Goal: Task Accomplishment & Management: Manage account settings

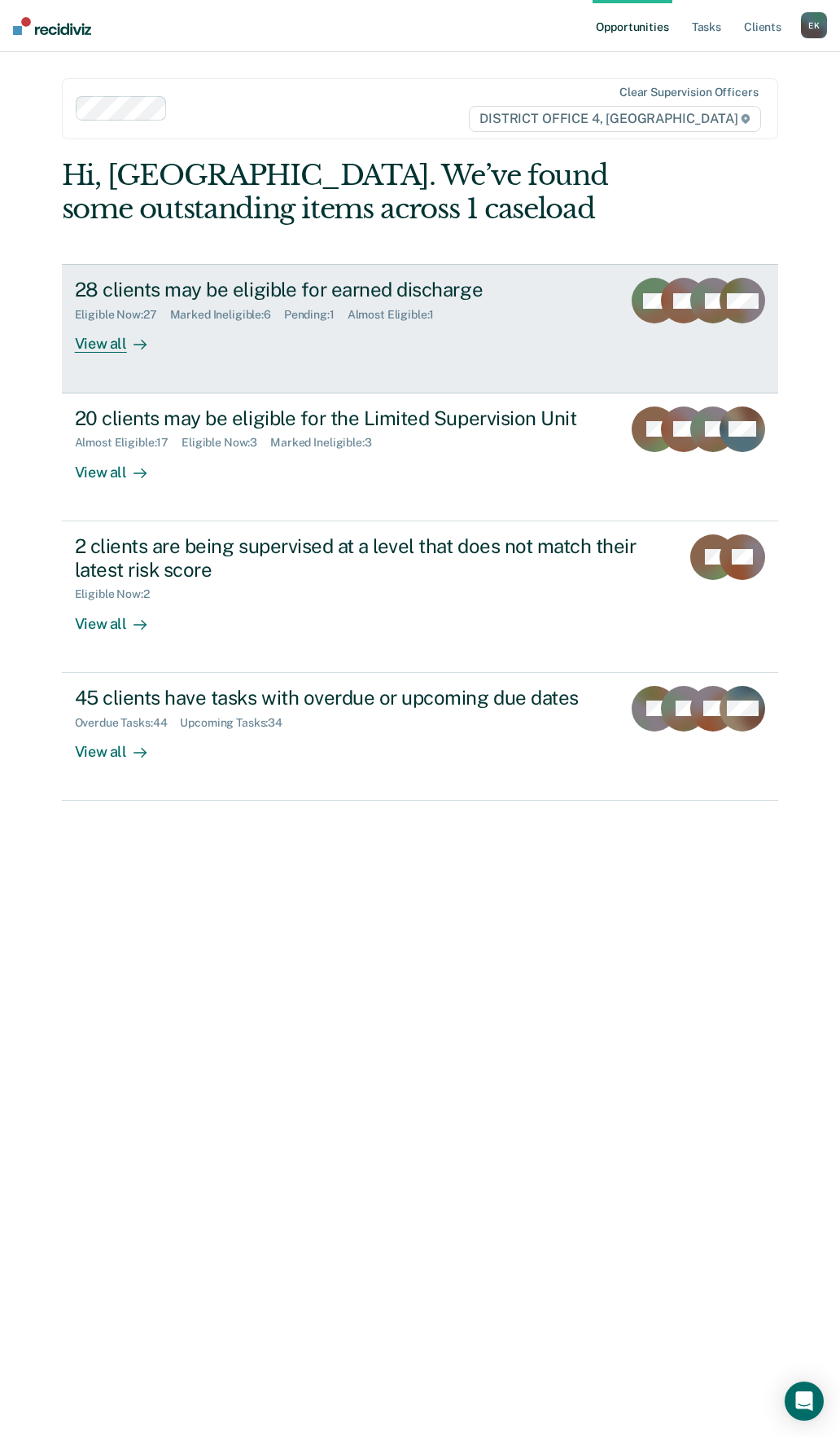
click at [127, 345] on div at bounding box center [137, 344] width 20 height 19
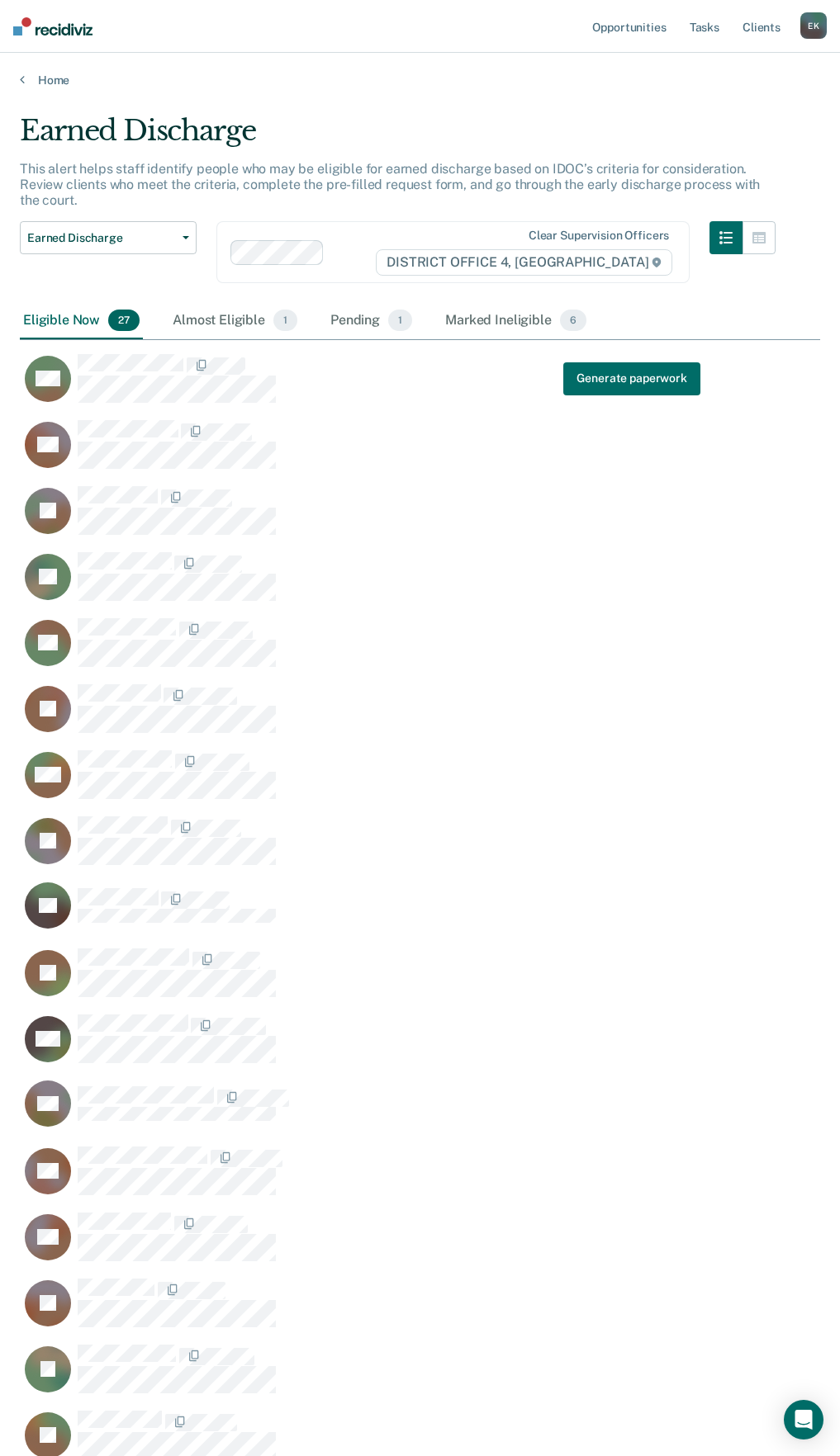
scroll to position [1989, 787]
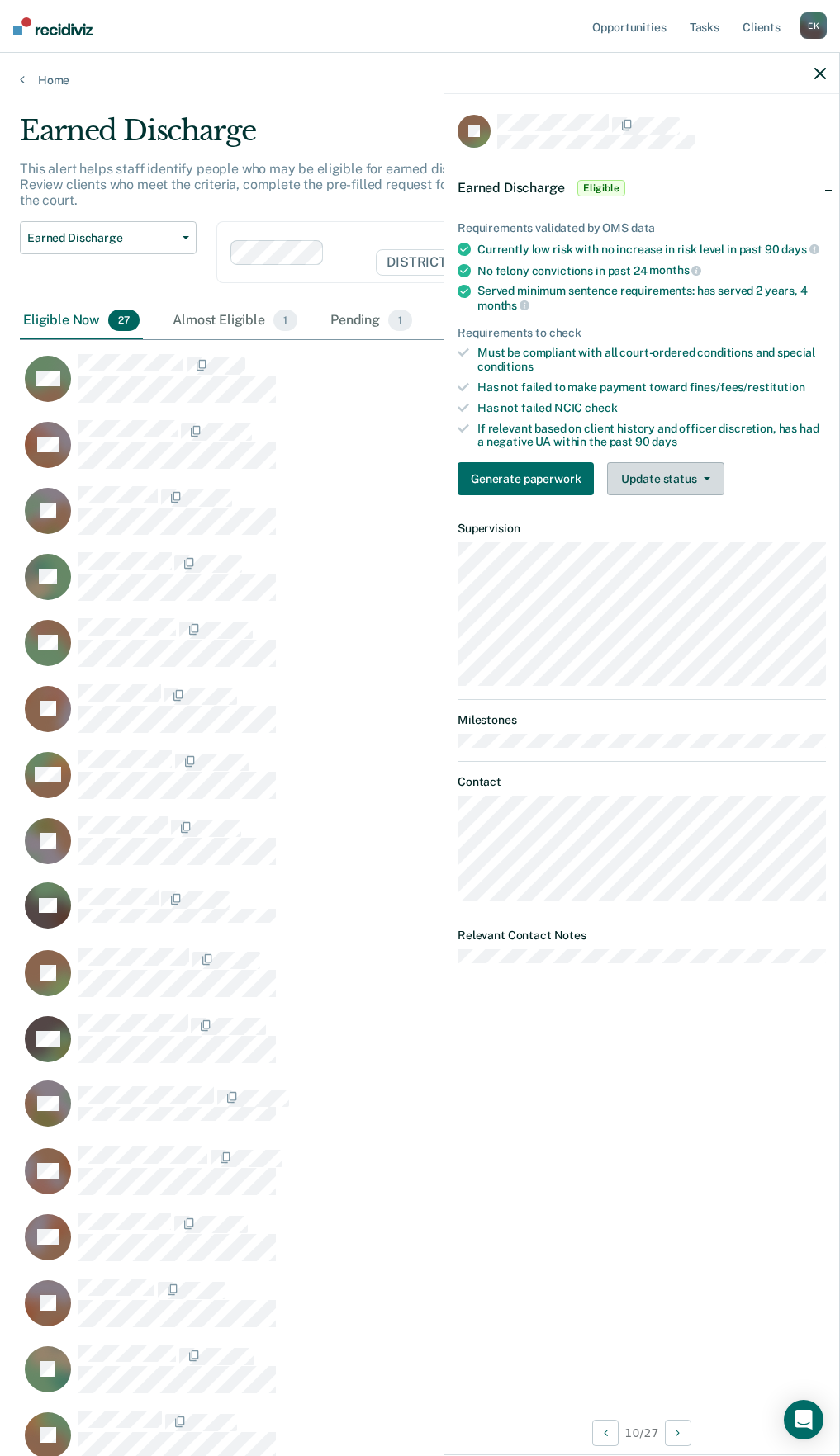
click at [667, 477] on button "Update status" at bounding box center [665, 478] width 116 height 33
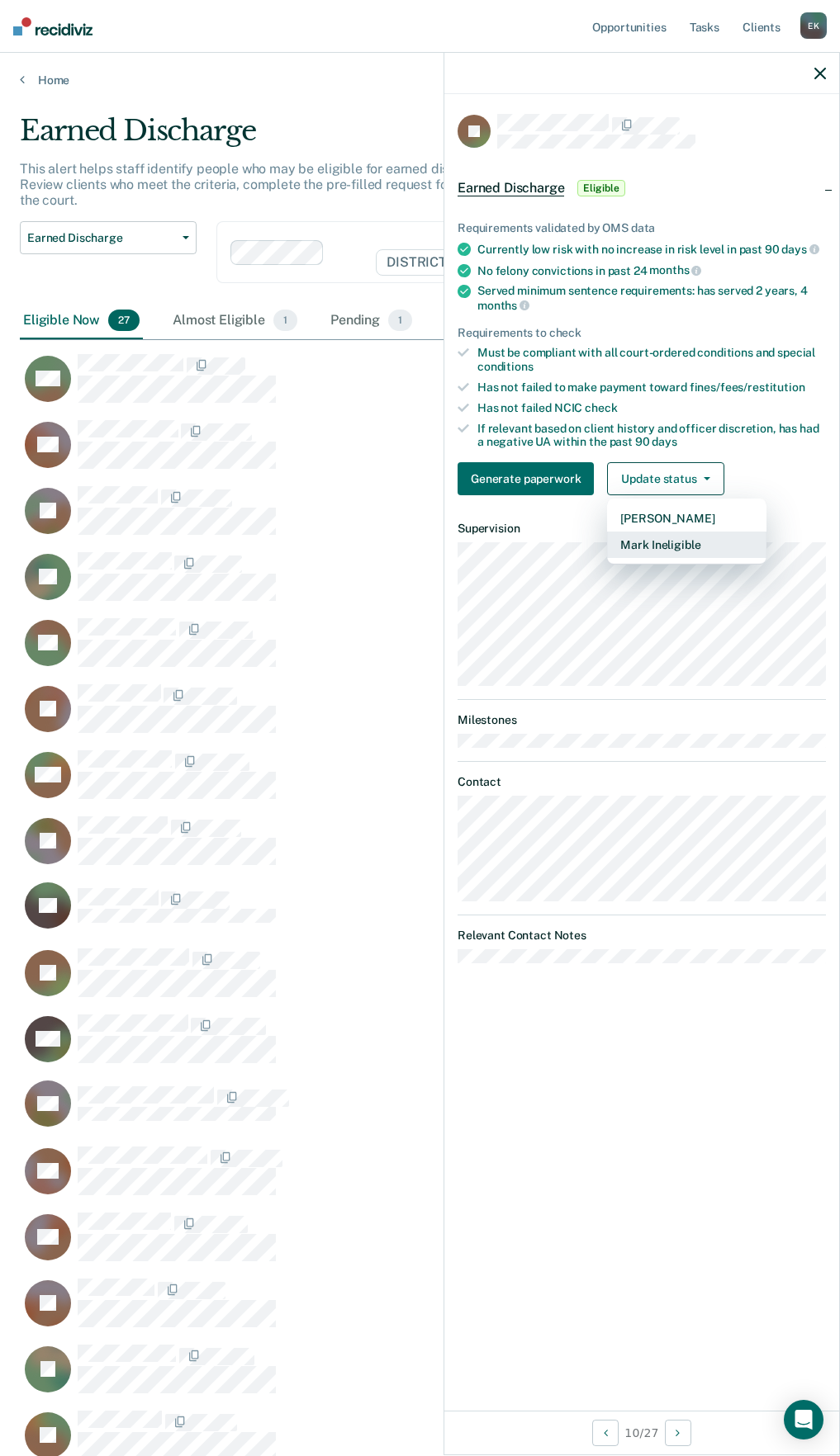
click at [650, 541] on button "Mark Ineligible" at bounding box center [686, 545] width 159 height 26
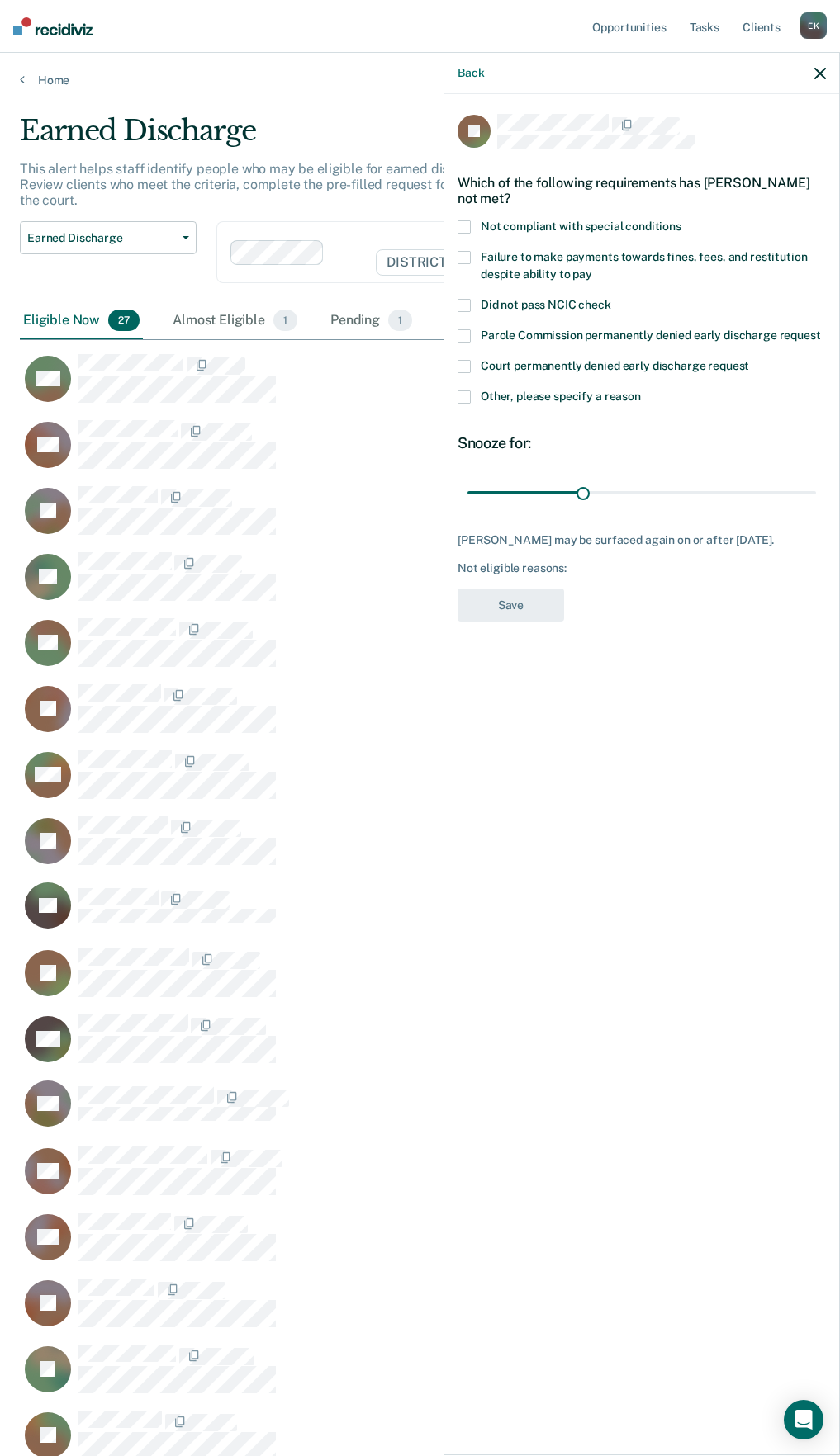
click at [465, 226] on span at bounding box center [464, 227] width 14 height 14
click at [469, 251] on span at bounding box center [464, 257] width 14 height 14
drag, startPoint x: 582, startPoint y: 494, endPoint x: 916, endPoint y: 477, distance: 334.4
type input "90"
click at [815, 477] on input "range" at bounding box center [642, 492] width 349 height 29
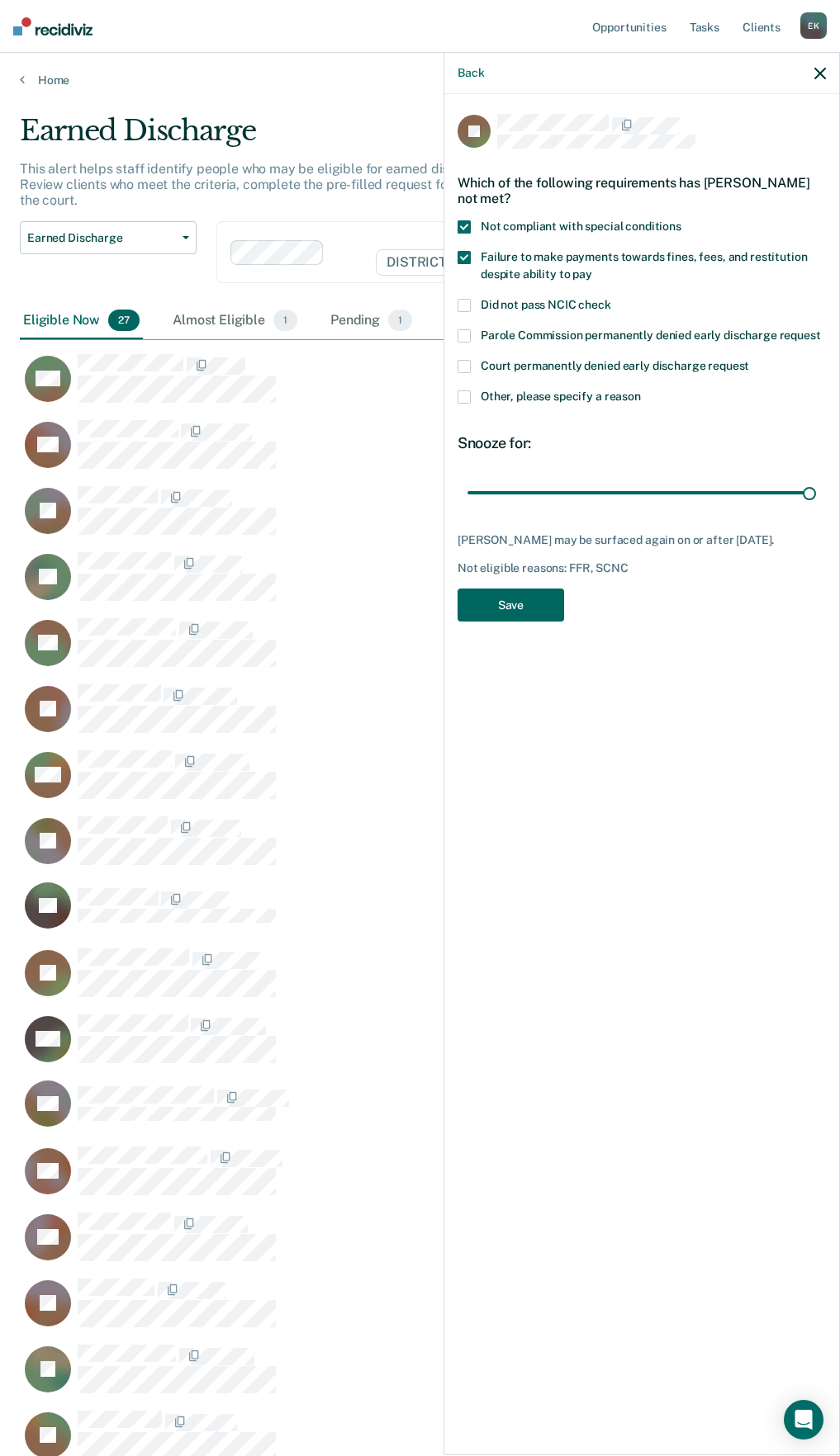
click at [526, 619] on button "Save" at bounding box center [510, 605] width 106 height 34
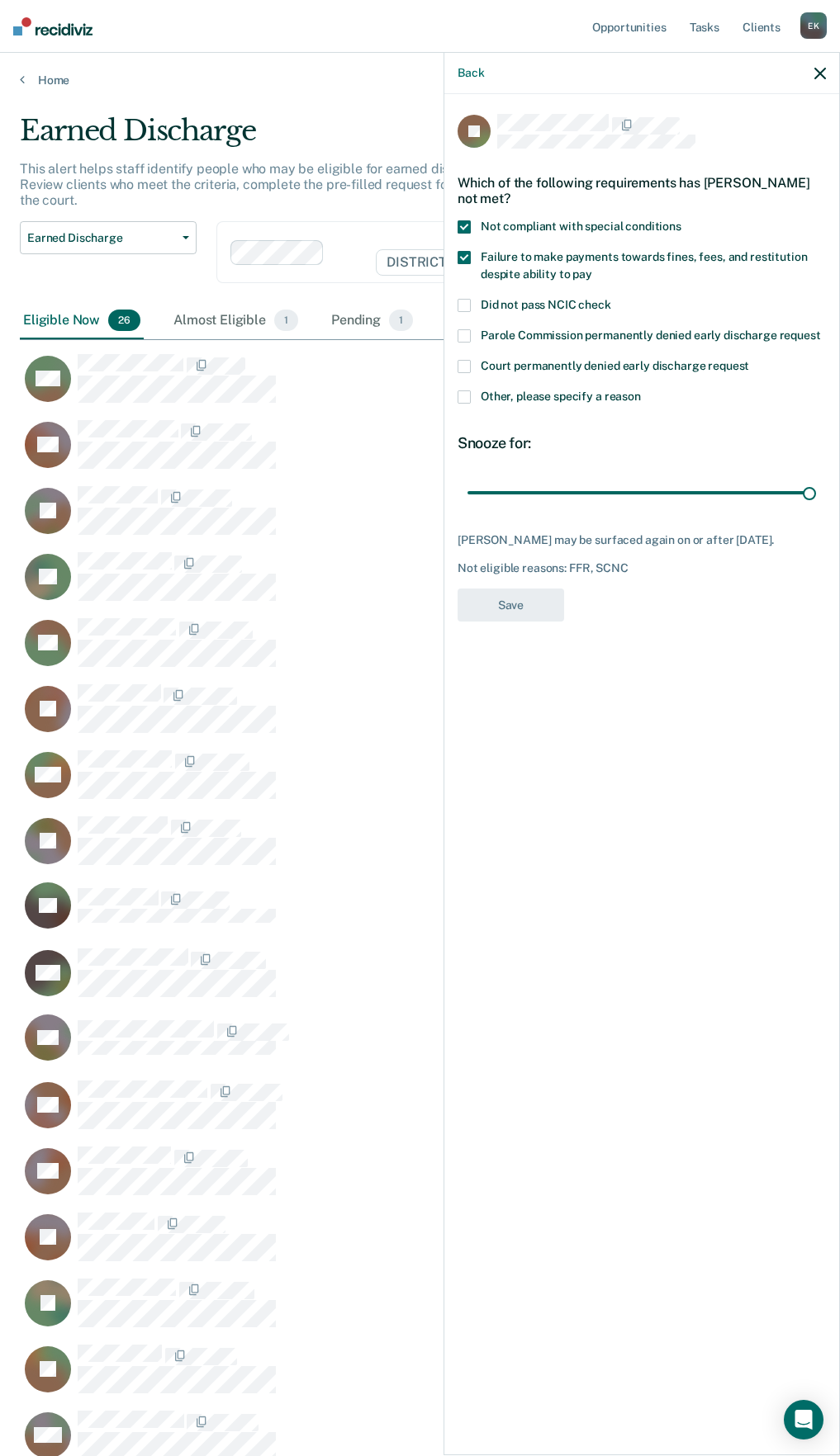
scroll to position [1923, 787]
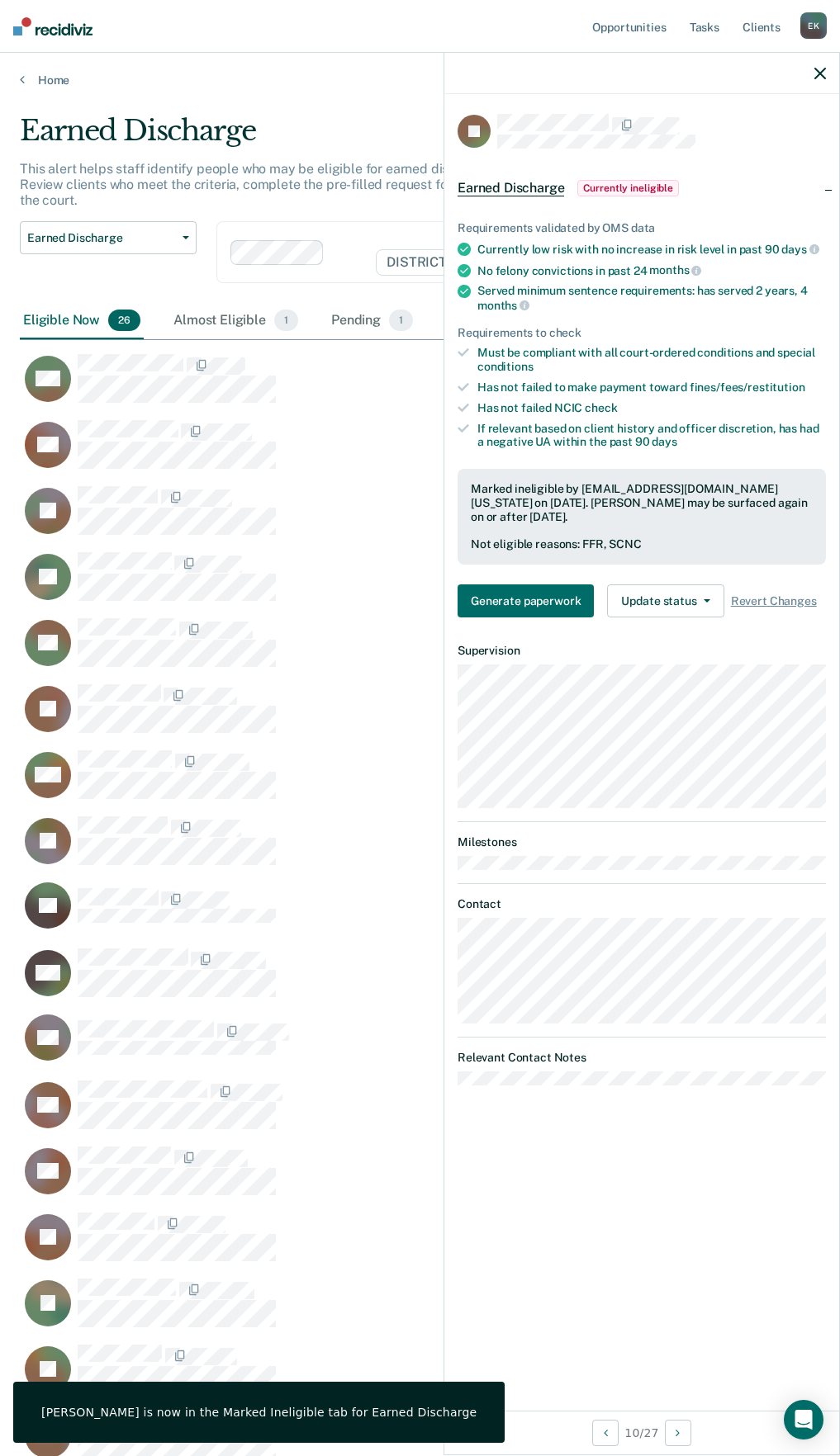
click at [814, 77] on icon "button" at bounding box center [819, 74] width 12 height 12
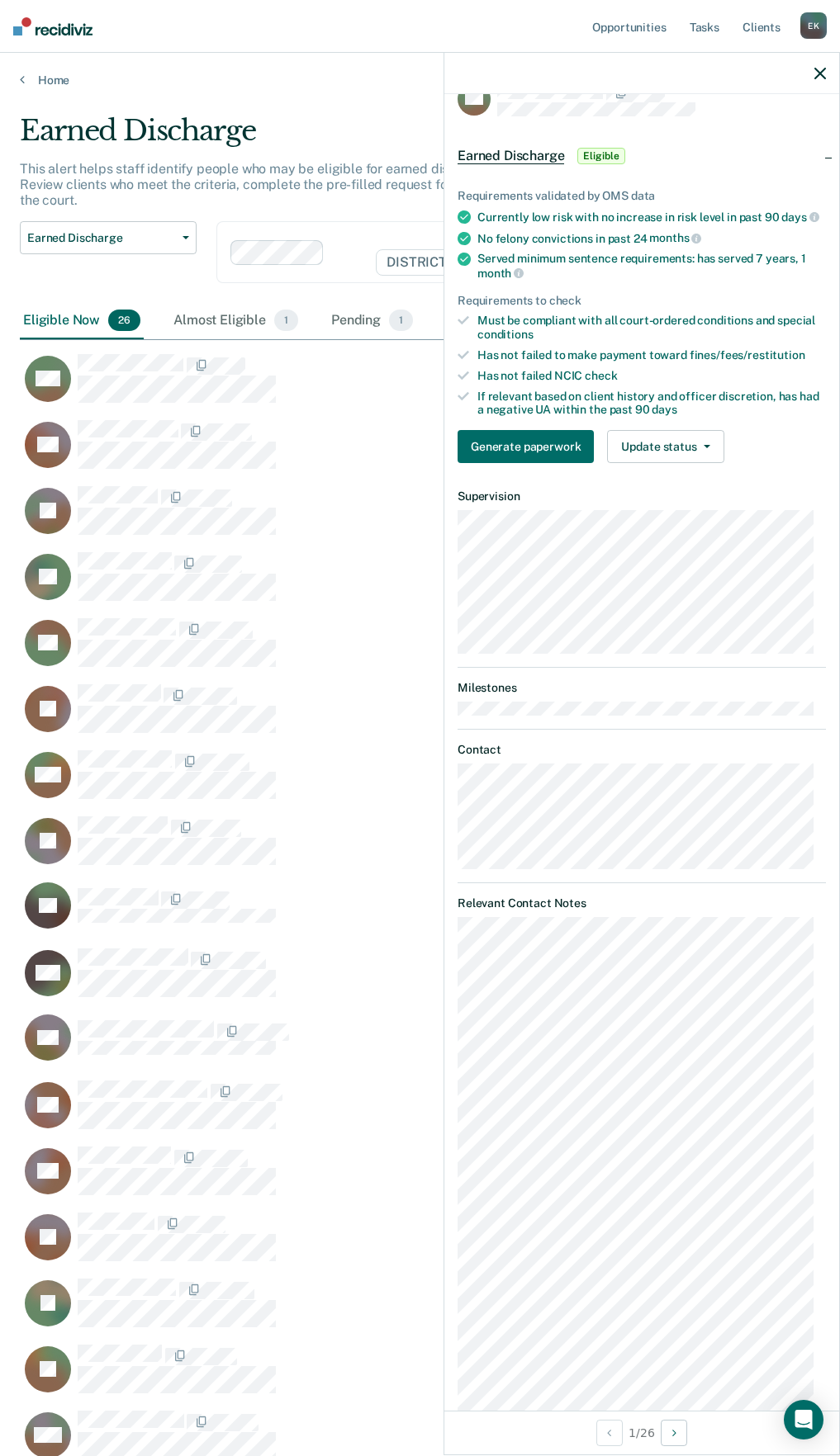
scroll to position [0, 0]
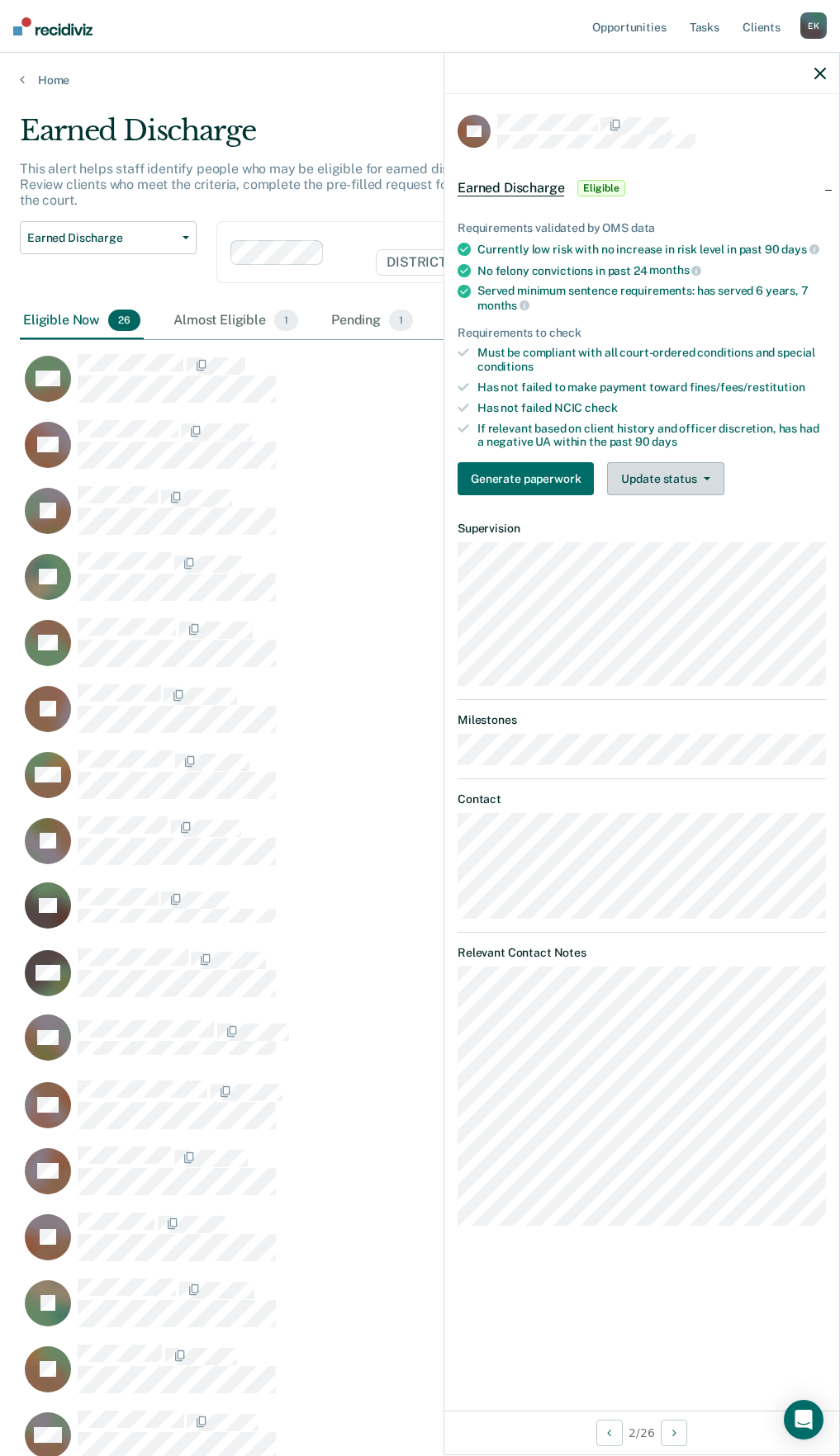
click at [673, 473] on button "Update status" at bounding box center [665, 478] width 116 height 33
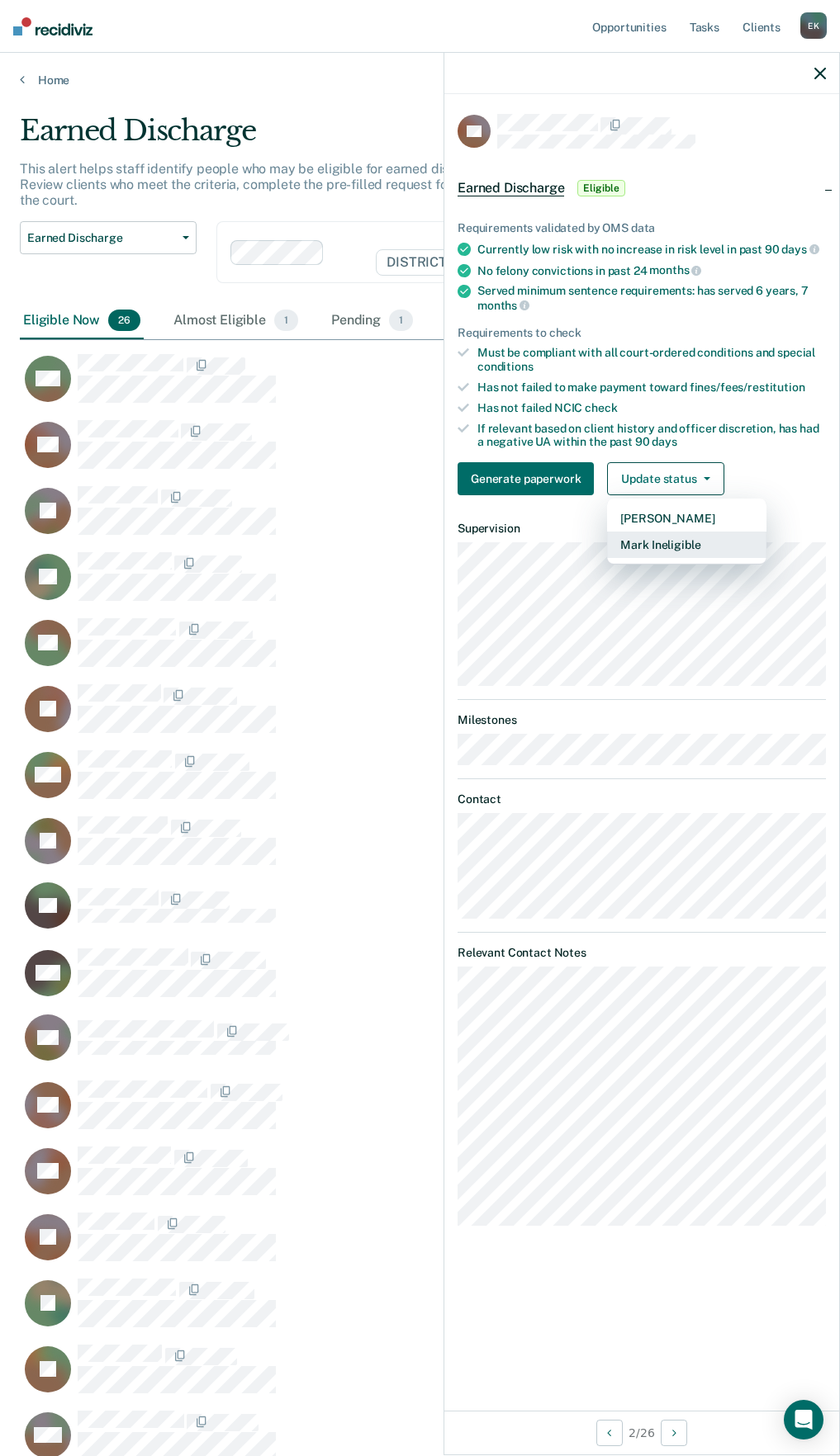
click at [663, 548] on button "Mark Ineligible" at bounding box center [686, 545] width 159 height 26
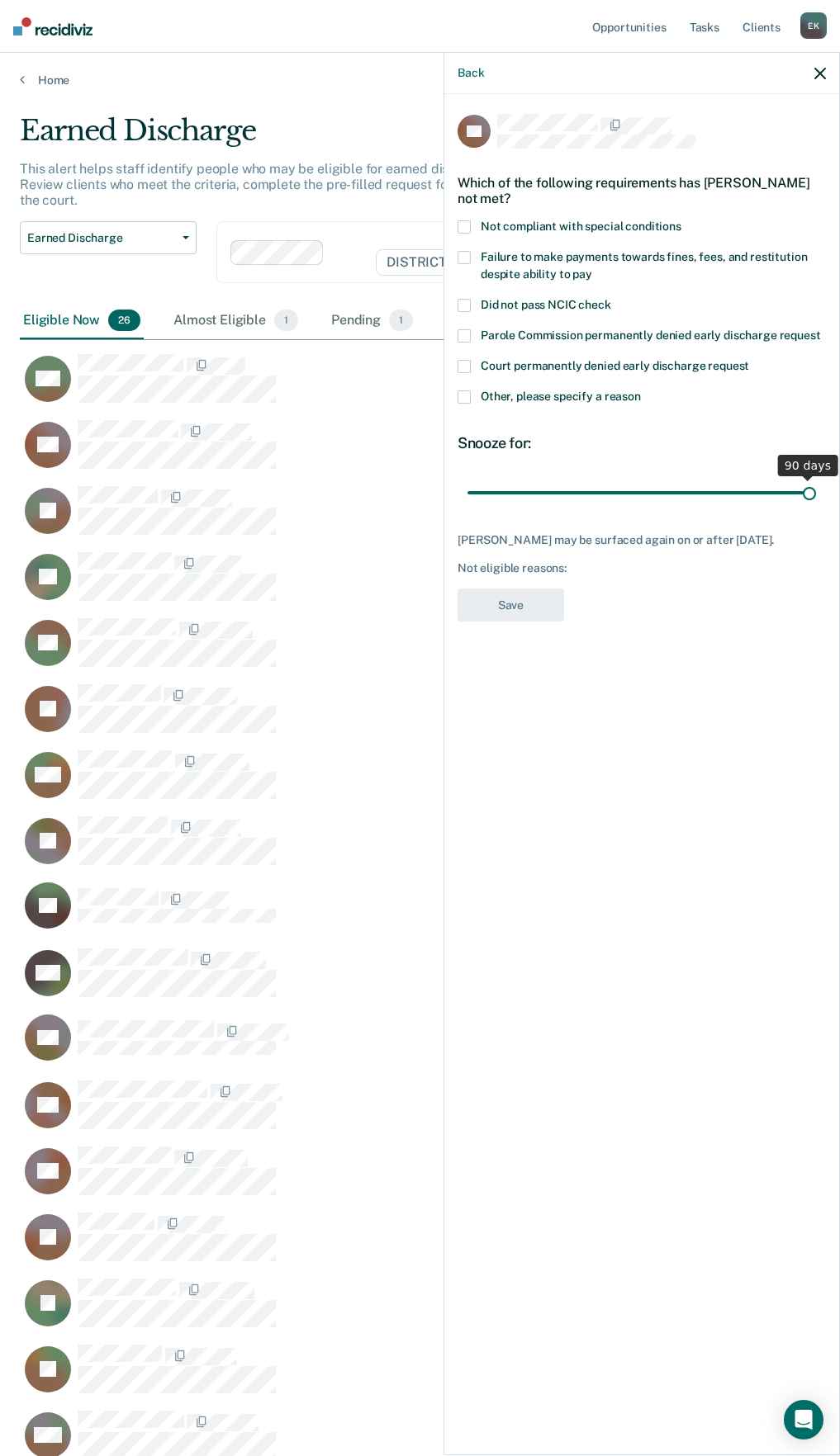
drag, startPoint x: 608, startPoint y: 493, endPoint x: 893, endPoint y: 487, distance: 285.1
type input "90"
click at [815, 487] on input "range" at bounding box center [642, 492] width 349 height 29
click at [479, 272] on label "Failure to make payments towards fines, fees, and restitution despite ability t…" at bounding box center [641, 268] width 368 height 34
click at [496, 623] on button "Save" at bounding box center [510, 605] width 106 height 34
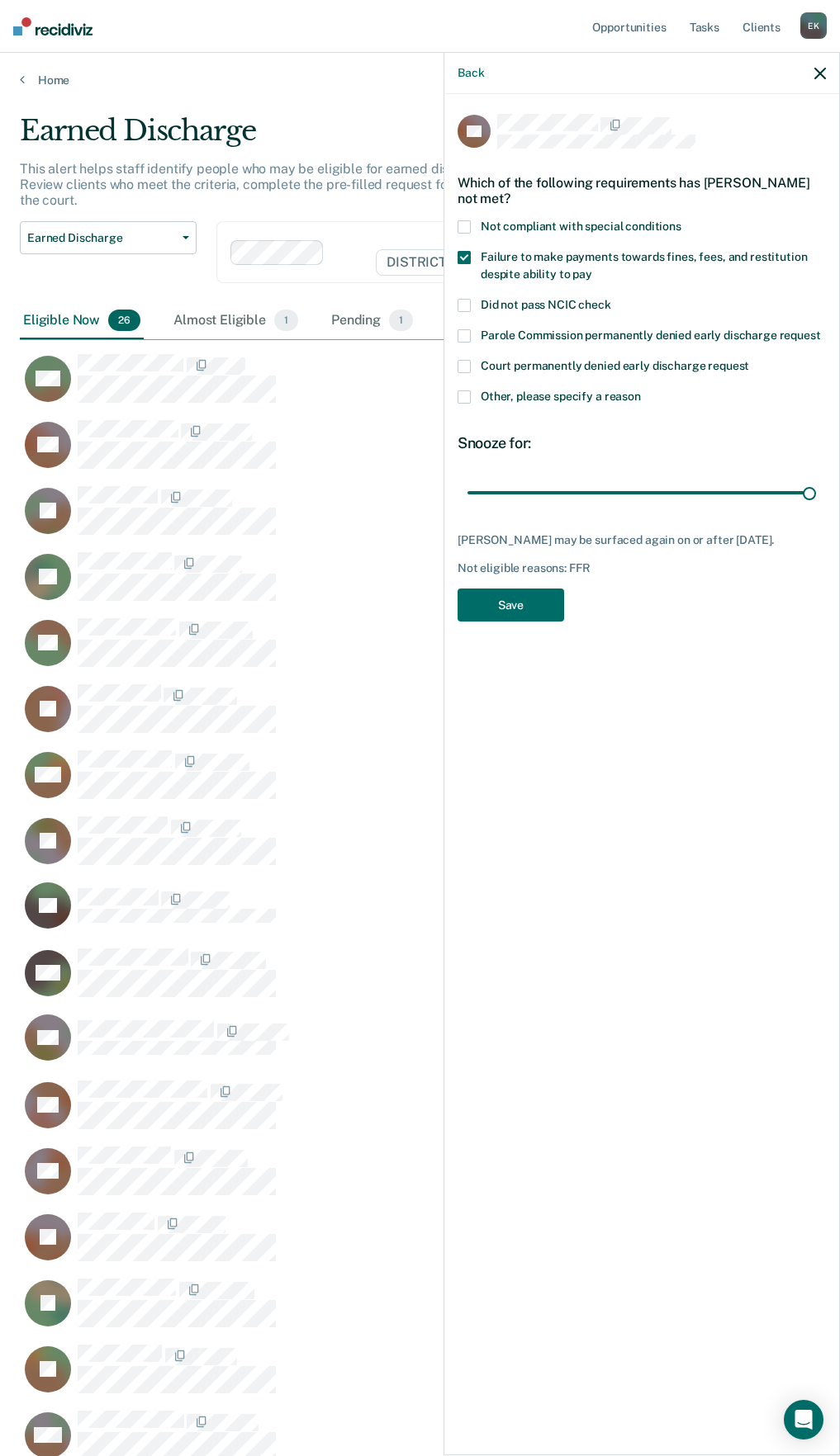
scroll to position [1857, 787]
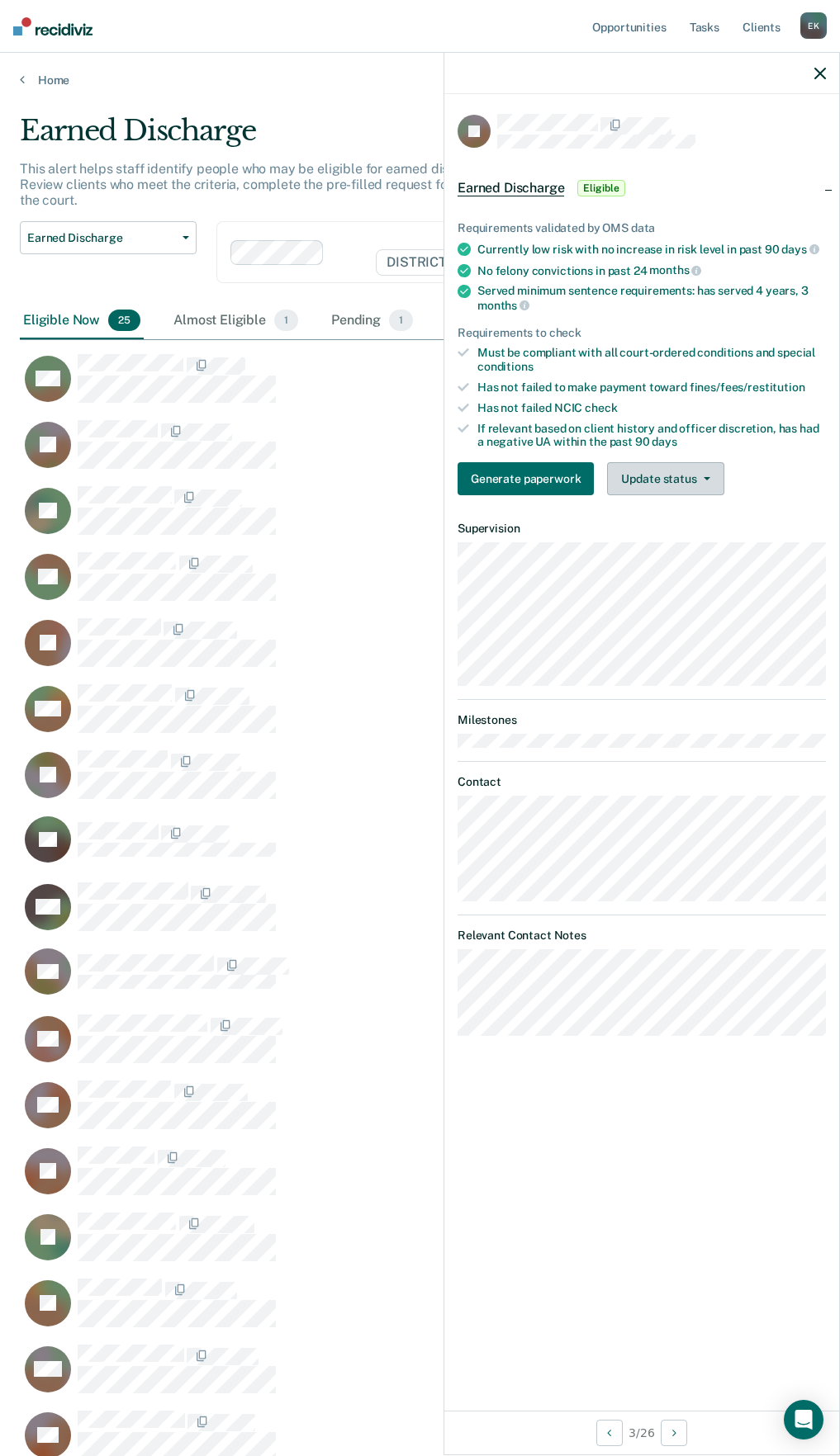
click at [634, 476] on button "Update status" at bounding box center [665, 478] width 116 height 33
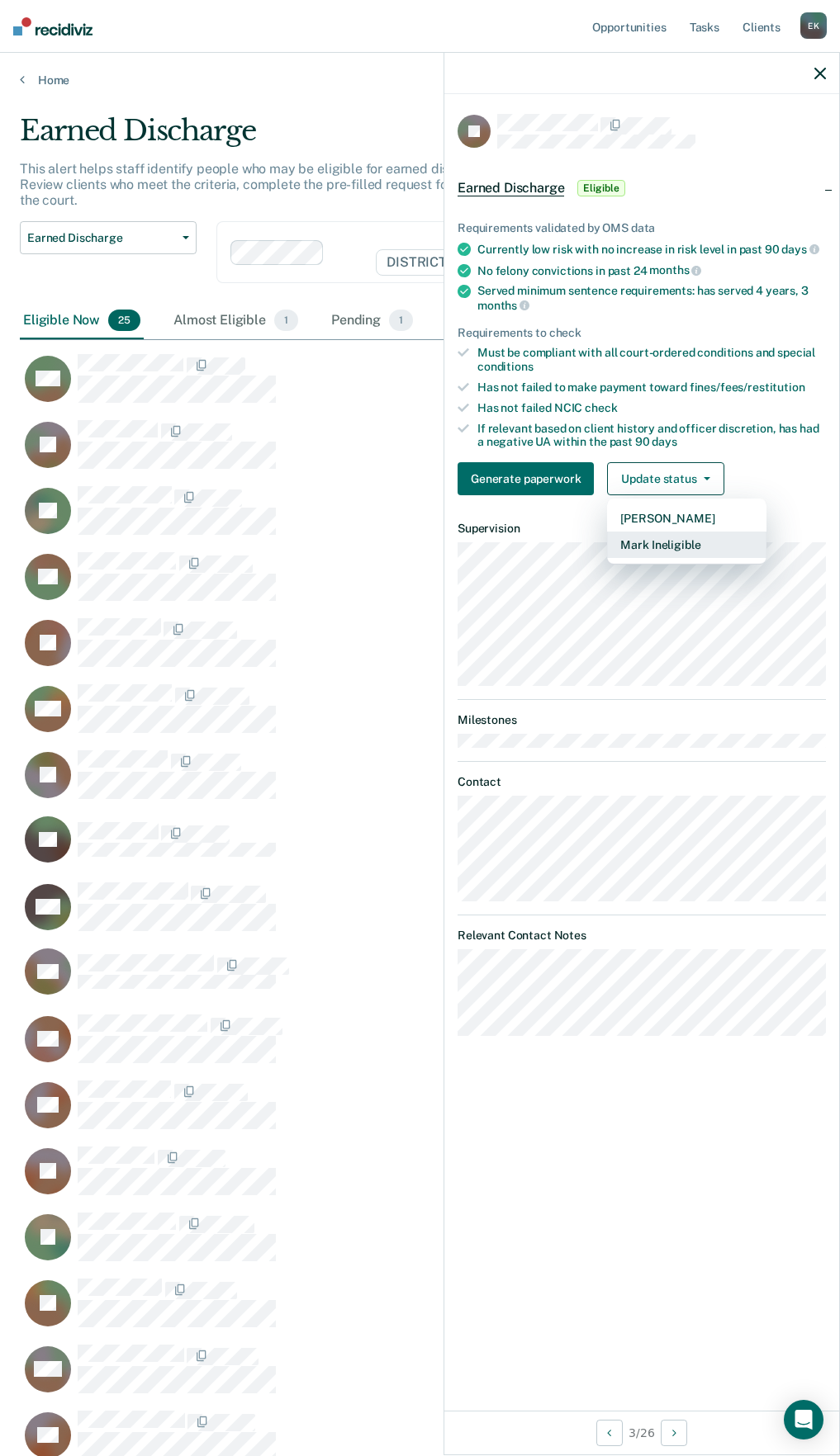
click at [679, 553] on button "Mark Ineligible" at bounding box center [686, 545] width 159 height 26
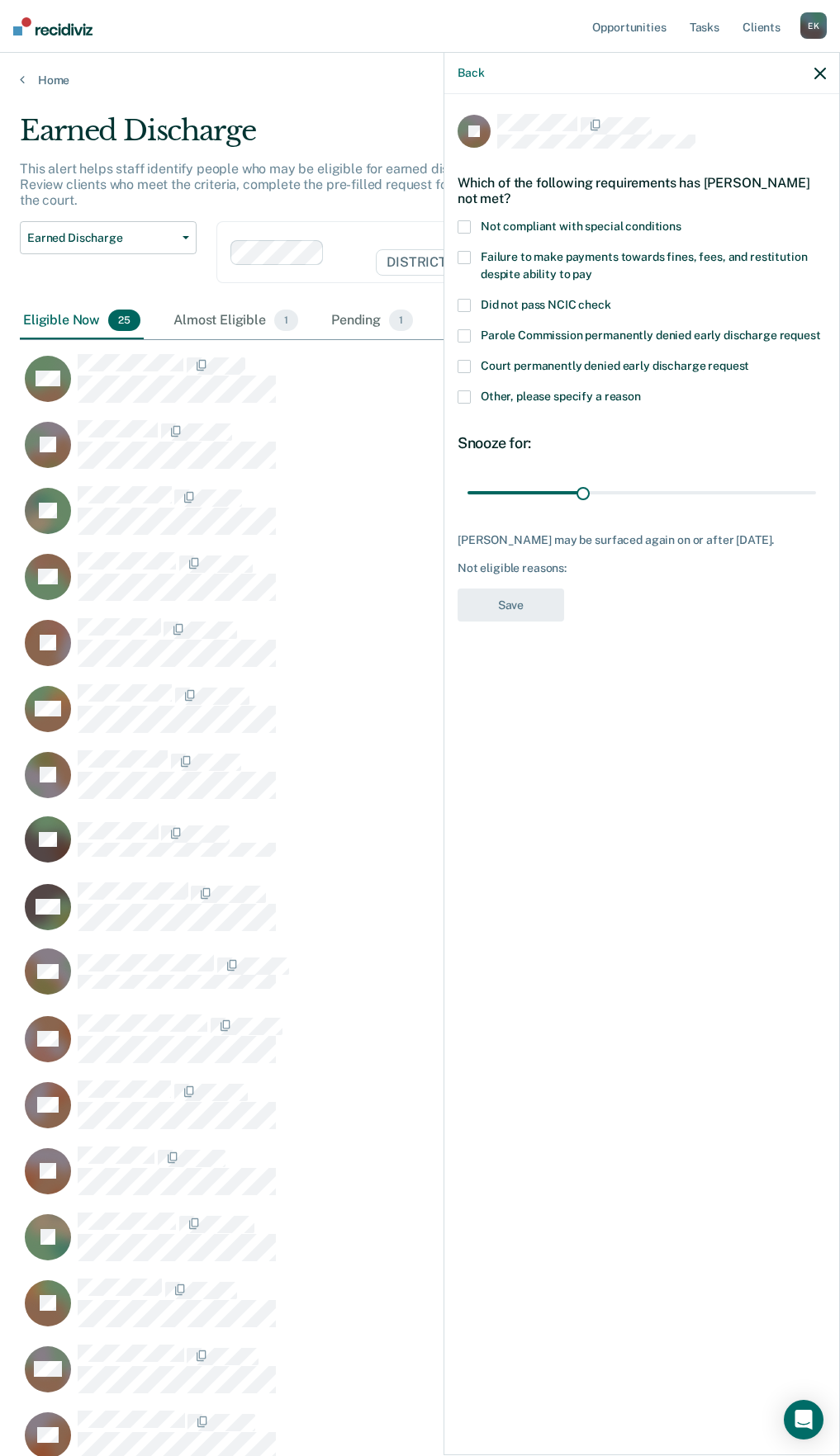
click at [469, 261] on span at bounding box center [464, 257] width 14 height 14
drag, startPoint x: 583, startPoint y: 496, endPoint x: 968, endPoint y: 481, distance: 385.3
type input "90"
click at [815, 481] on input "range" at bounding box center [642, 492] width 349 height 29
click at [520, 614] on button "Save" at bounding box center [510, 605] width 106 height 34
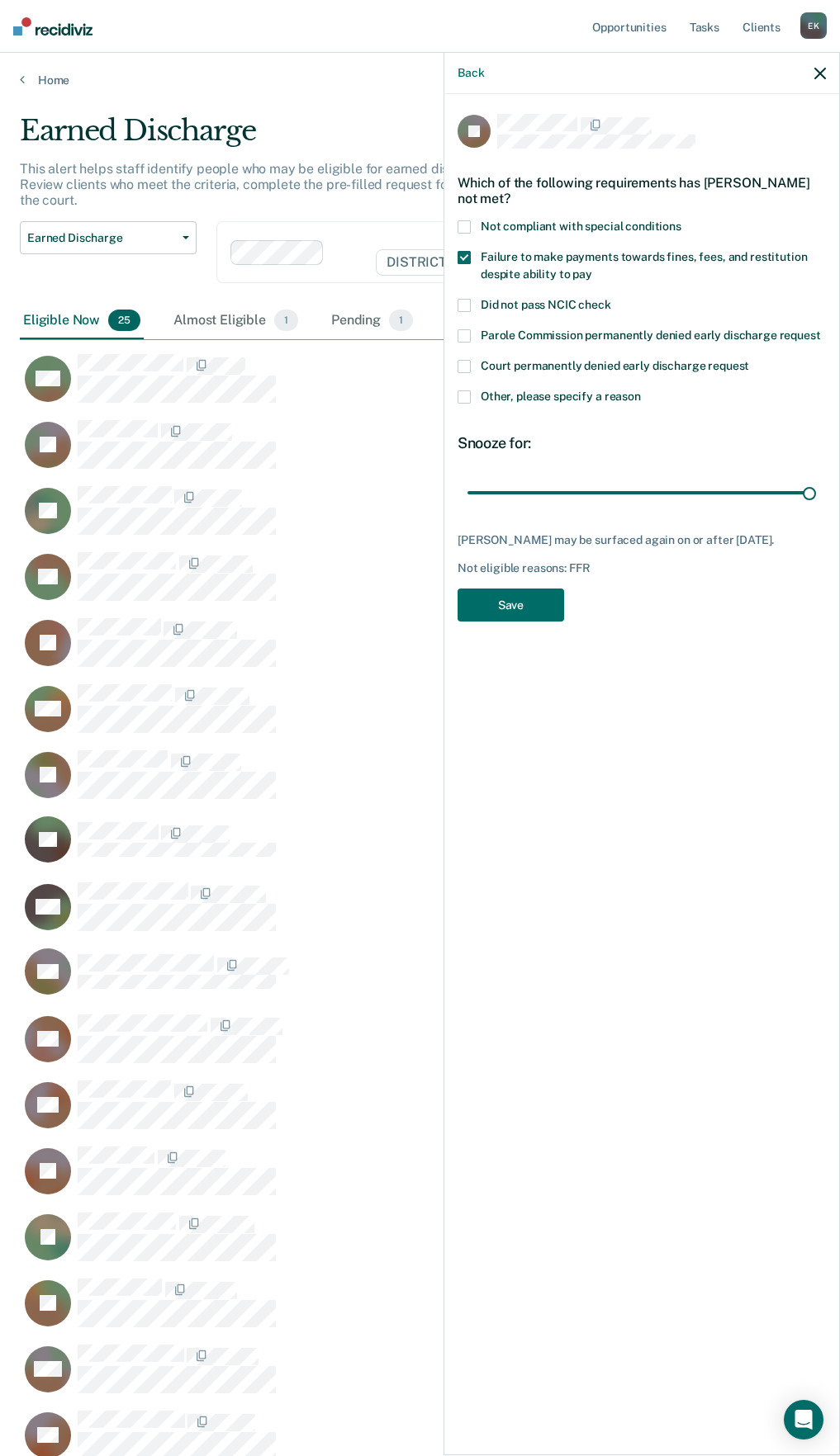
scroll to position [1791, 787]
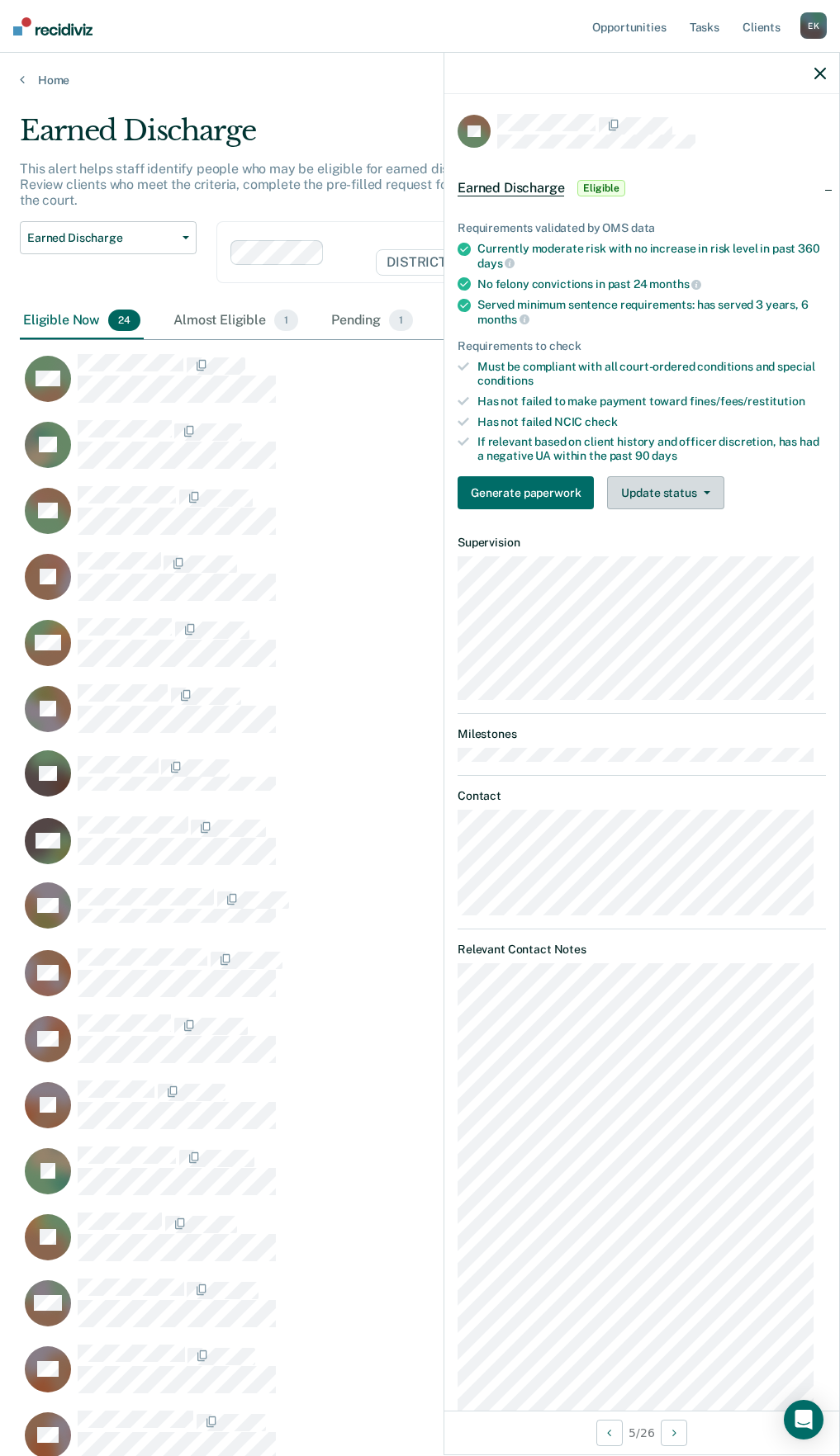
click at [677, 493] on button "Update status" at bounding box center [665, 493] width 116 height 33
click at [659, 555] on button "Mark Ineligible" at bounding box center [686, 558] width 159 height 26
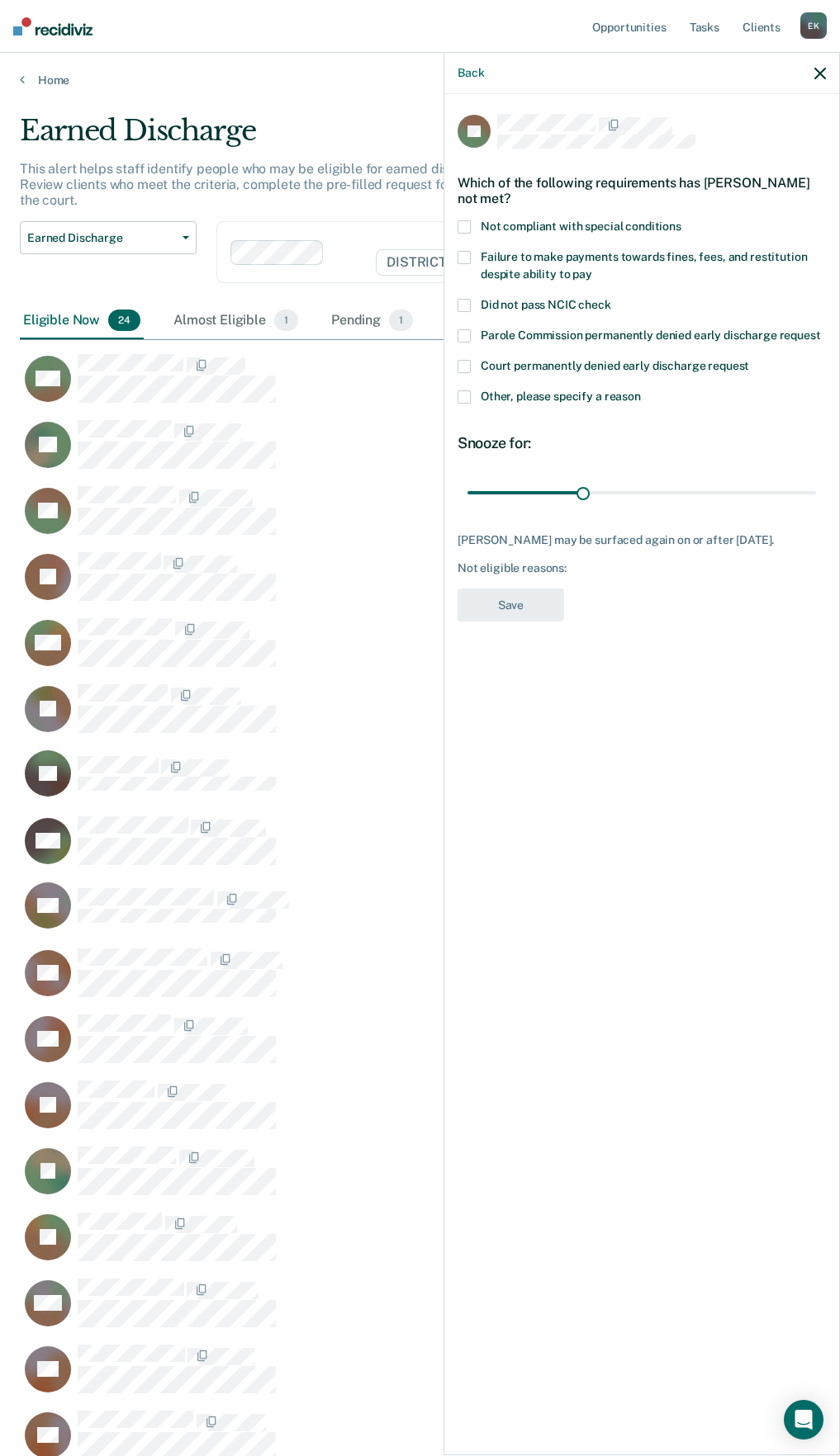
click at [464, 261] on span at bounding box center [464, 257] width 14 height 14
drag, startPoint x: 582, startPoint y: 494, endPoint x: 1070, endPoint y: 487, distance: 488.1
type input "90"
click at [815, 487] on input "range" at bounding box center [642, 492] width 349 height 29
click at [463, 222] on span at bounding box center [464, 227] width 14 height 14
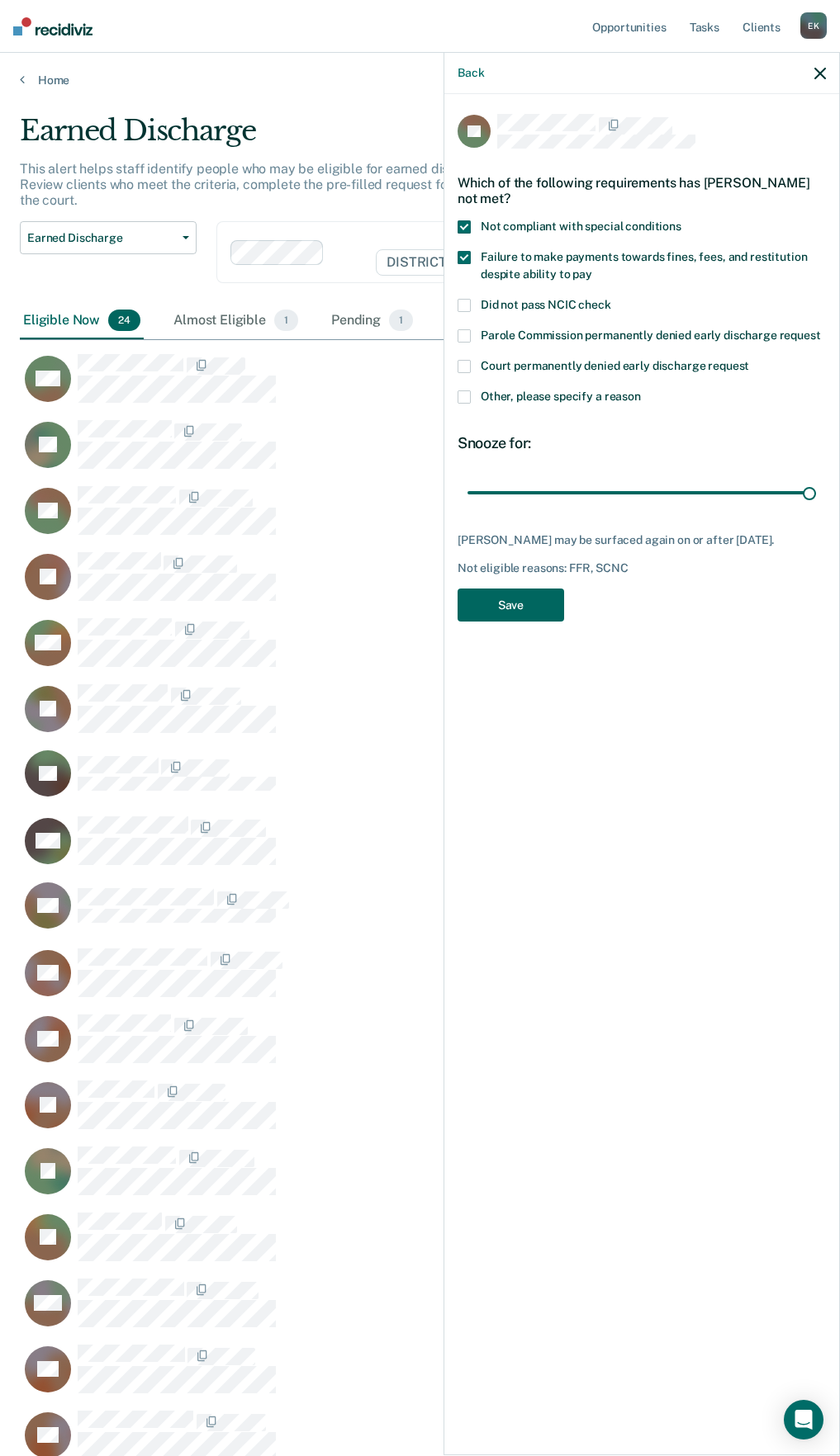
click at [498, 618] on button "Save" at bounding box center [510, 605] width 106 height 34
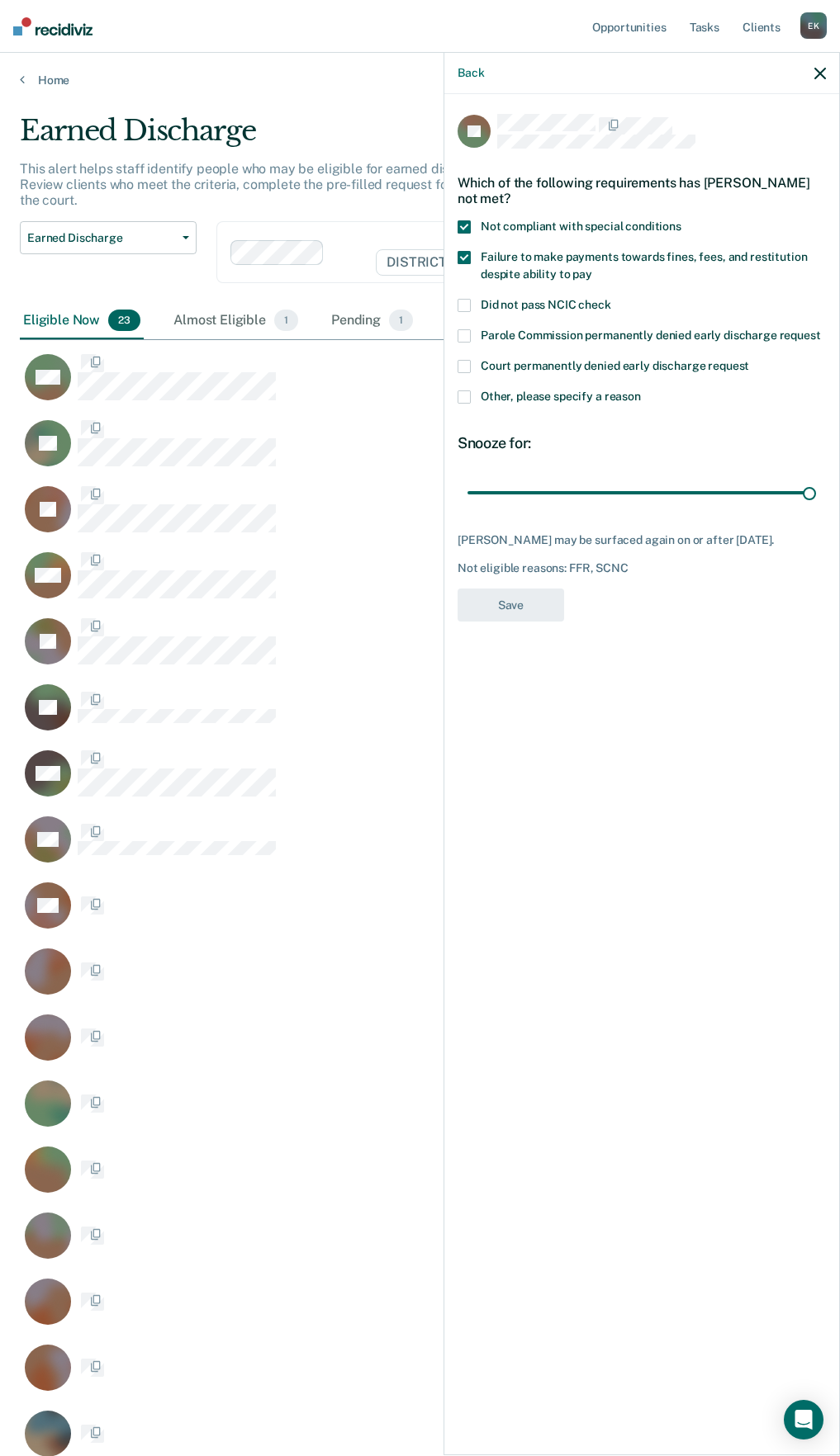
scroll to position [1725, 787]
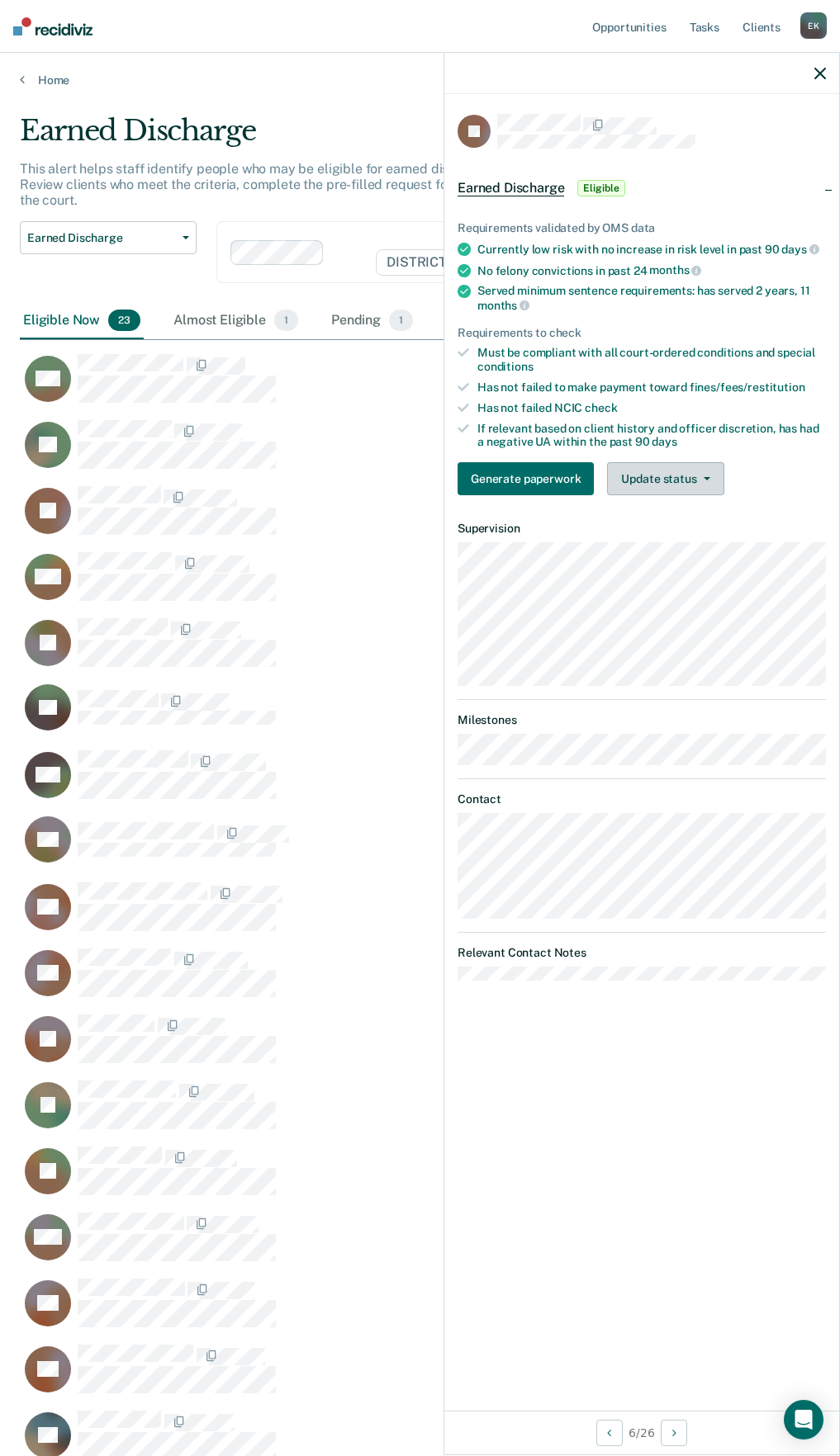
click at [702, 470] on button "Update status" at bounding box center [665, 478] width 116 height 33
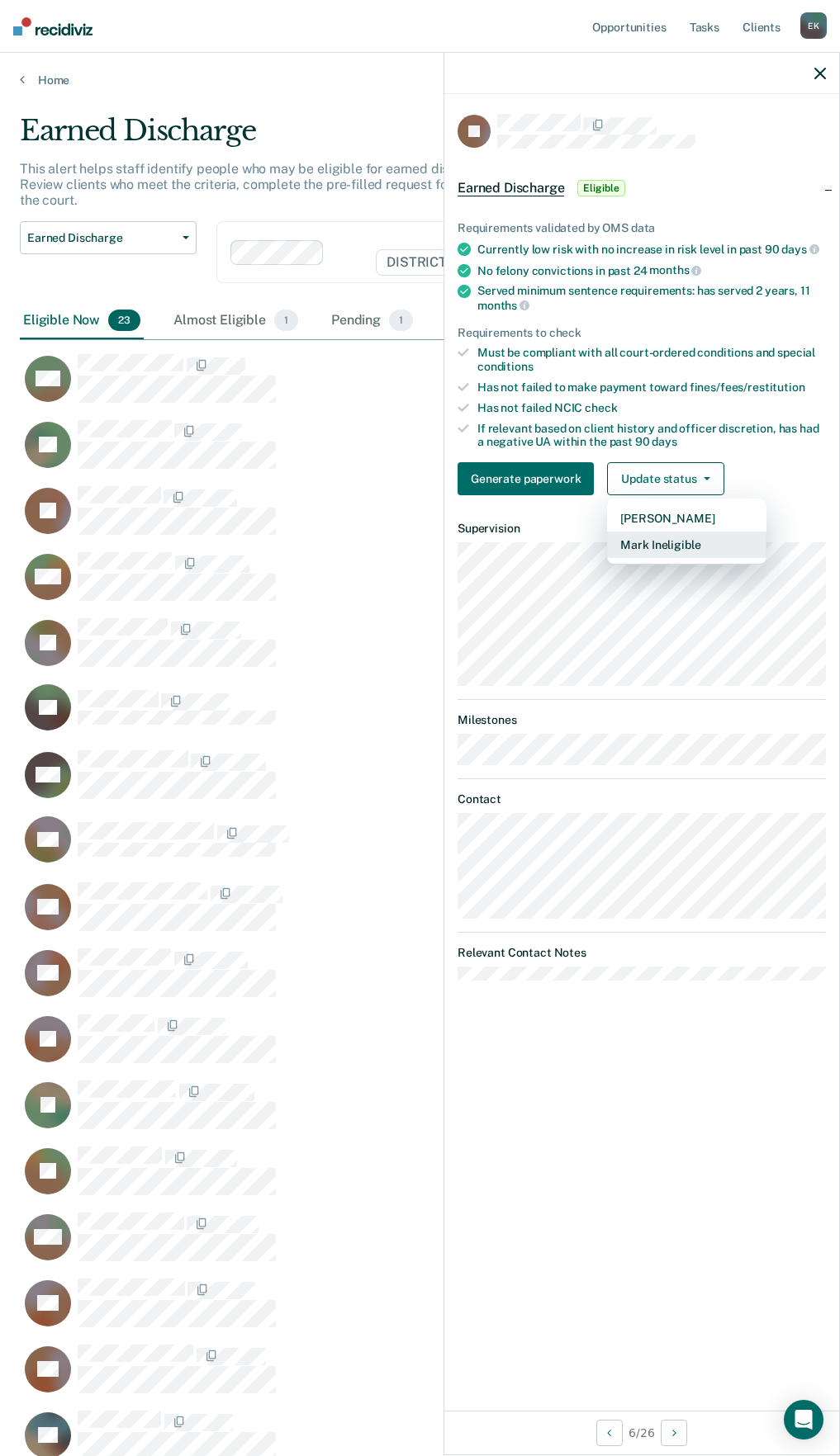
click at [697, 554] on button "Mark Ineligible" at bounding box center [686, 545] width 159 height 26
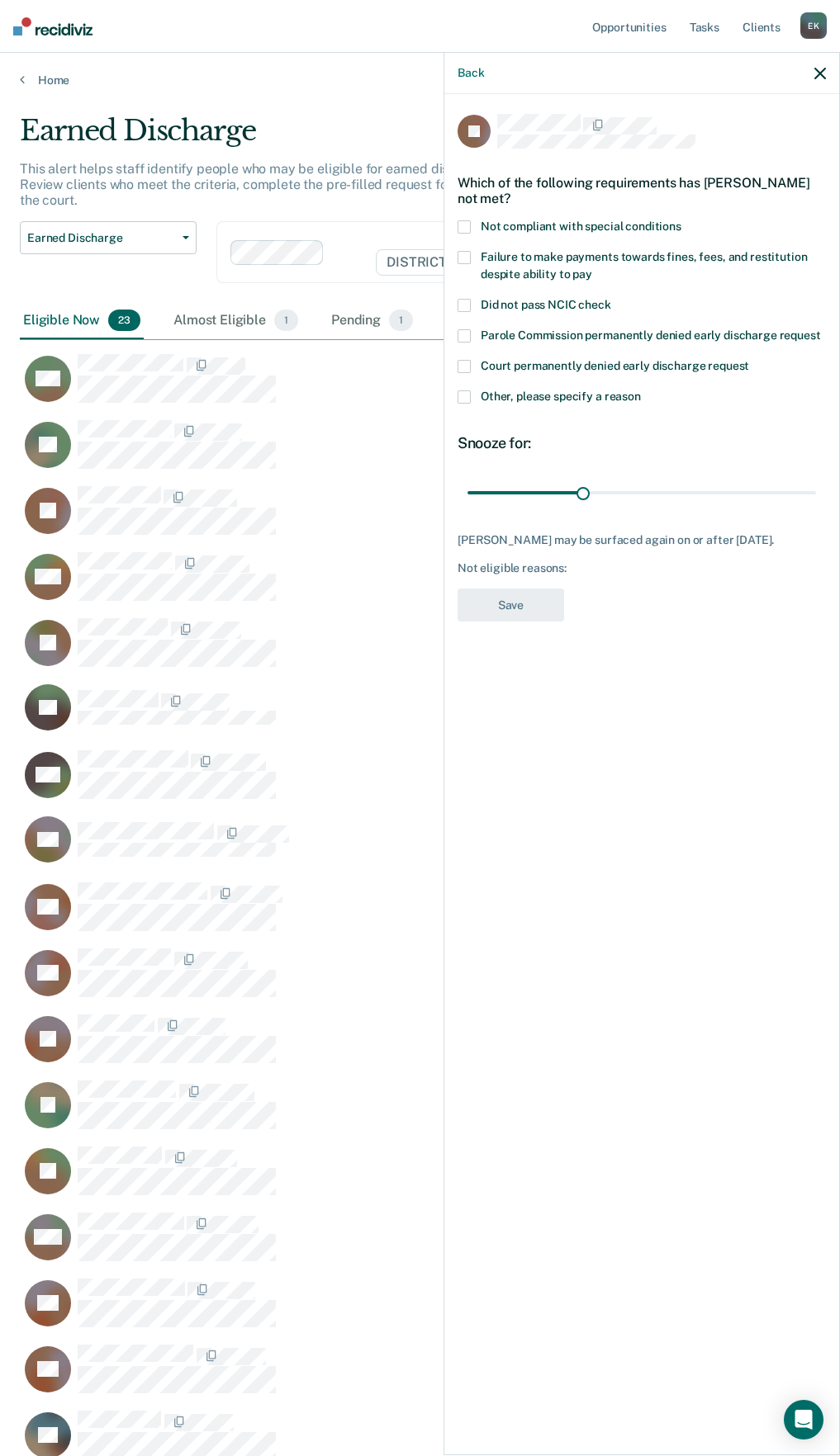
click at [463, 262] on label "Failure to make payments towards fines, fees, and restitution despite ability t…" at bounding box center [641, 268] width 368 height 34
drag, startPoint x: 591, startPoint y: 487, endPoint x: 721, endPoint y: 526, distance: 135.7
type input "90"
click at [815, 479] on input "range" at bounding box center [642, 492] width 349 height 29
click at [522, 595] on button "Save" at bounding box center [510, 605] width 106 height 34
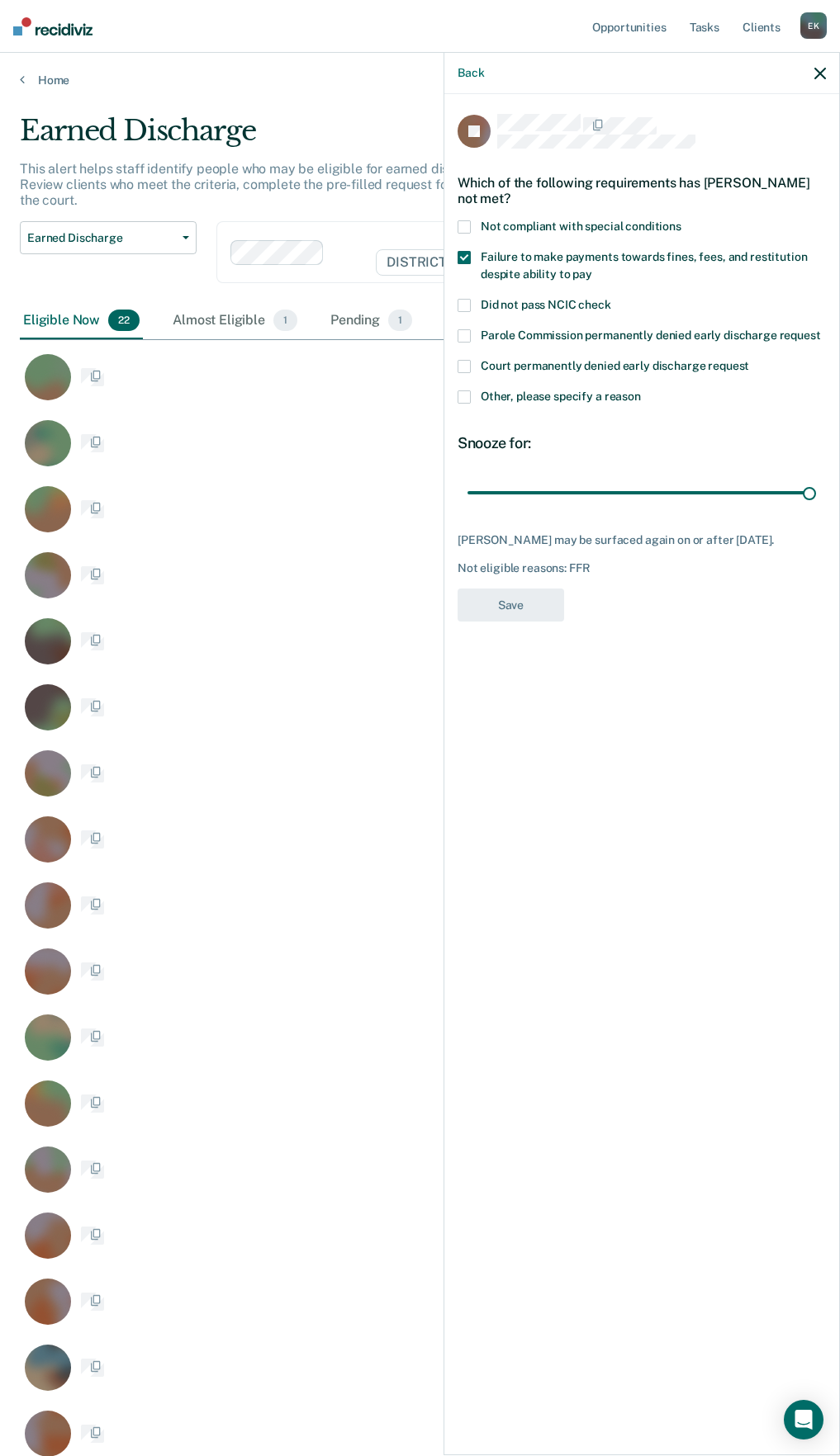
scroll to position [1658, 787]
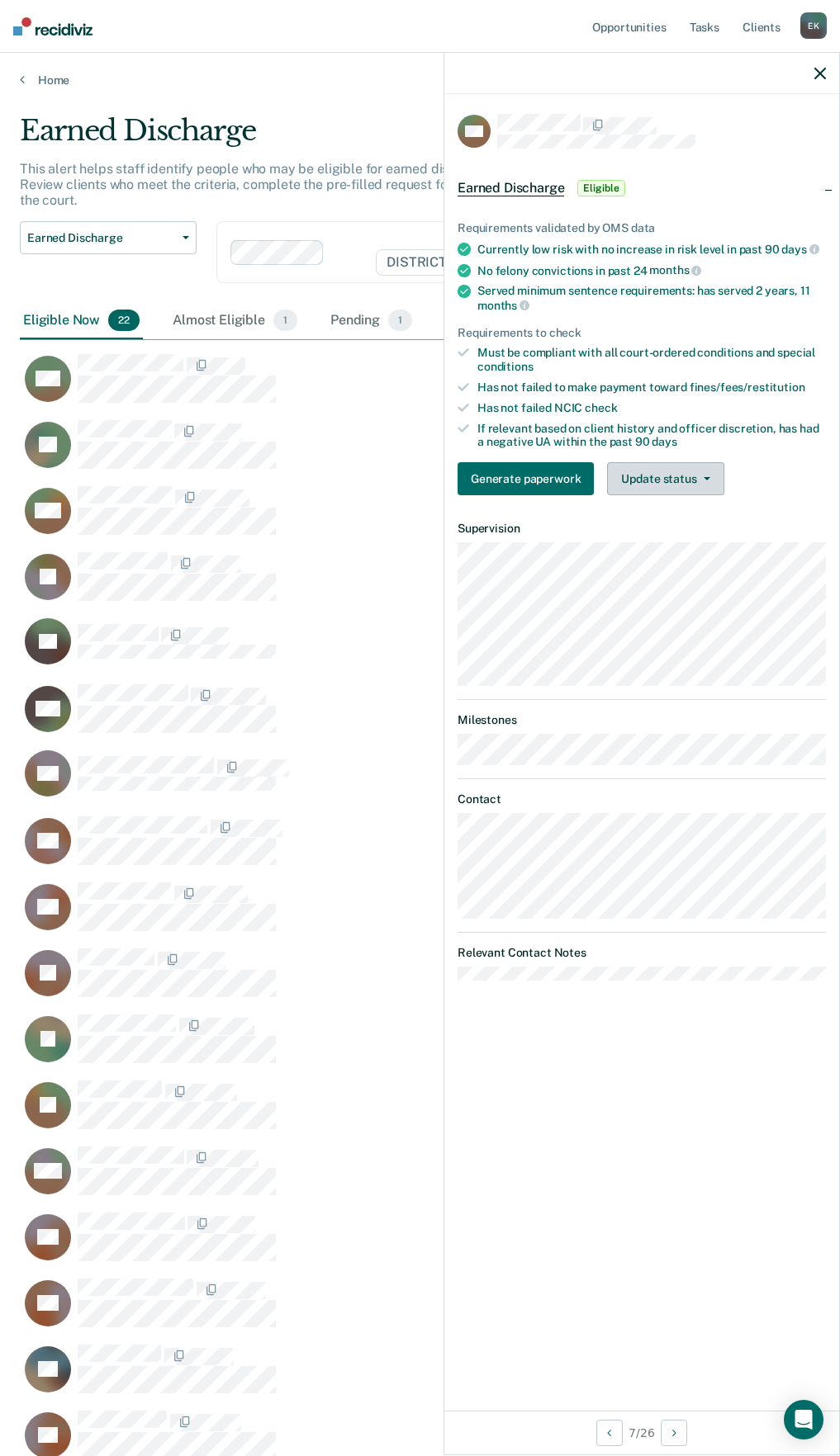
click at [688, 478] on button "Update status" at bounding box center [665, 478] width 116 height 33
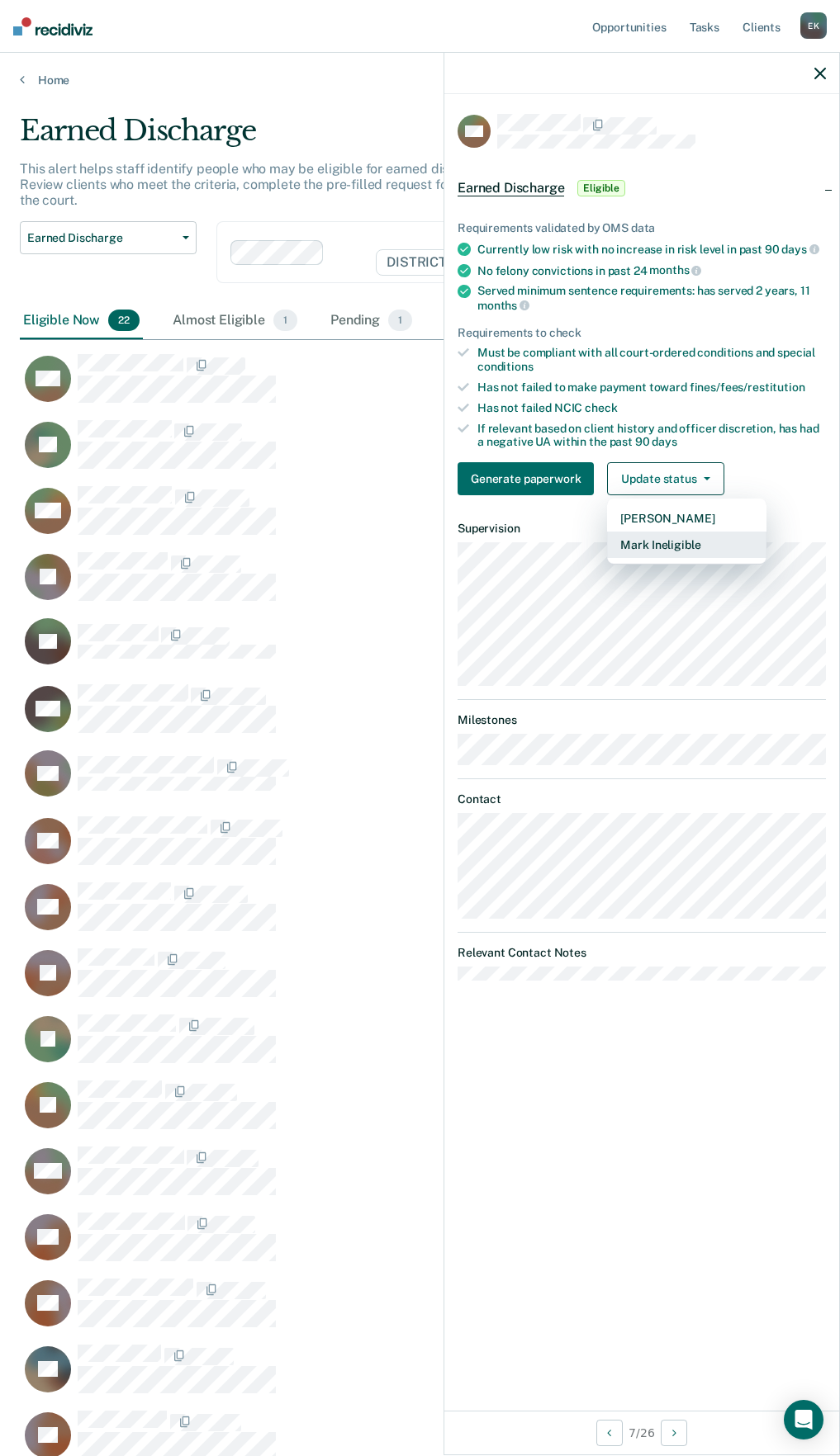
click at [657, 543] on button "Mark Ineligible" at bounding box center [686, 545] width 159 height 26
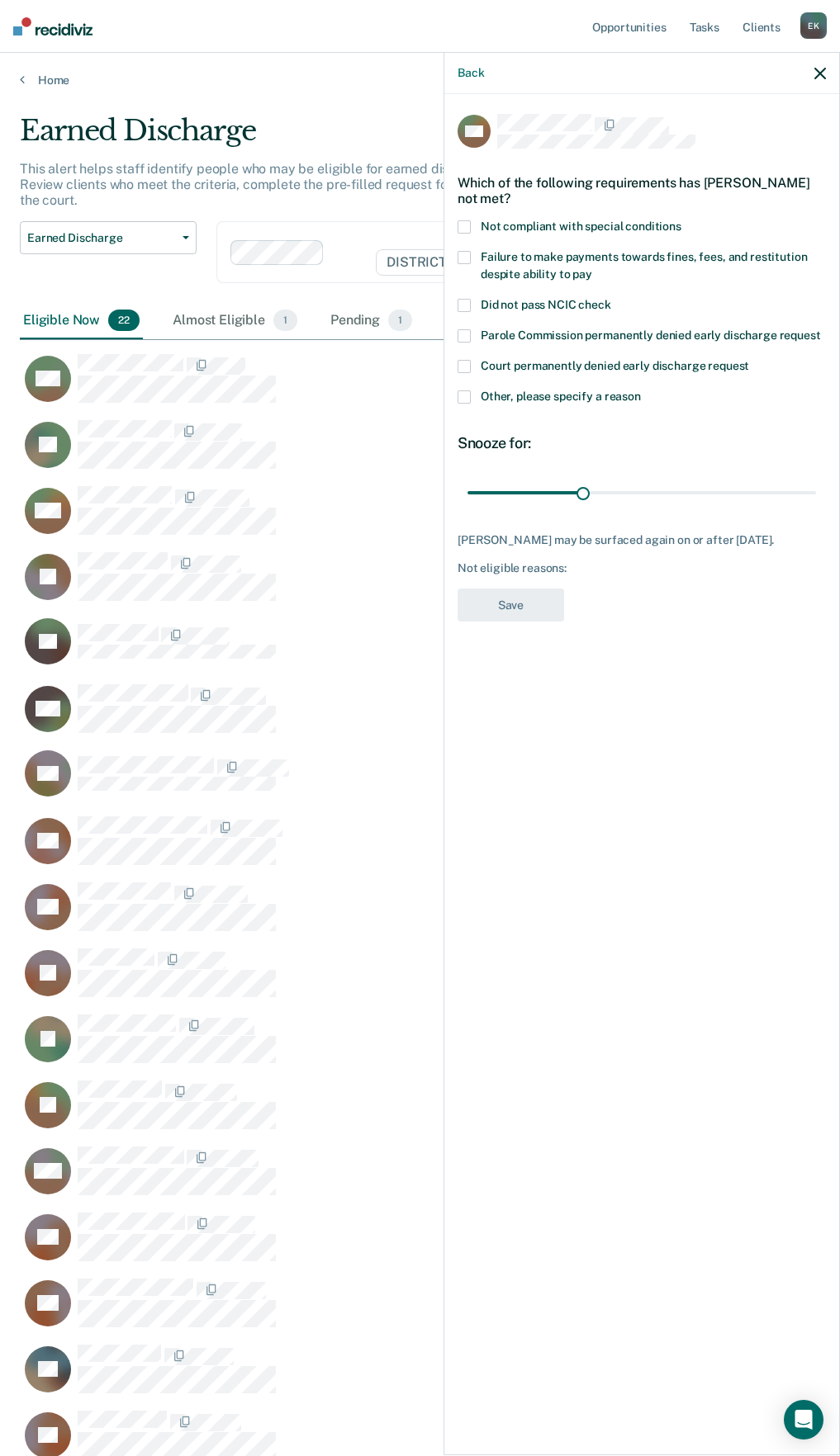
click at [473, 222] on label "Not compliant with special conditions" at bounding box center [641, 229] width 368 height 17
click at [469, 398] on span at bounding box center [464, 397] width 14 height 14
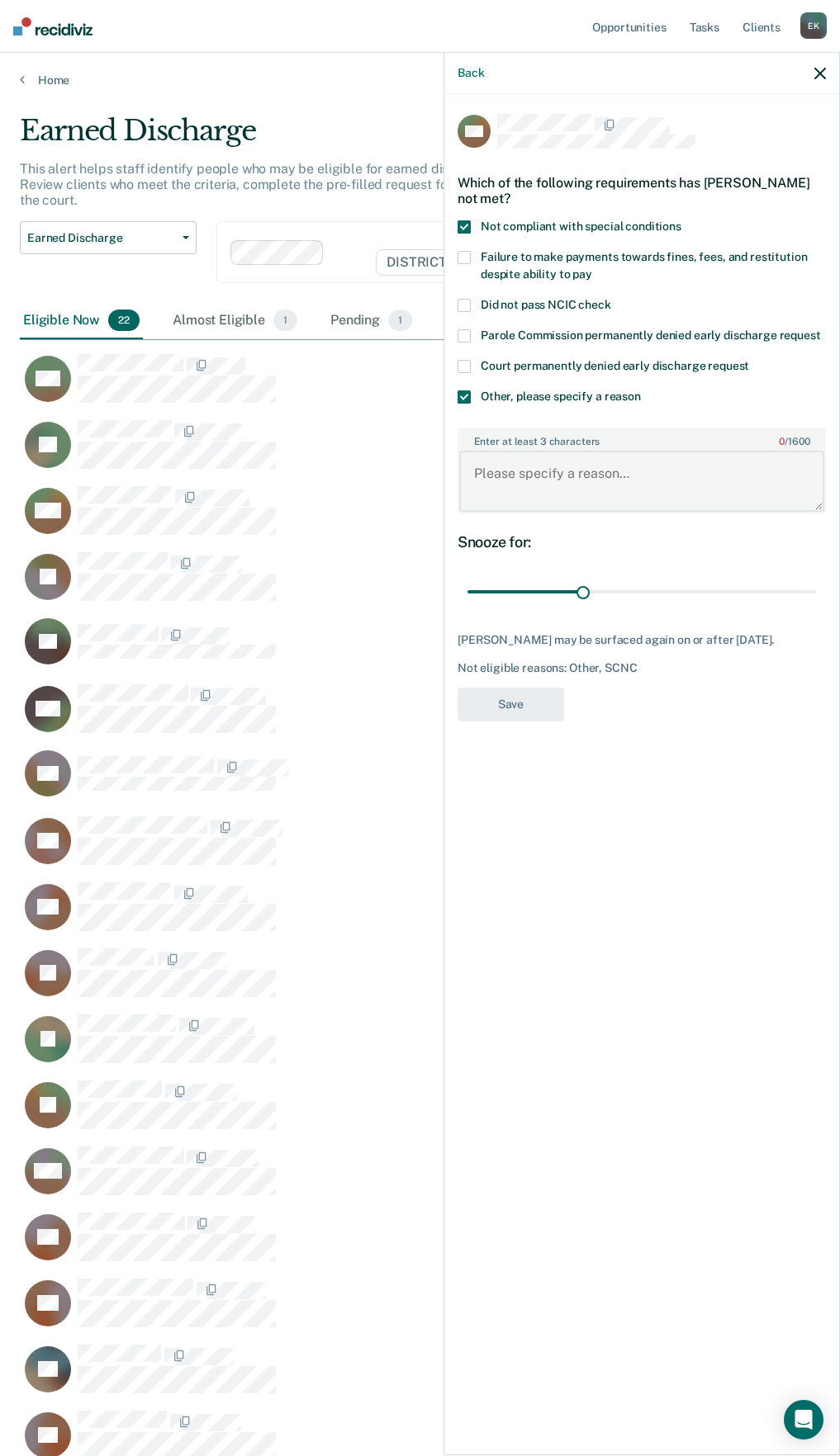
click at [558, 477] on textarea "Enter at least 3 characters 0 / 1600" at bounding box center [641, 480] width 365 height 61
click at [754, 490] on textarea "Recent Law enforcement contact" at bounding box center [641, 480] width 365 height 61
type textarea "Recent Law enforcement contact for drinking"
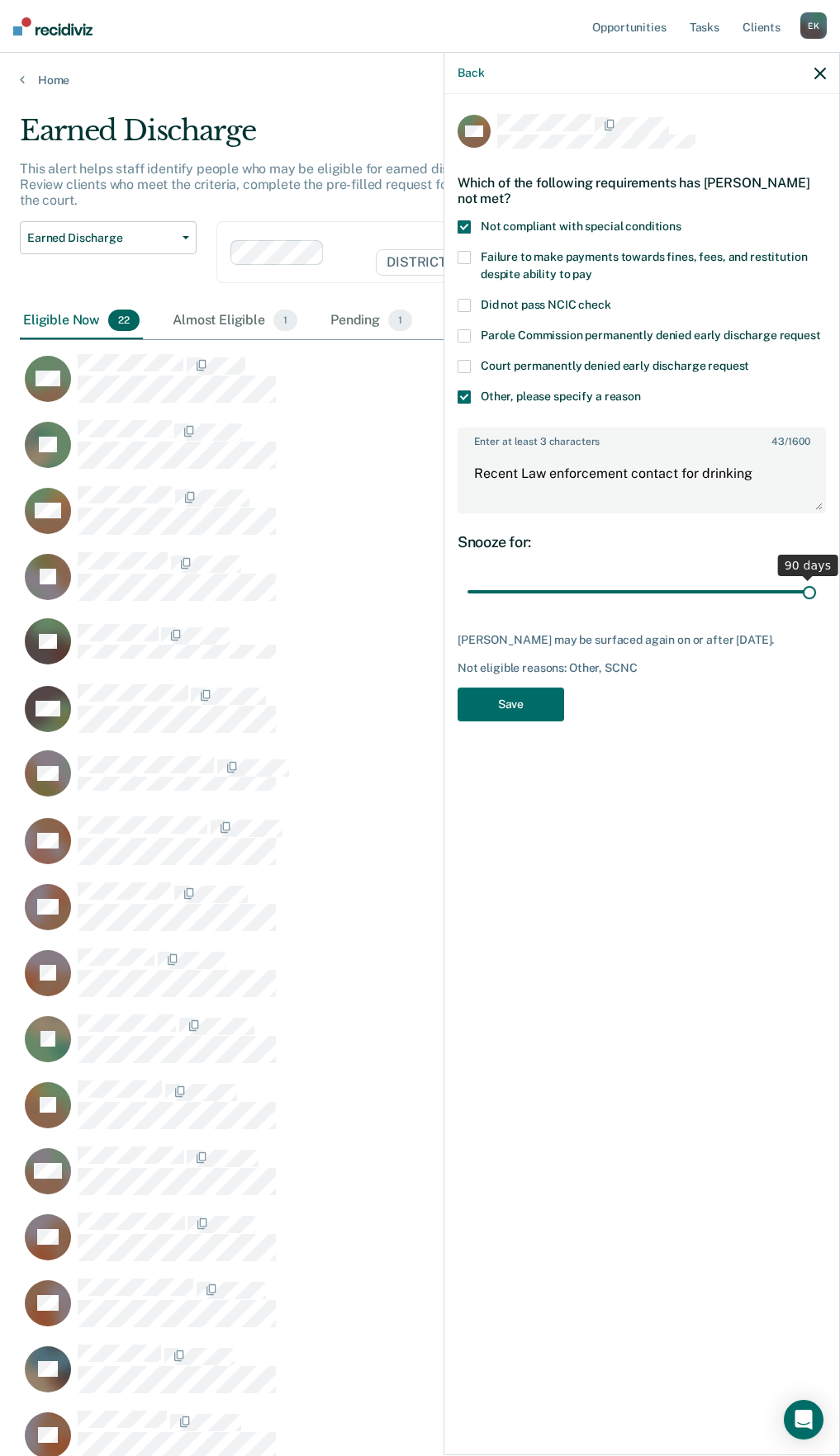
drag, startPoint x: 572, startPoint y: 585, endPoint x: 926, endPoint y: 604, distance: 354.5
type input "90"
click at [815, 604] on input "range" at bounding box center [642, 592] width 349 height 29
click at [536, 707] on button "Save" at bounding box center [510, 703] width 106 height 34
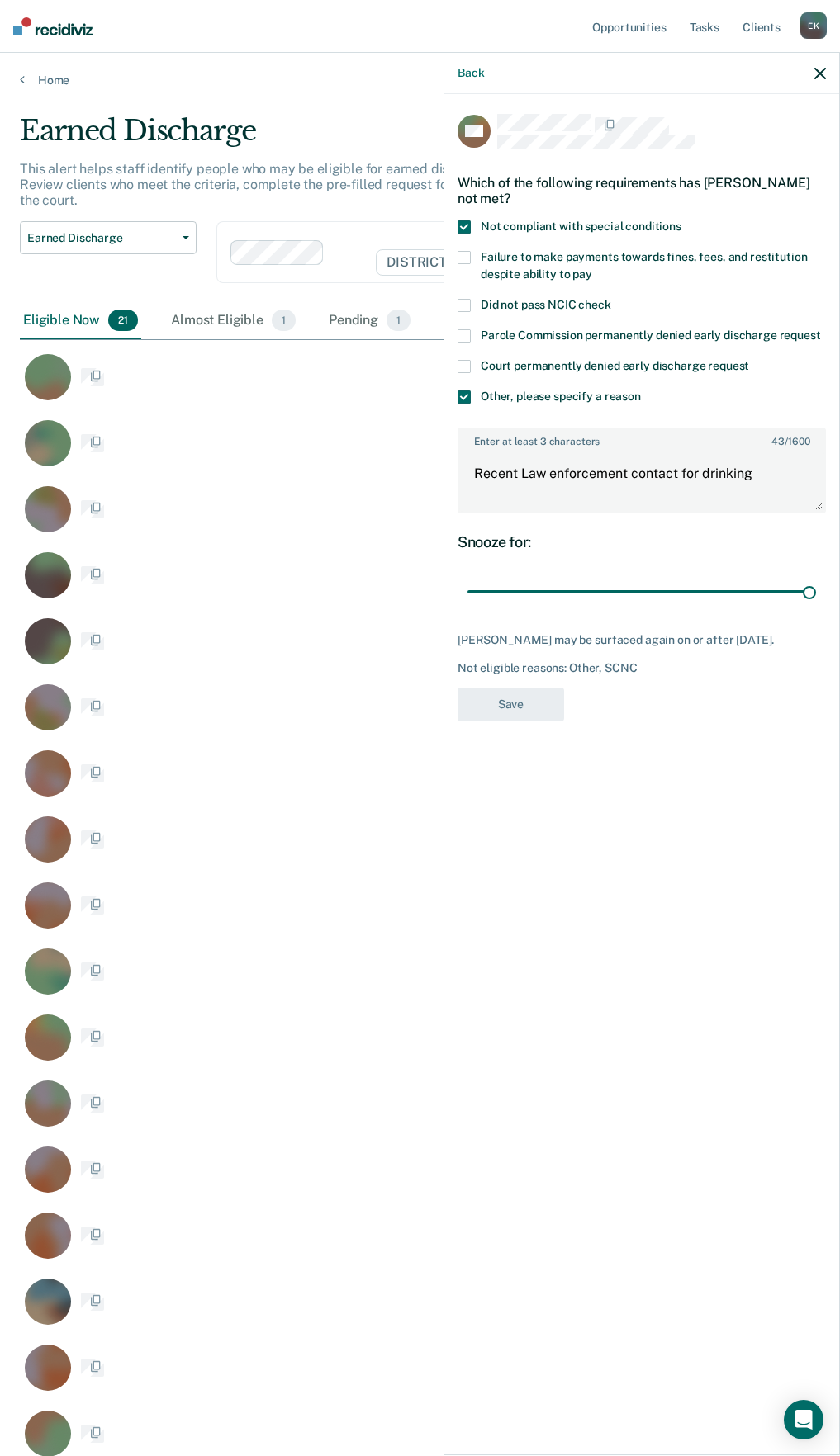
scroll to position [1593, 787]
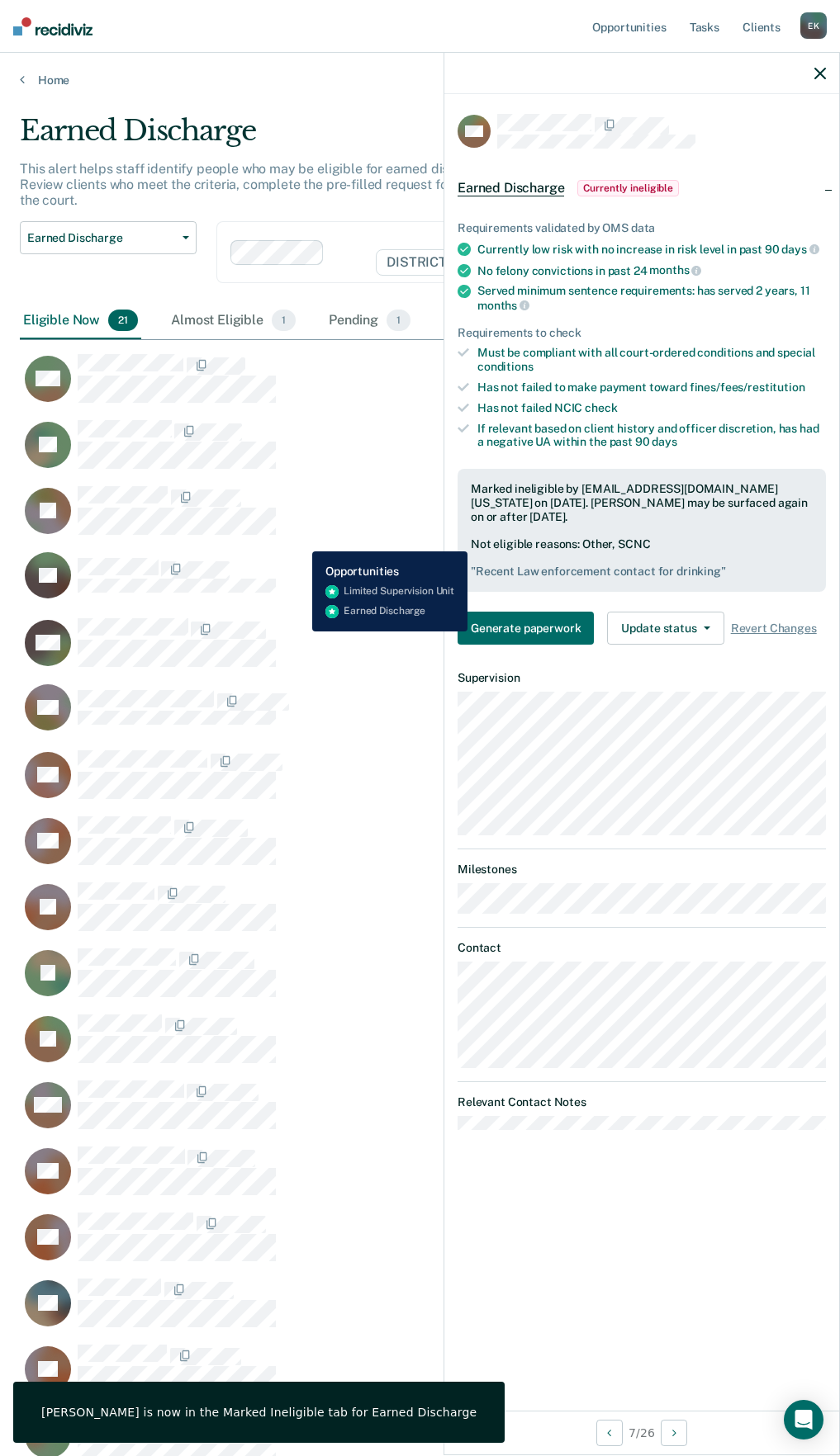
click at [300, 551] on div "JO Generate paperwork" at bounding box center [360, 575] width 680 height 48
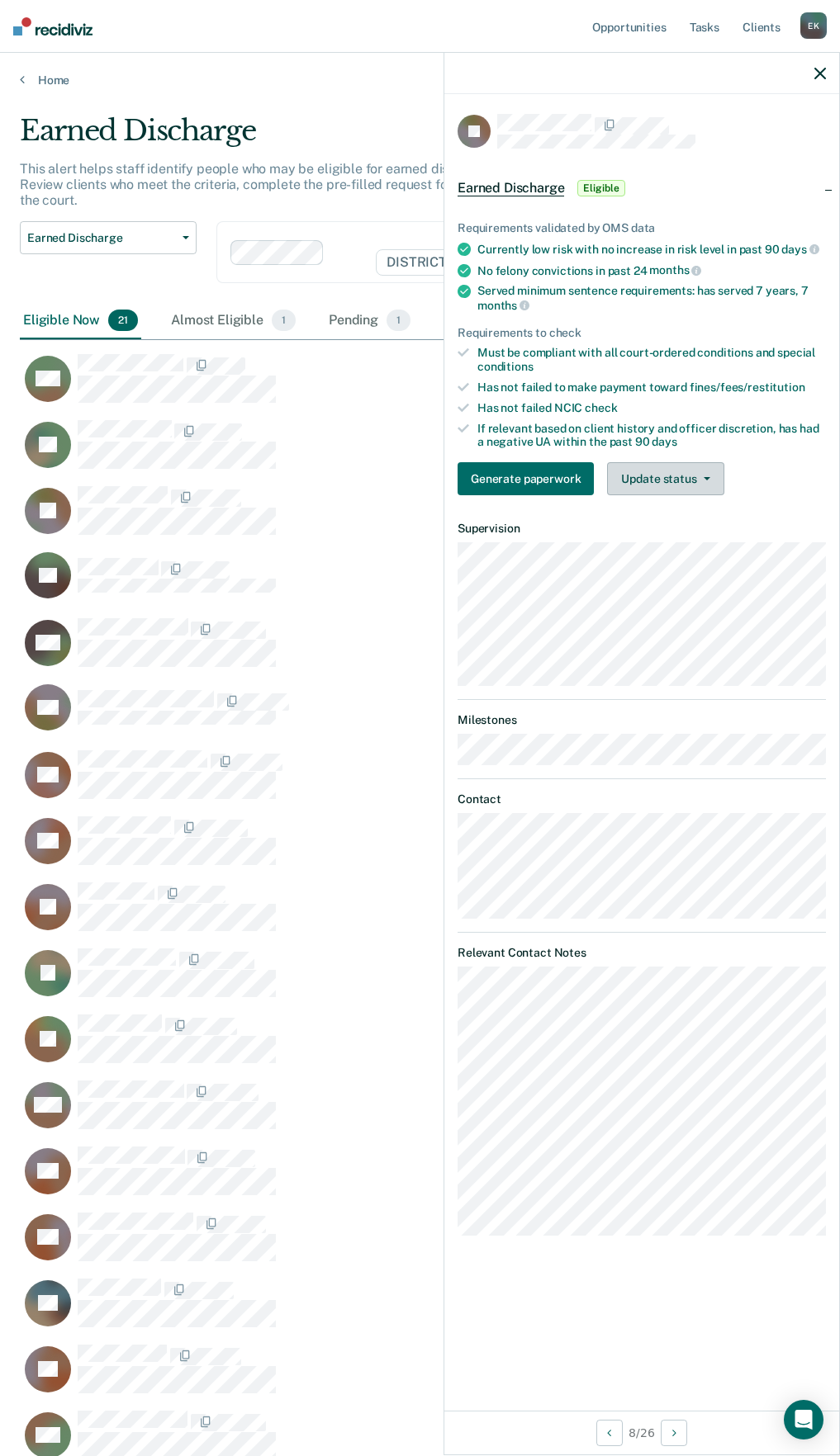
click at [692, 471] on button "Update status" at bounding box center [665, 478] width 116 height 33
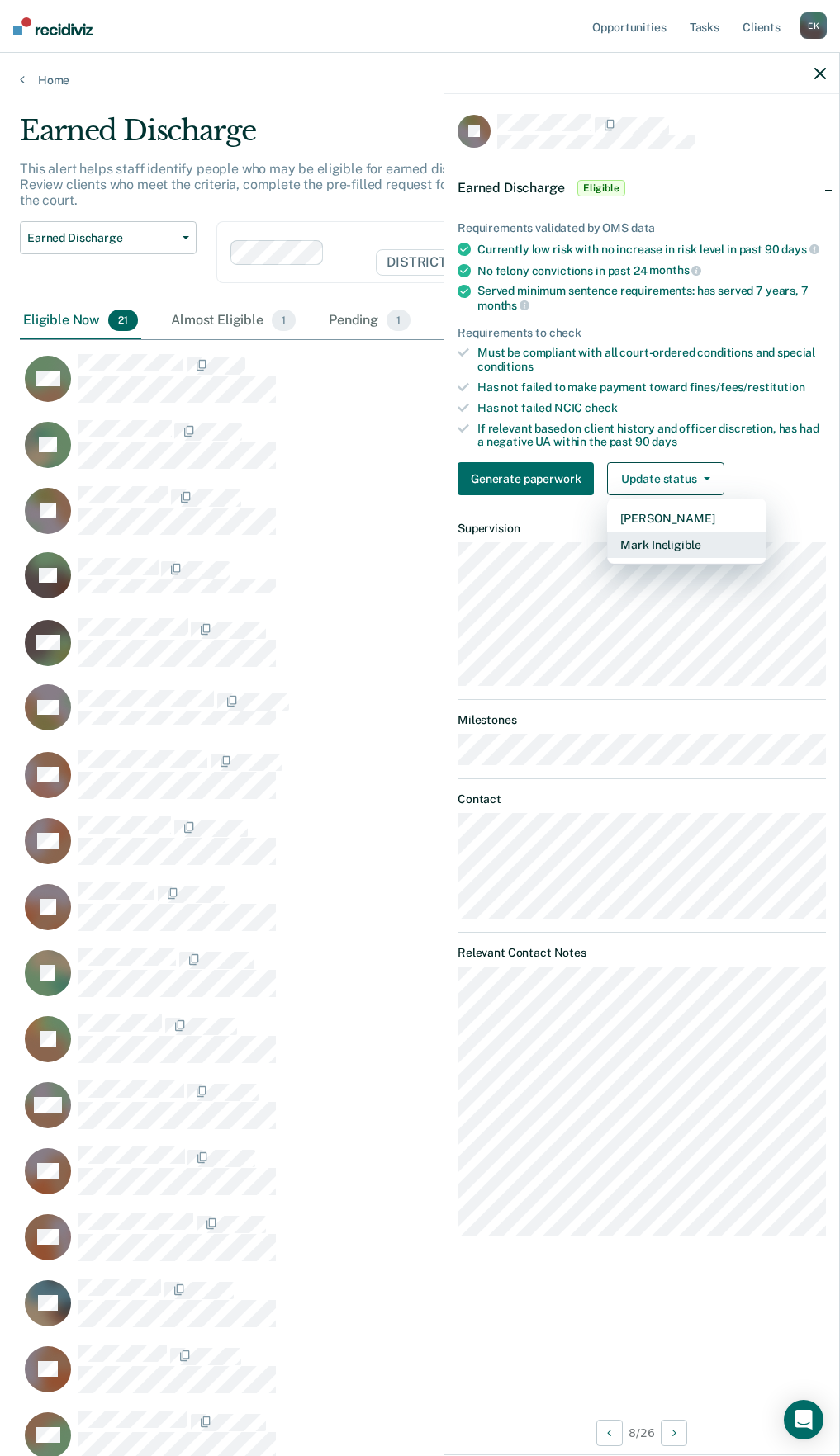
click at [707, 550] on button "Mark Ineligible" at bounding box center [686, 545] width 159 height 26
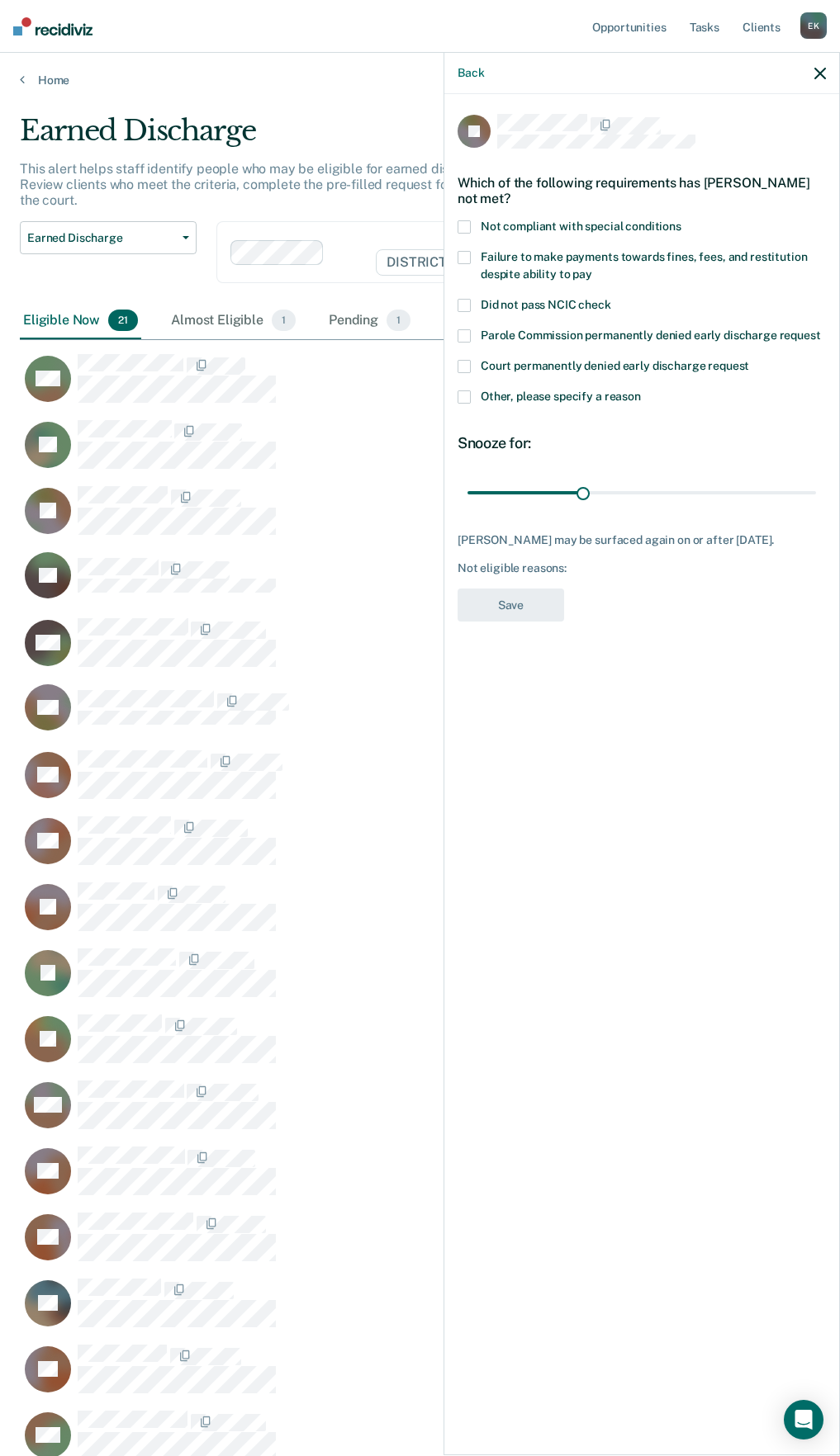
click at [461, 251] on span at bounding box center [464, 257] width 14 height 14
drag, startPoint x: 614, startPoint y: 496, endPoint x: 796, endPoint y: 493, distance: 182.0
click at [796, 493] on input "range" at bounding box center [642, 492] width 349 height 29
drag, startPoint x: 796, startPoint y: 494, endPoint x: 813, endPoint y: 487, distance: 18.4
type input "90"
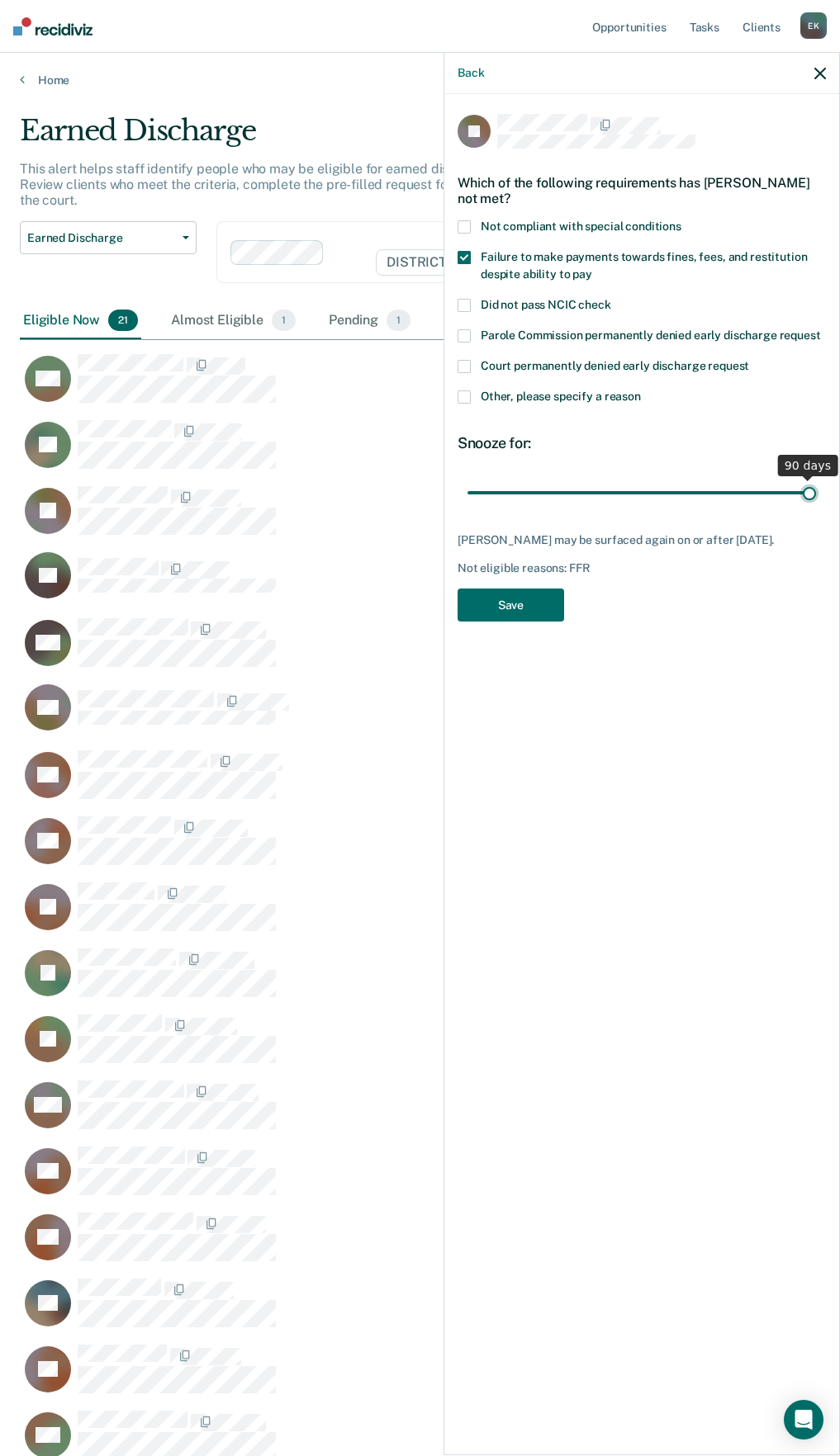
click at [815, 477] on input "range" at bounding box center [642, 492] width 349 height 29
click at [510, 591] on button "Save" at bounding box center [510, 605] width 106 height 34
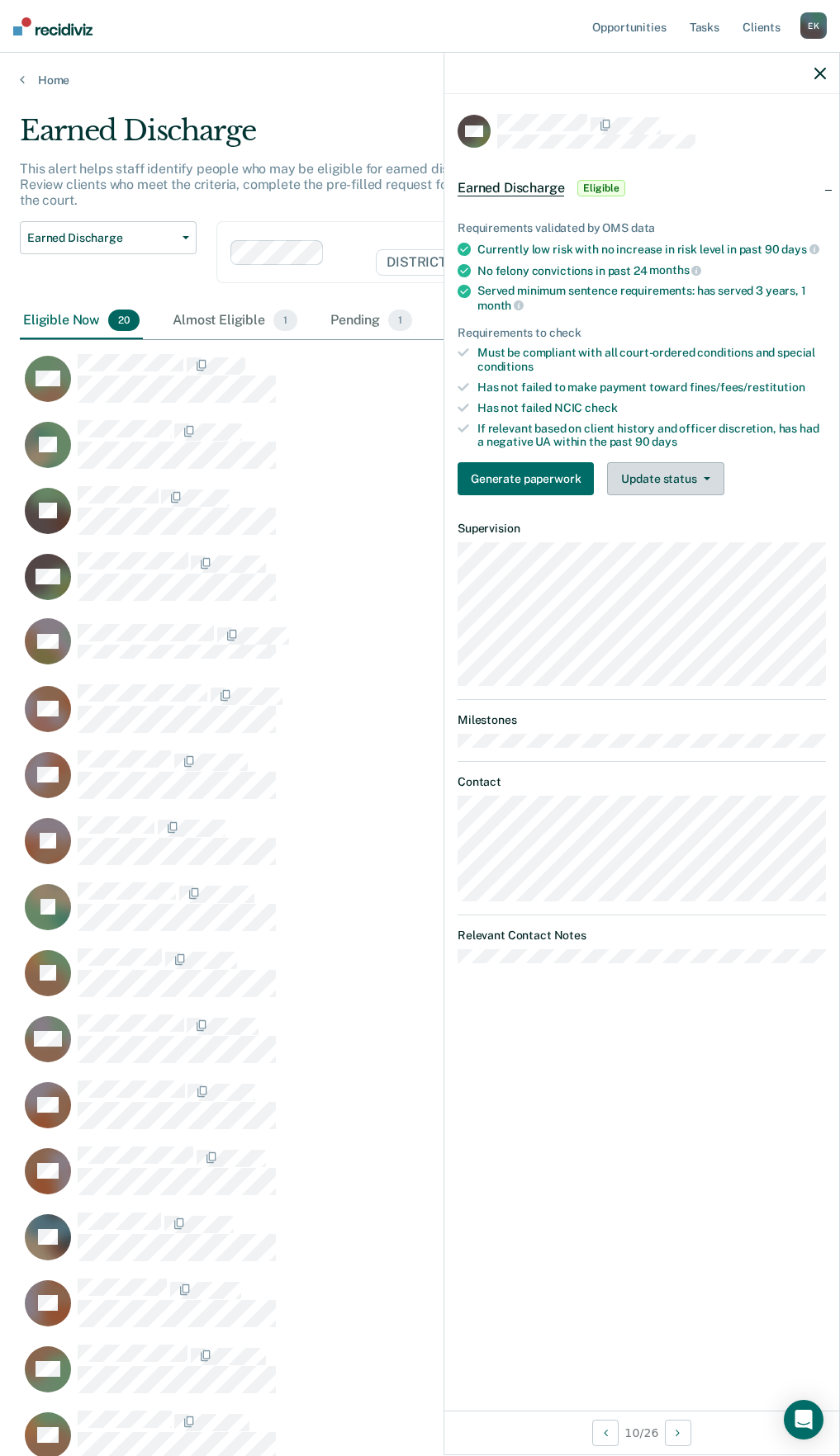
click at [713, 469] on button "Update status" at bounding box center [665, 478] width 116 height 33
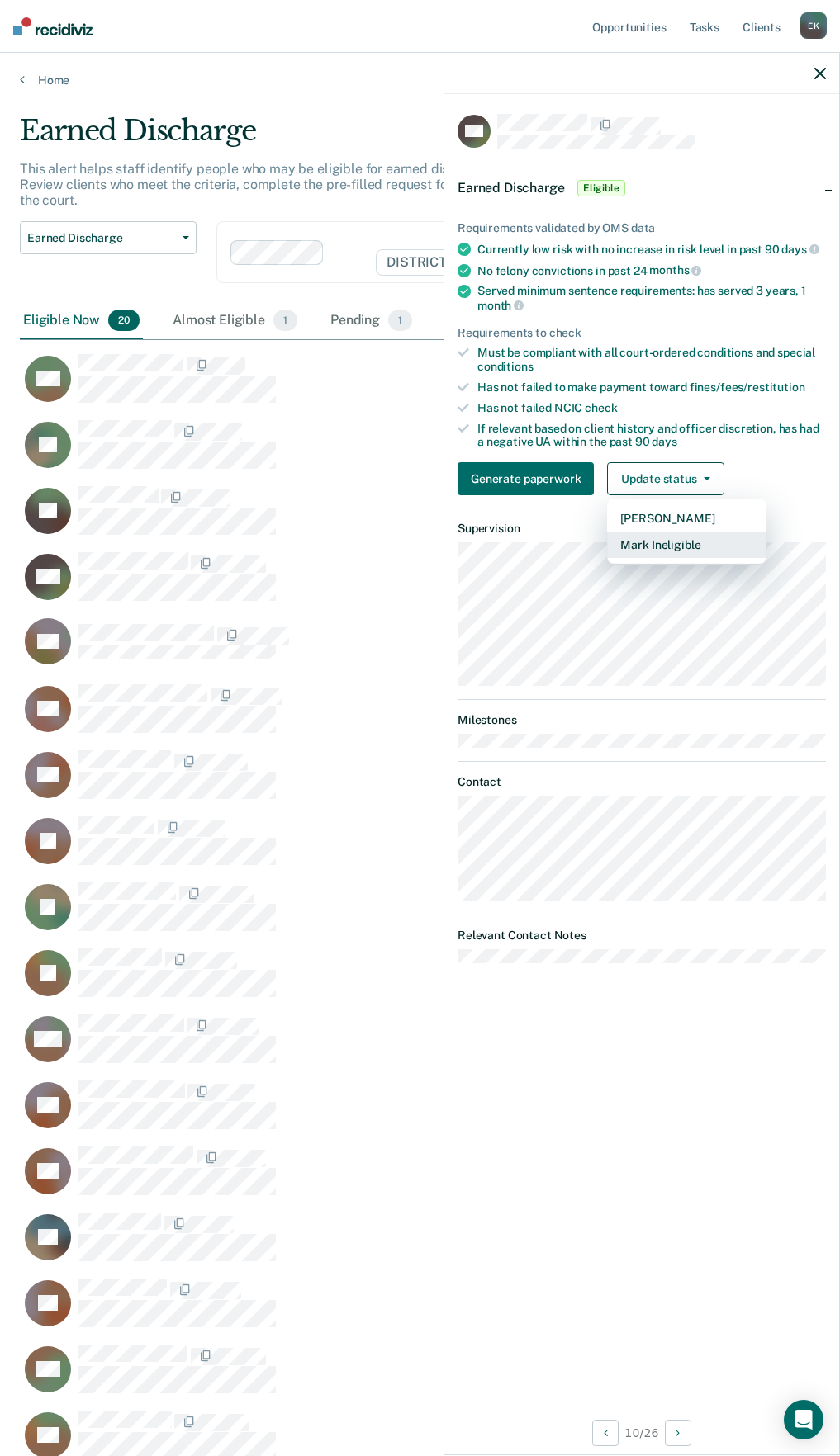
click at [688, 552] on button "Mark Ineligible" at bounding box center [686, 545] width 159 height 26
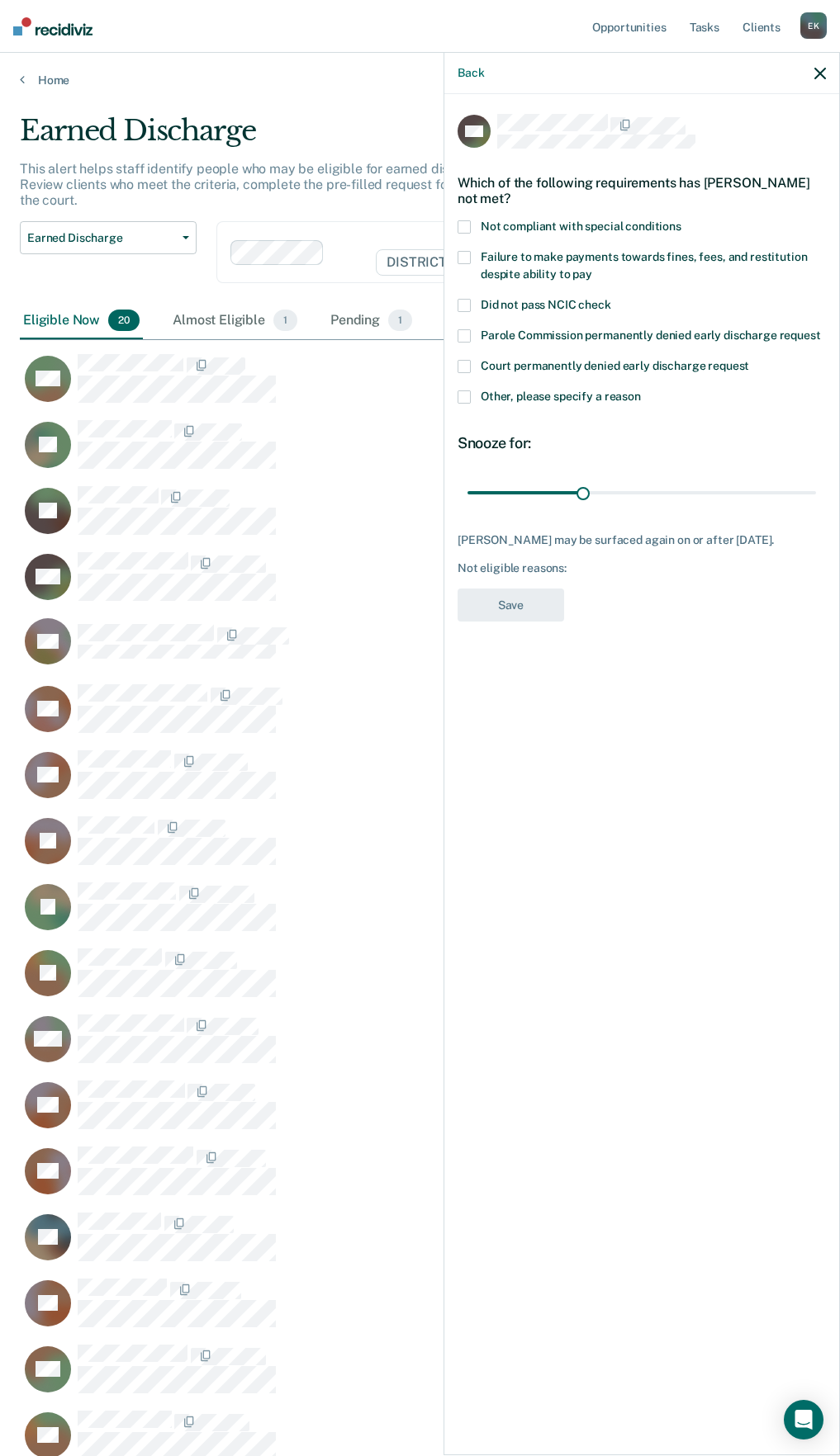
click at [468, 393] on span at bounding box center [464, 397] width 14 height 14
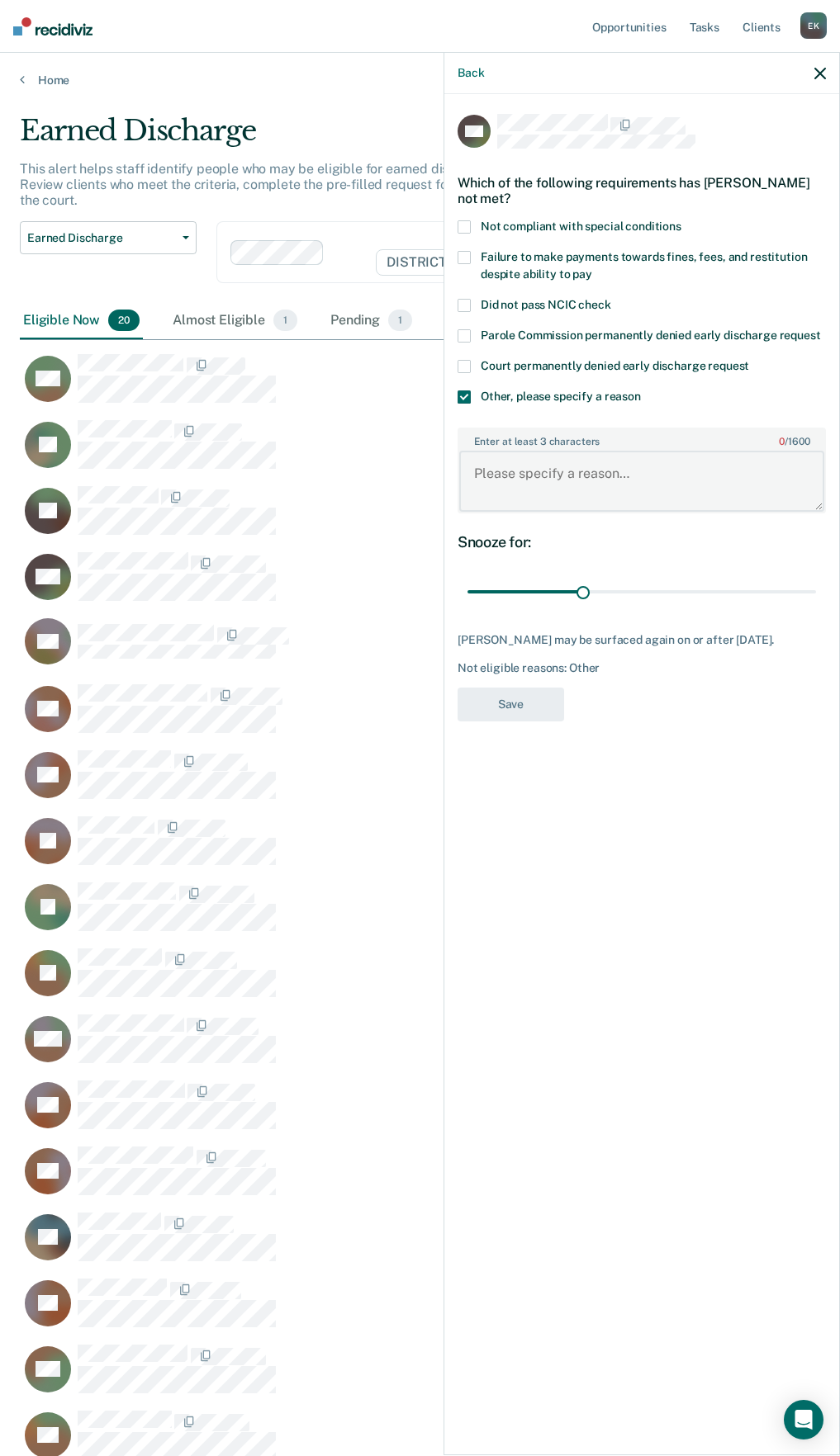
drag, startPoint x: 539, startPoint y: 486, endPoint x: 531, endPoint y: 477, distance: 12.0
click at [540, 487] on textarea "Enter at least 3 characters 0 / 1600" at bounding box center [641, 480] width 365 height 61
type textarea "Got another felony for voting"
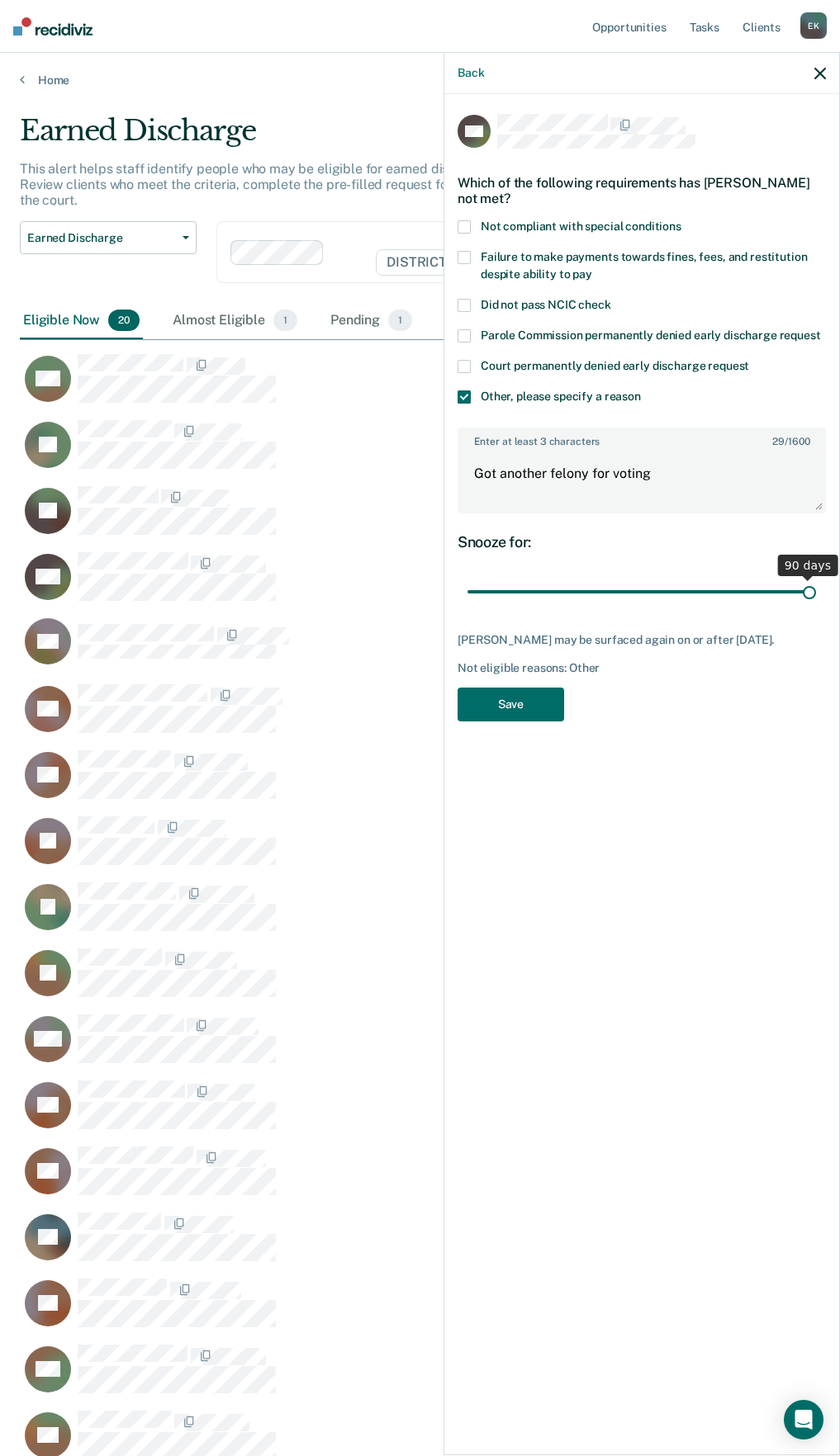
drag, startPoint x: 587, startPoint y: 598, endPoint x: 895, endPoint y: 628, distance: 309.5
type input "90"
click at [815, 606] on input "range" at bounding box center [642, 592] width 349 height 29
click at [481, 722] on button "Save" at bounding box center [510, 703] width 106 height 34
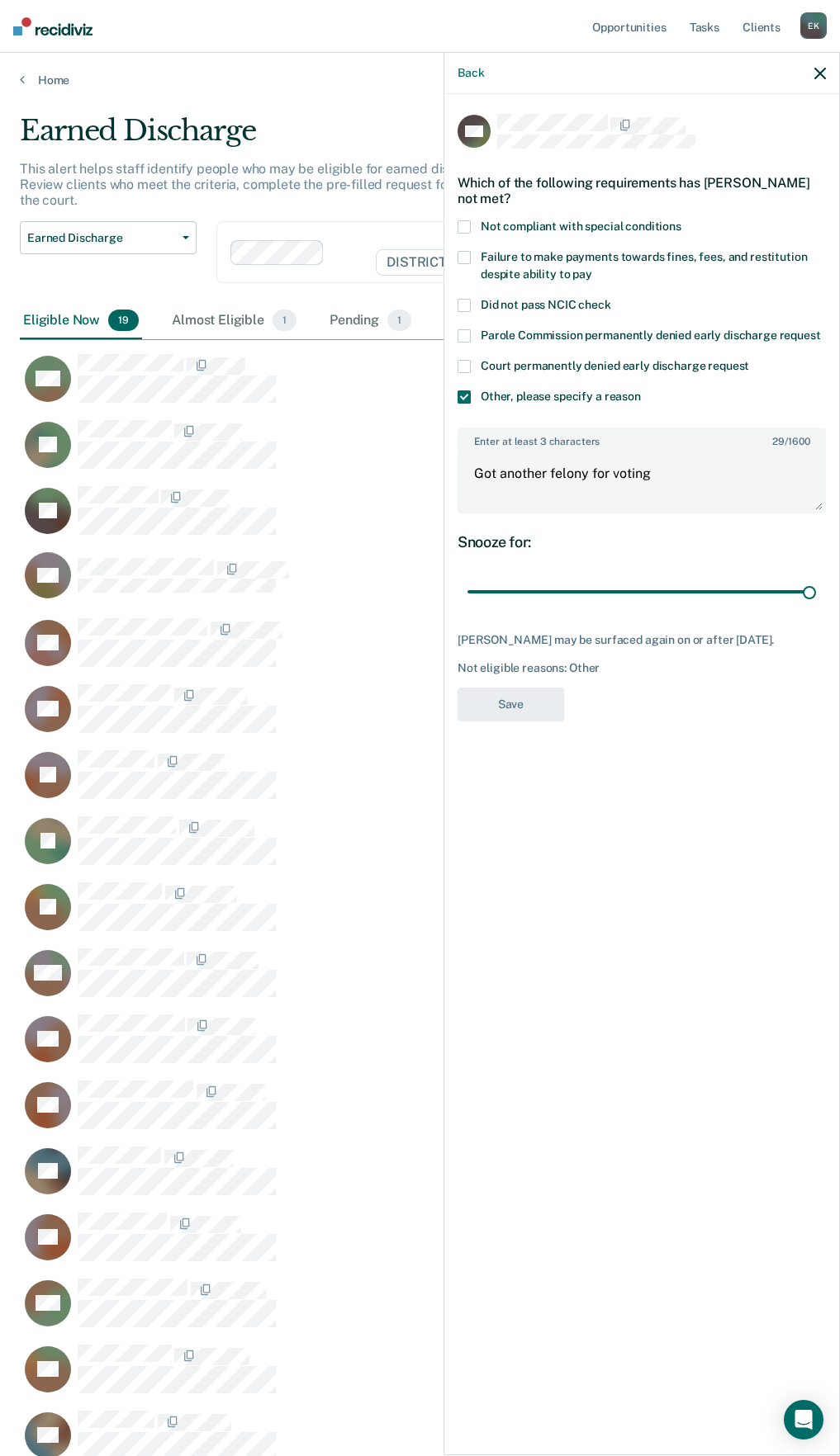
scroll to position [1461, 787]
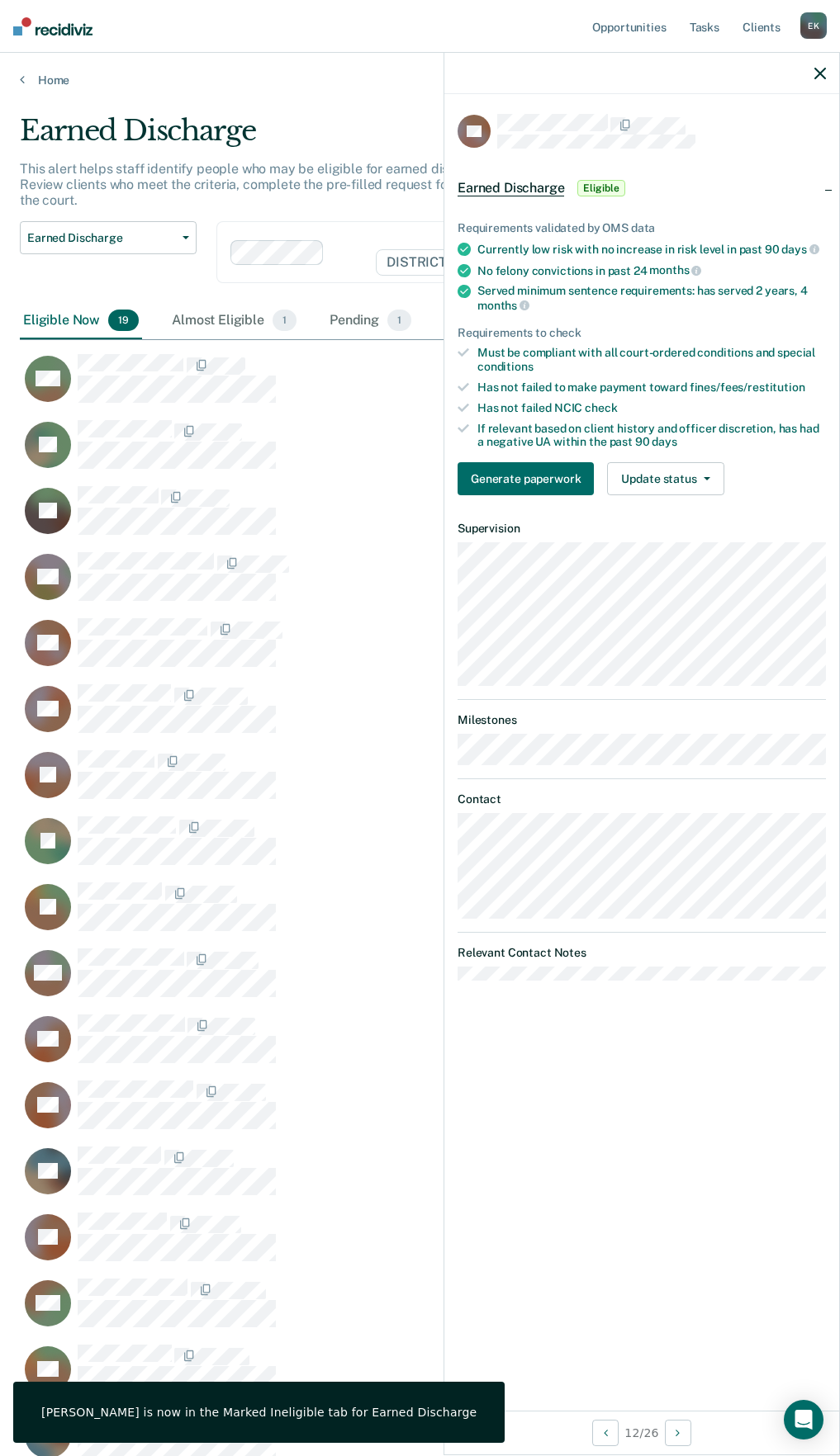
click at [166, 533] on div "[PERSON_NAME]" at bounding box center [370, 518] width 700 height 66
drag, startPoint x: 729, startPoint y: 479, endPoint x: 701, endPoint y: 479, distance: 28.0
click at [723, 480] on div "Generate paperwork Update status [PERSON_NAME] Mark Ineligible" at bounding box center [641, 478] width 368 height 33
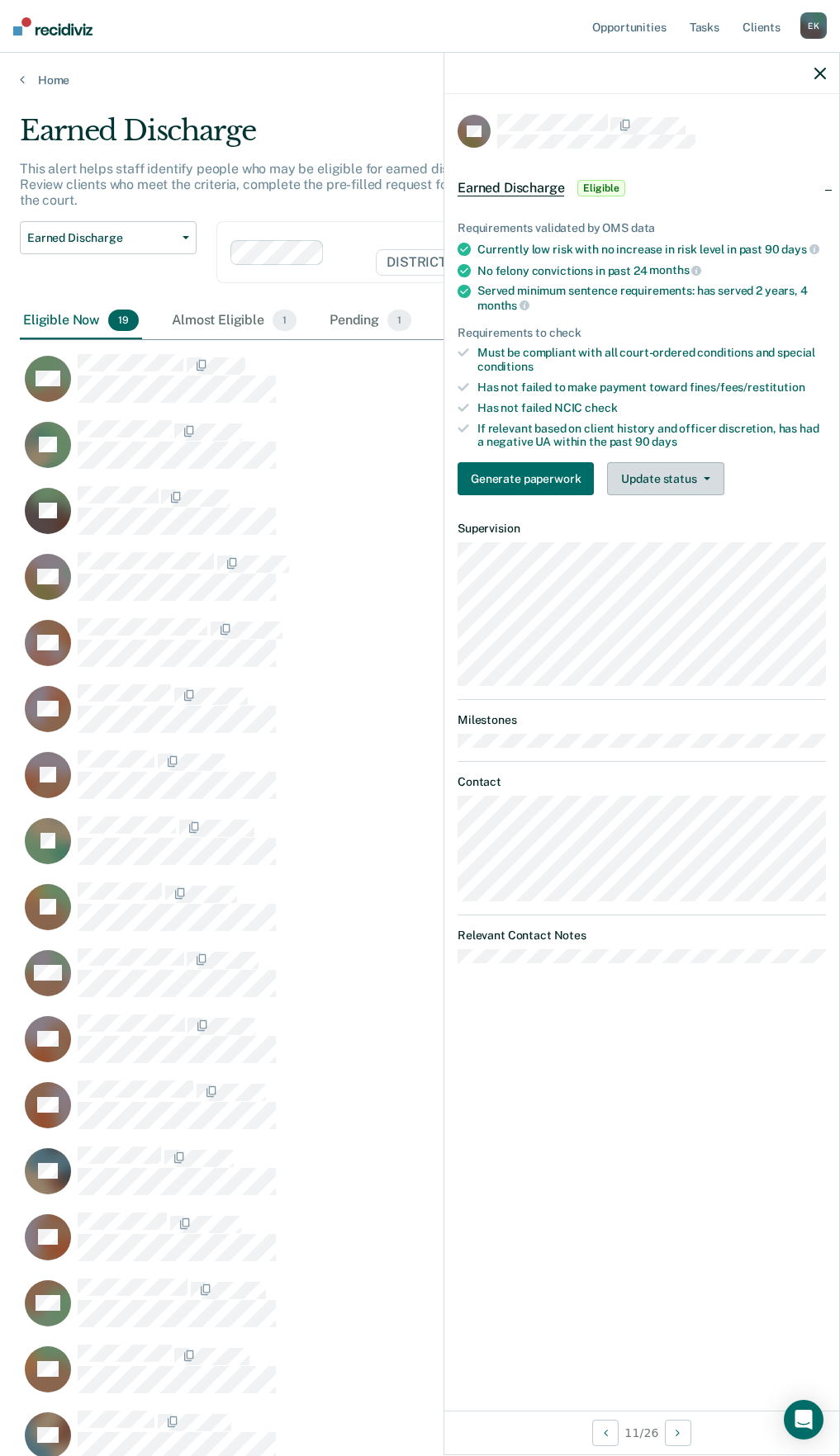
drag, startPoint x: 689, startPoint y: 480, endPoint x: 641, endPoint y: 488, distance: 48.7
click at [680, 480] on button "Update status" at bounding box center [665, 478] width 116 height 33
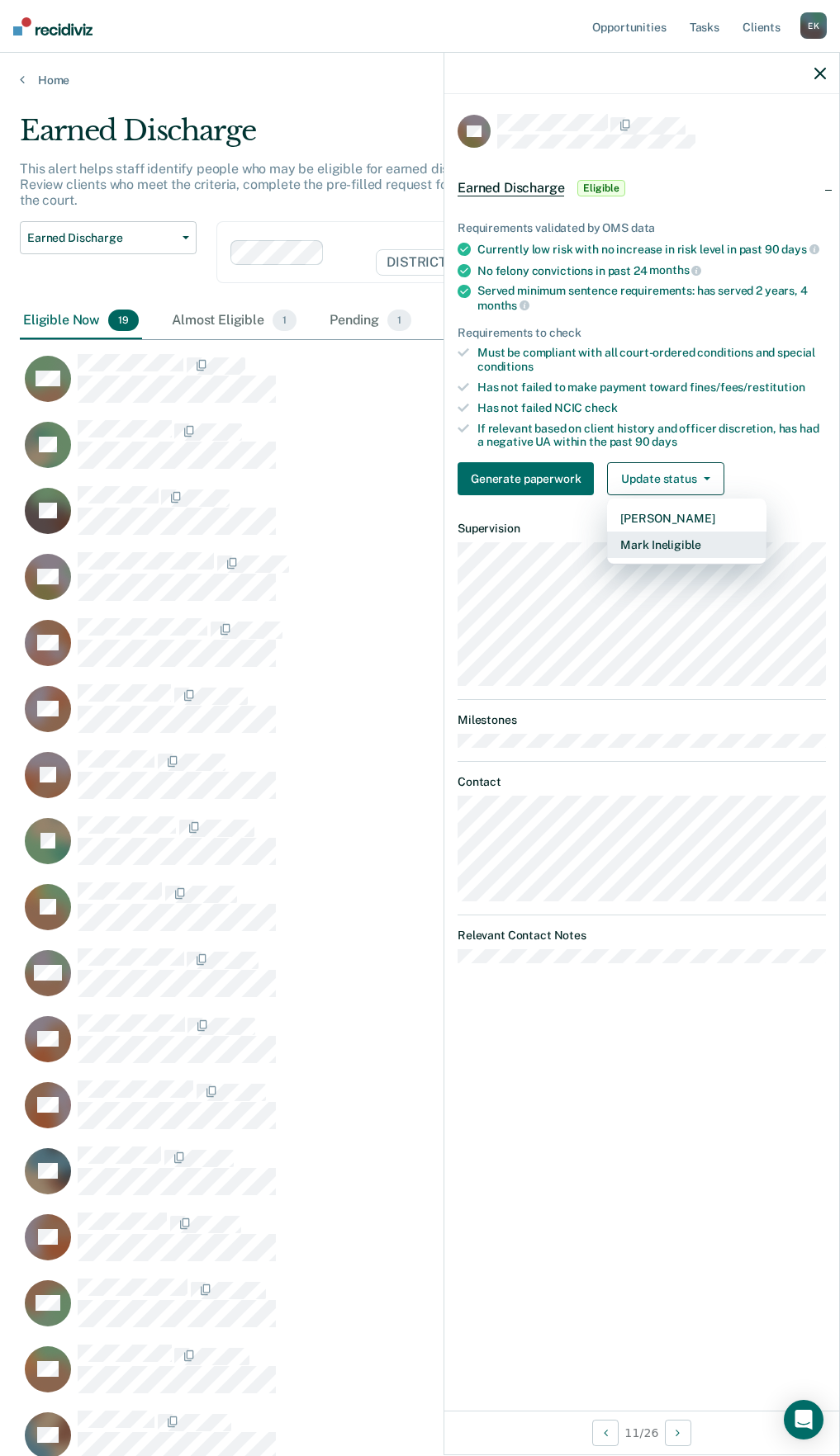
click at [654, 552] on button "Mark Ineligible" at bounding box center [686, 545] width 159 height 26
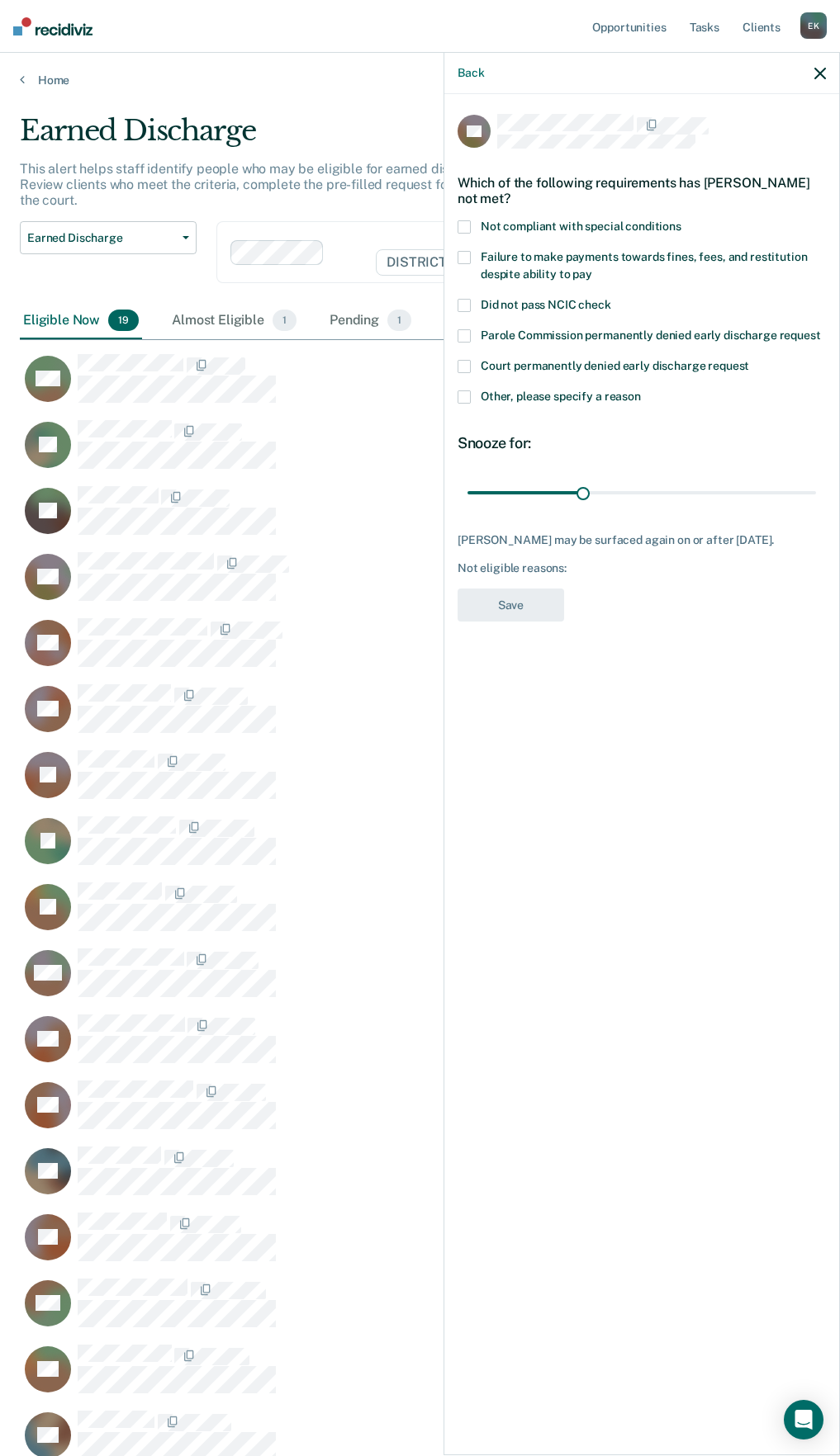
click at [469, 386] on div "Court permanently denied early discharge request" at bounding box center [641, 375] width 368 height 31
click at [463, 368] on span at bounding box center [464, 366] width 14 height 14
drag, startPoint x: 468, startPoint y: 417, endPoint x: 467, endPoint y: 408, distance: 9.1
click at [468, 414] on div "Other, please specify a reason" at bounding box center [641, 406] width 368 height 31
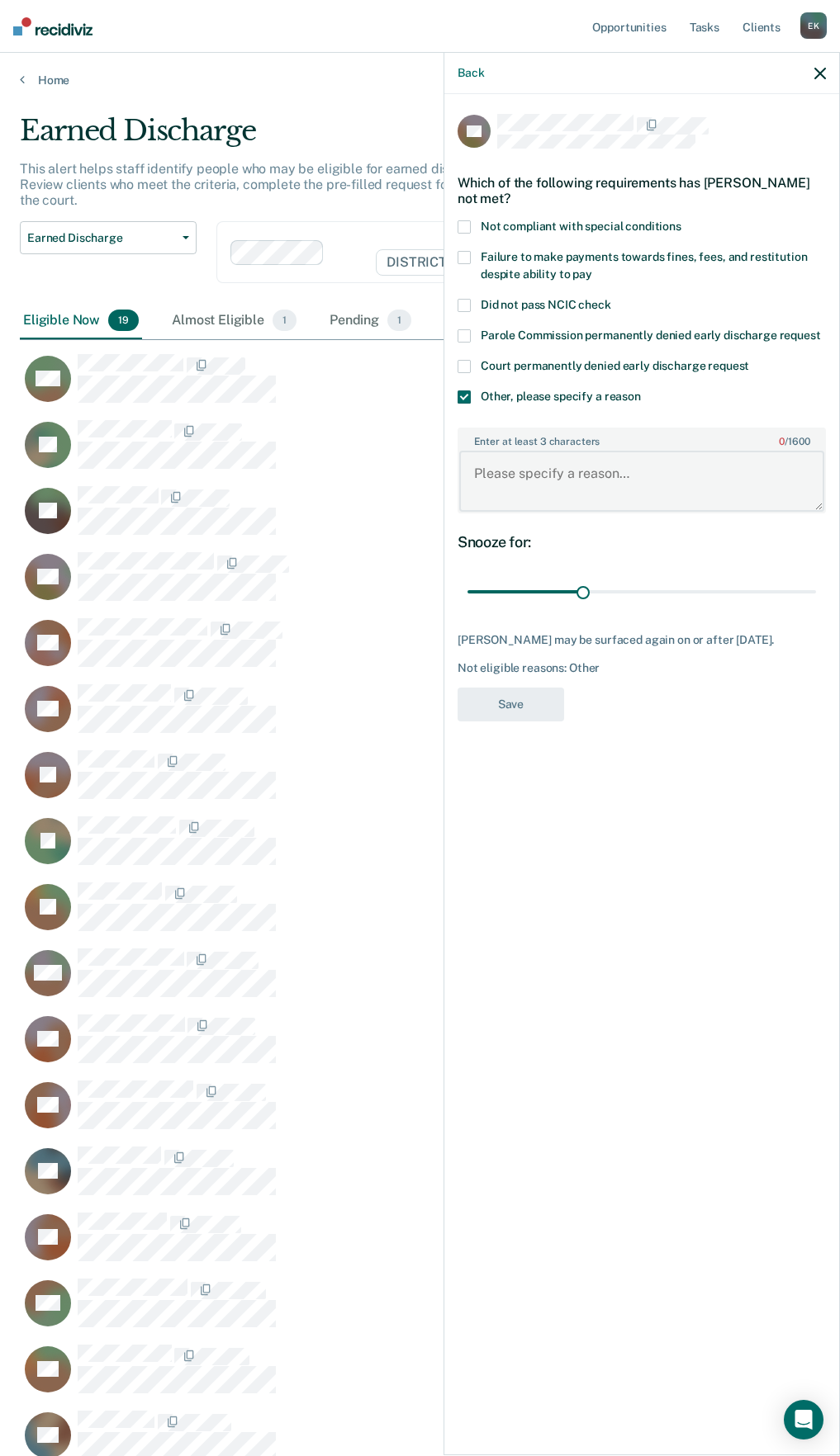
click at [507, 477] on textarea "Enter at least 3 characters 0 / 1600" at bounding box center [641, 480] width 365 height 61
type textarea "Recent [MEDICAL_DATA]"
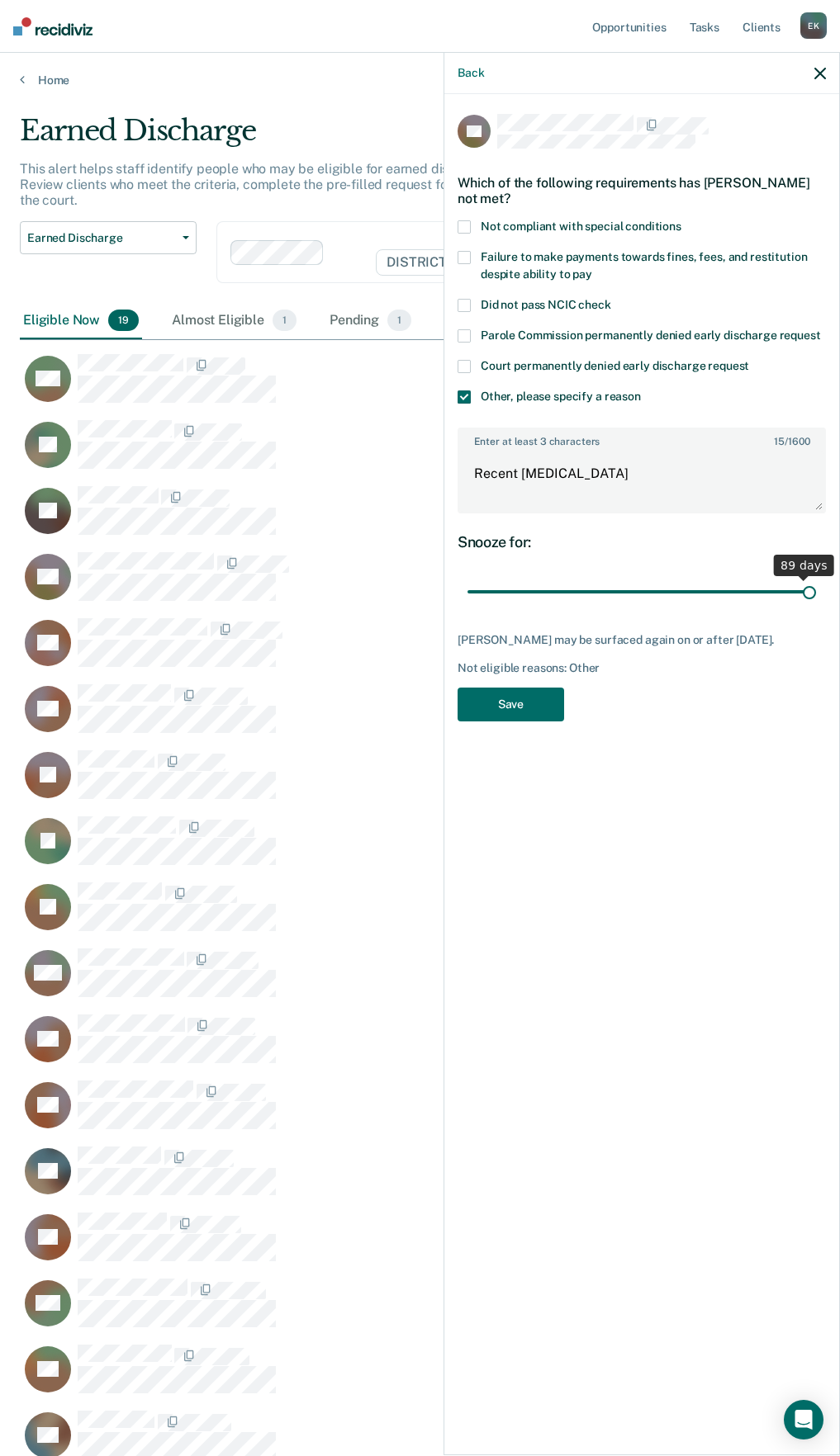
drag, startPoint x: 562, startPoint y: 587, endPoint x: 861, endPoint y: 596, distance: 299.1
type input "90"
click at [815, 596] on input "range" at bounding box center [642, 592] width 349 height 29
click at [522, 714] on button "Save" at bounding box center [510, 703] width 106 height 34
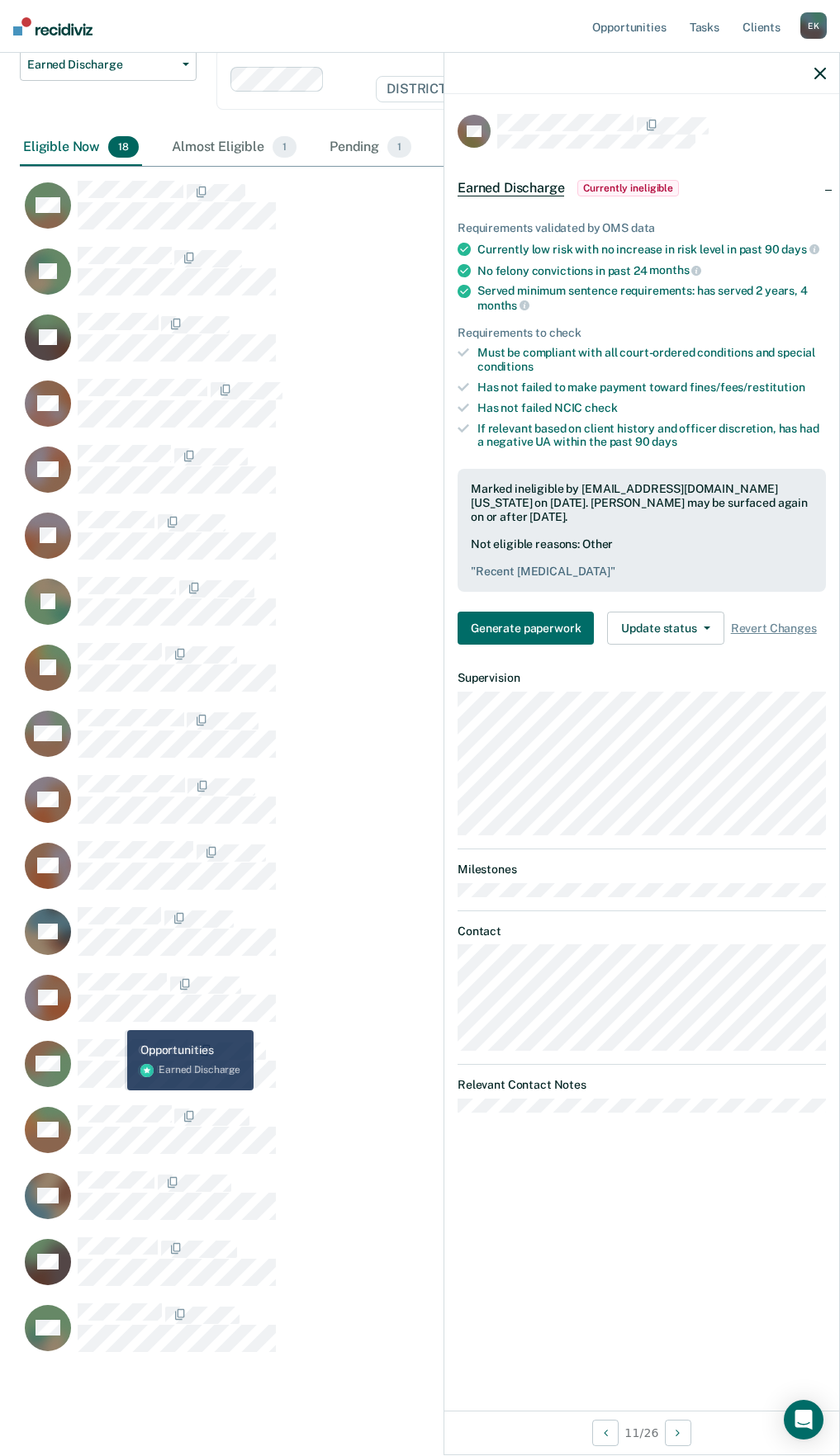
scroll to position [188, 0]
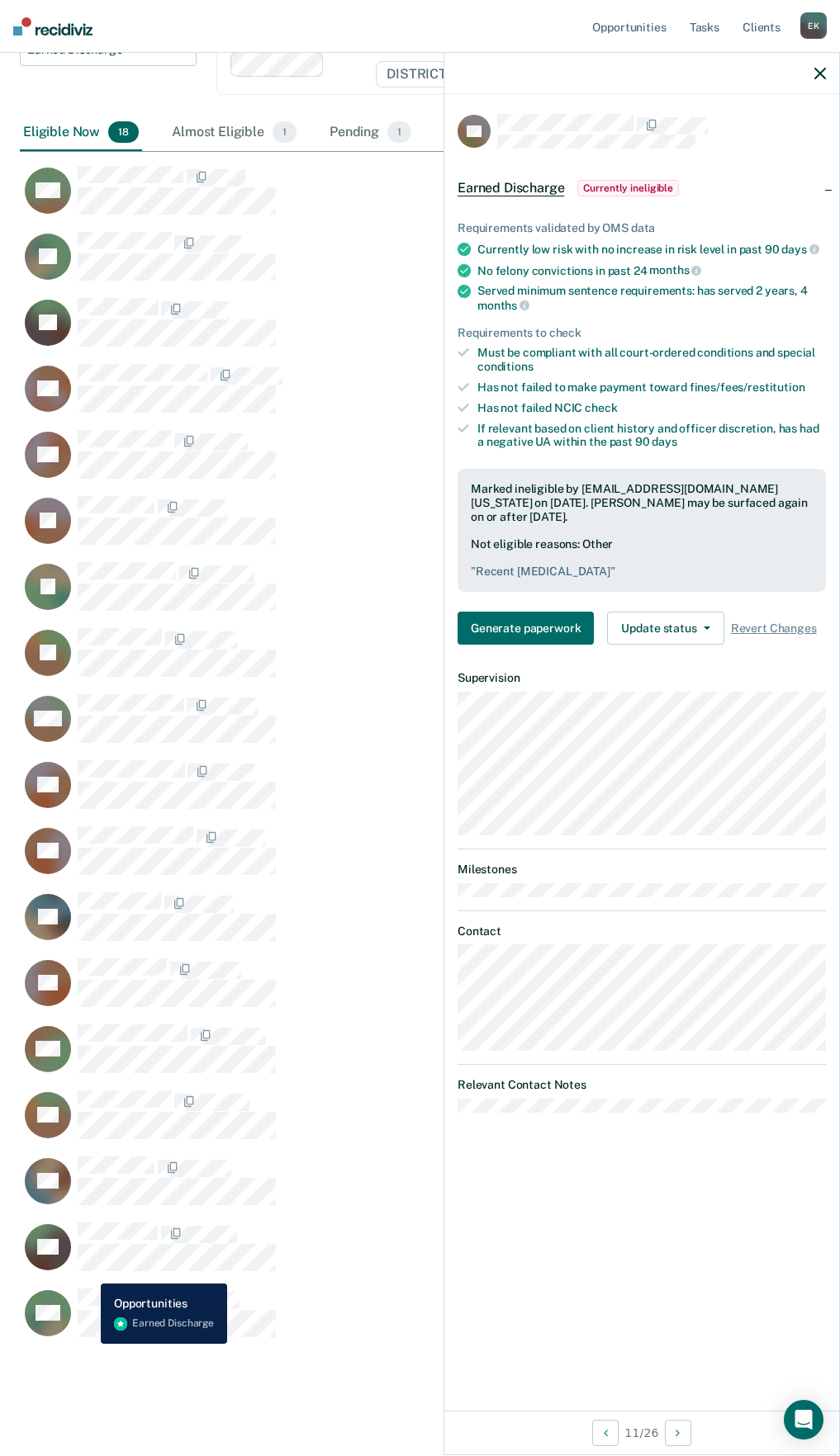
click at [88, 1270] on div "SH" at bounding box center [370, 1254] width 700 height 66
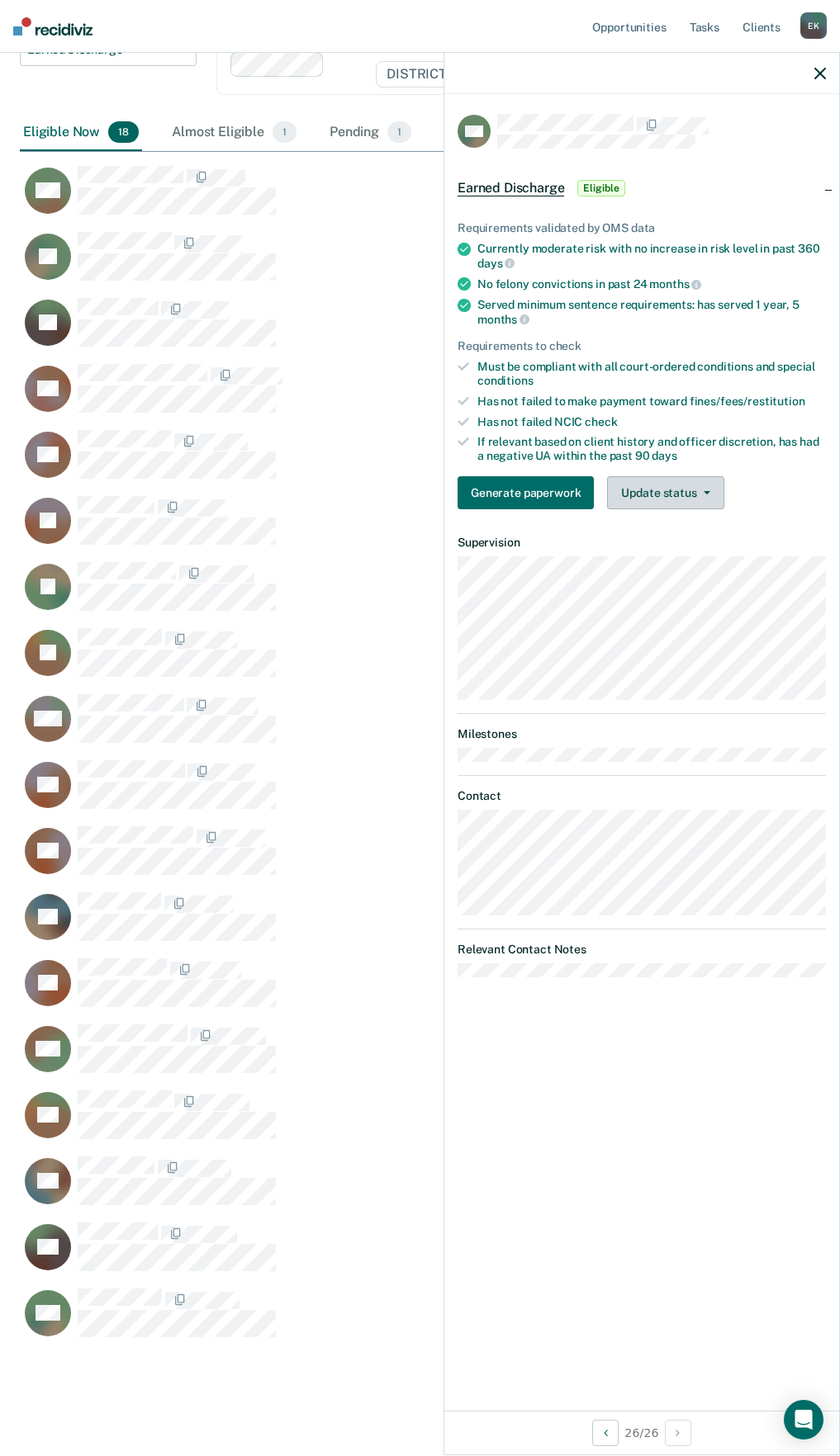
click at [677, 484] on button "Update status" at bounding box center [665, 493] width 116 height 33
click at [687, 560] on button "Mark Ineligible" at bounding box center [686, 558] width 159 height 26
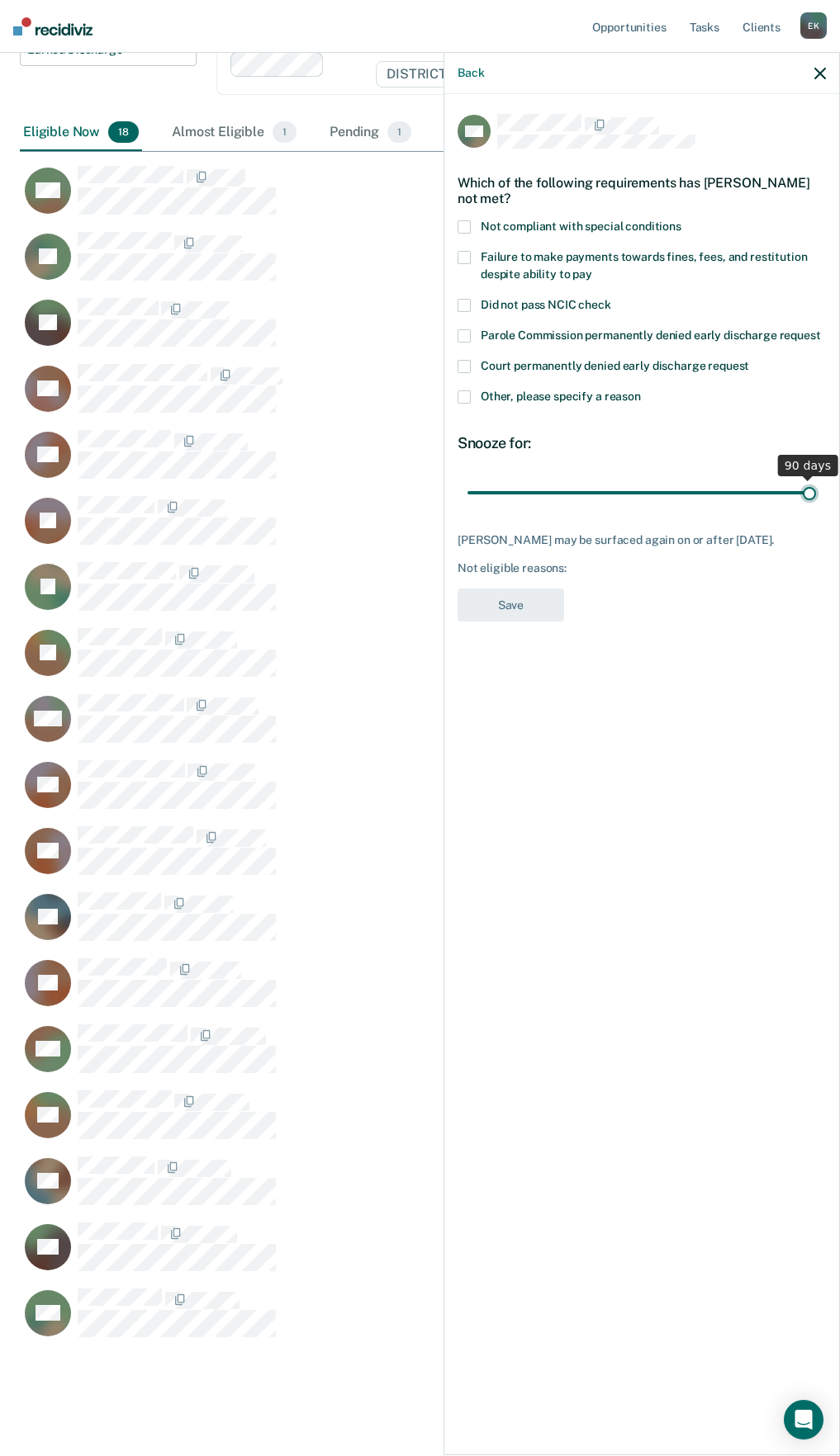
drag, startPoint x: 585, startPoint y: 487, endPoint x: 888, endPoint y: 479, distance: 303.1
type input "90"
click at [815, 479] on input "range" at bounding box center [642, 492] width 349 height 29
click at [468, 398] on span at bounding box center [464, 397] width 14 height 14
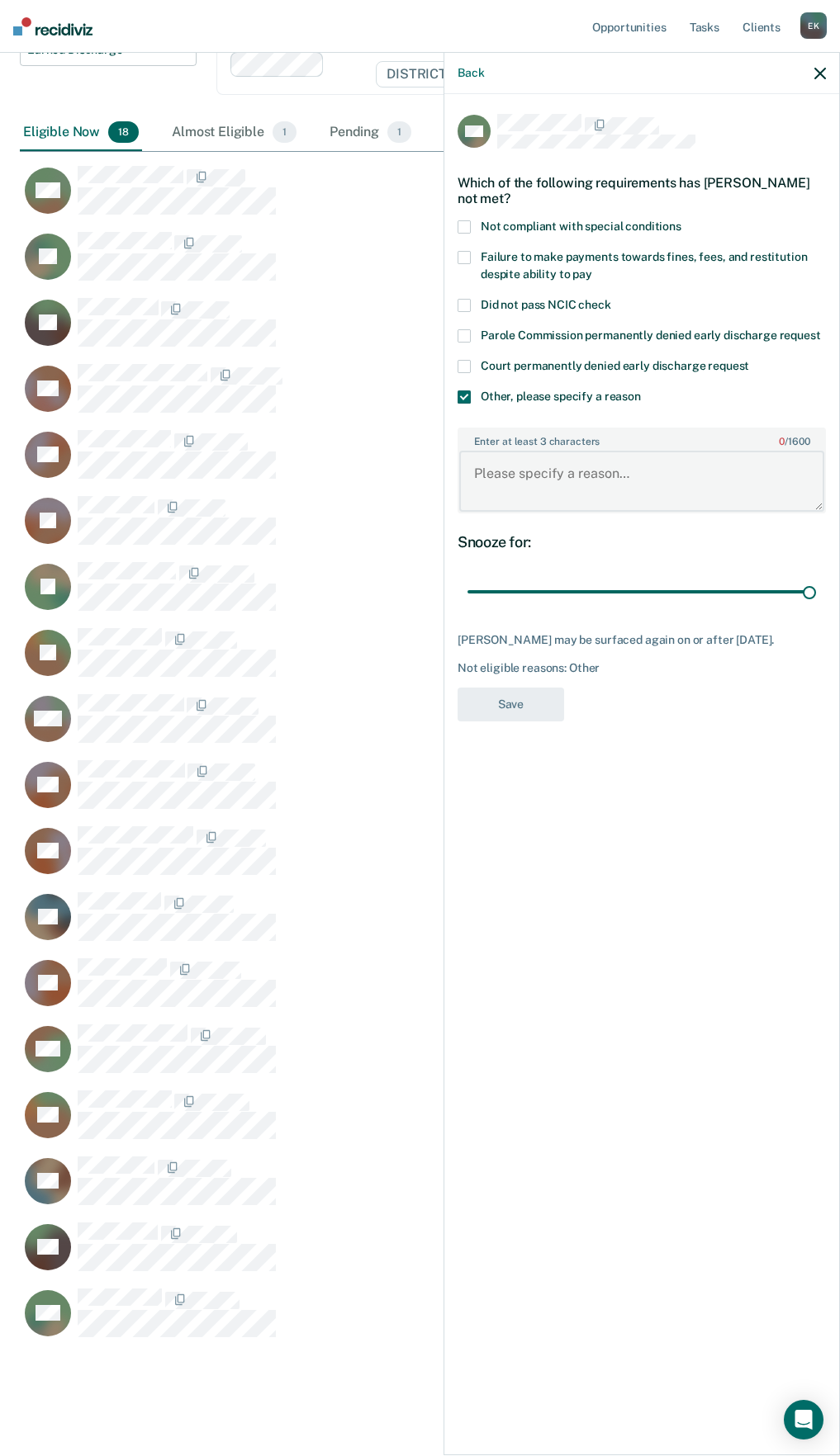
click at [601, 479] on textarea "Enter at least 3 characters 0 / 1600" at bounding box center [641, 480] width 365 height 61
type textarea "Recent [MEDICAL_DATA] and cottonwood stay"
click at [496, 704] on button "Save" at bounding box center [510, 703] width 106 height 34
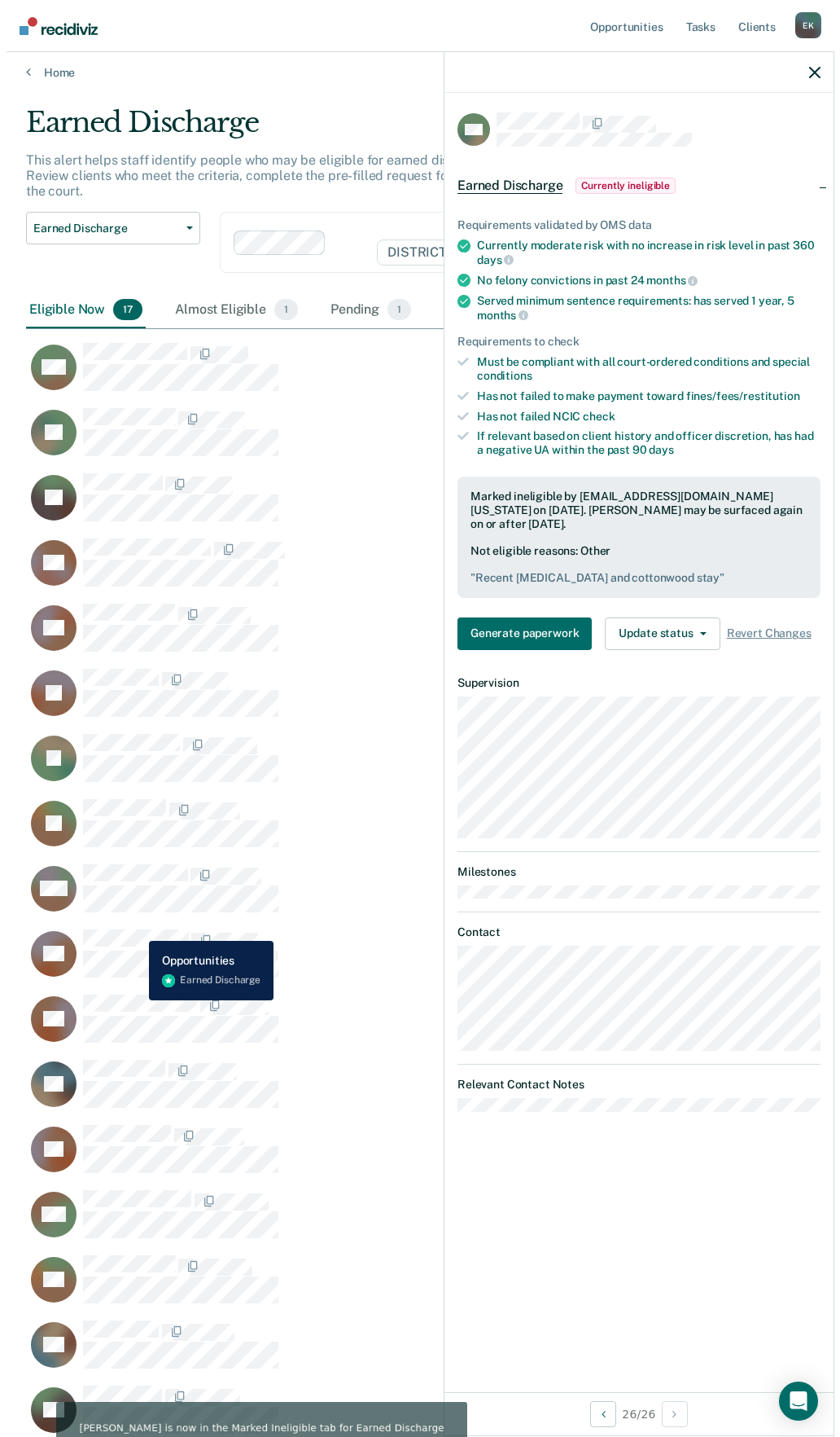
scroll to position [0, 0]
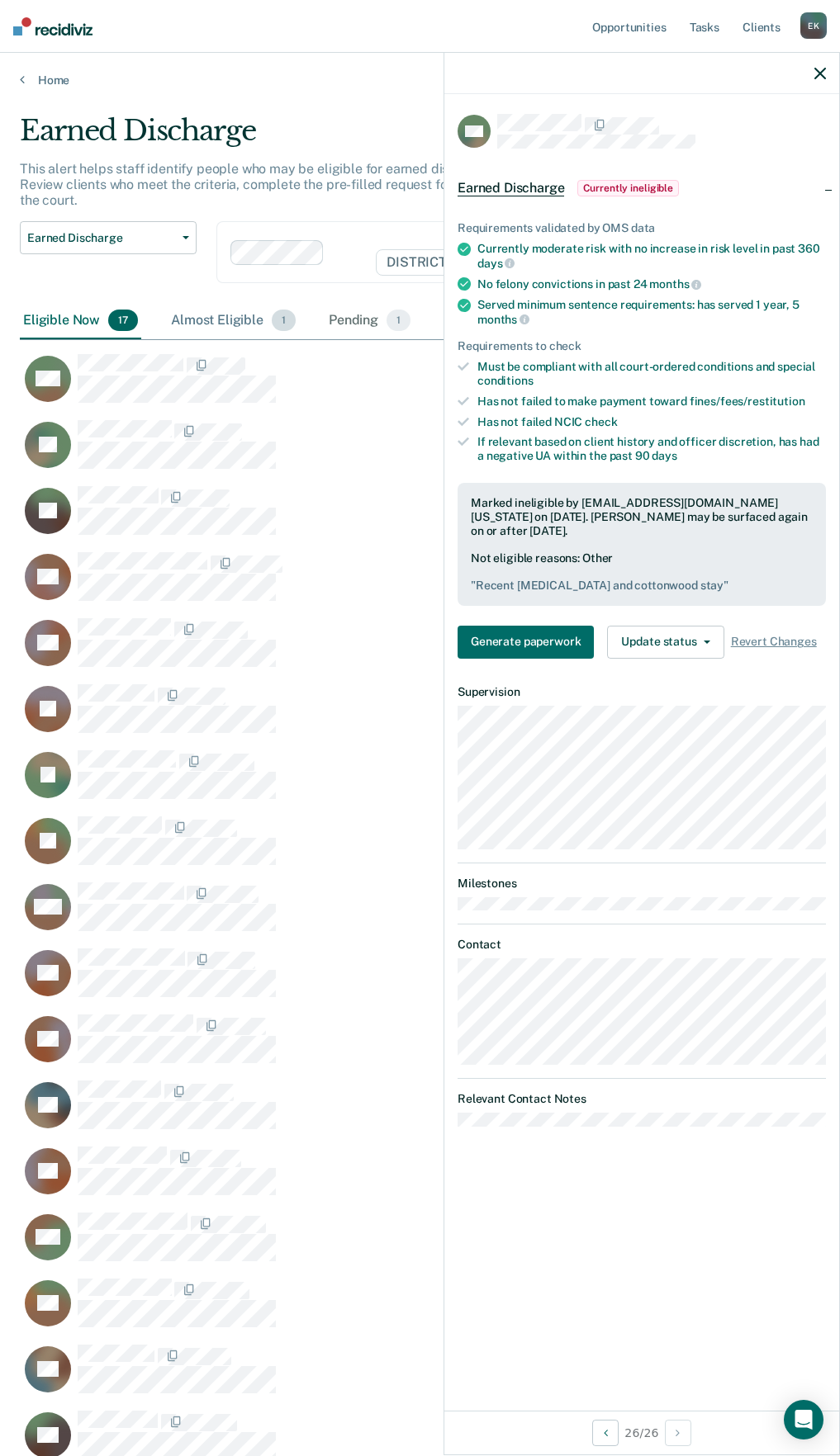
click at [215, 306] on div "Almost Eligible 1" at bounding box center [233, 321] width 132 height 36
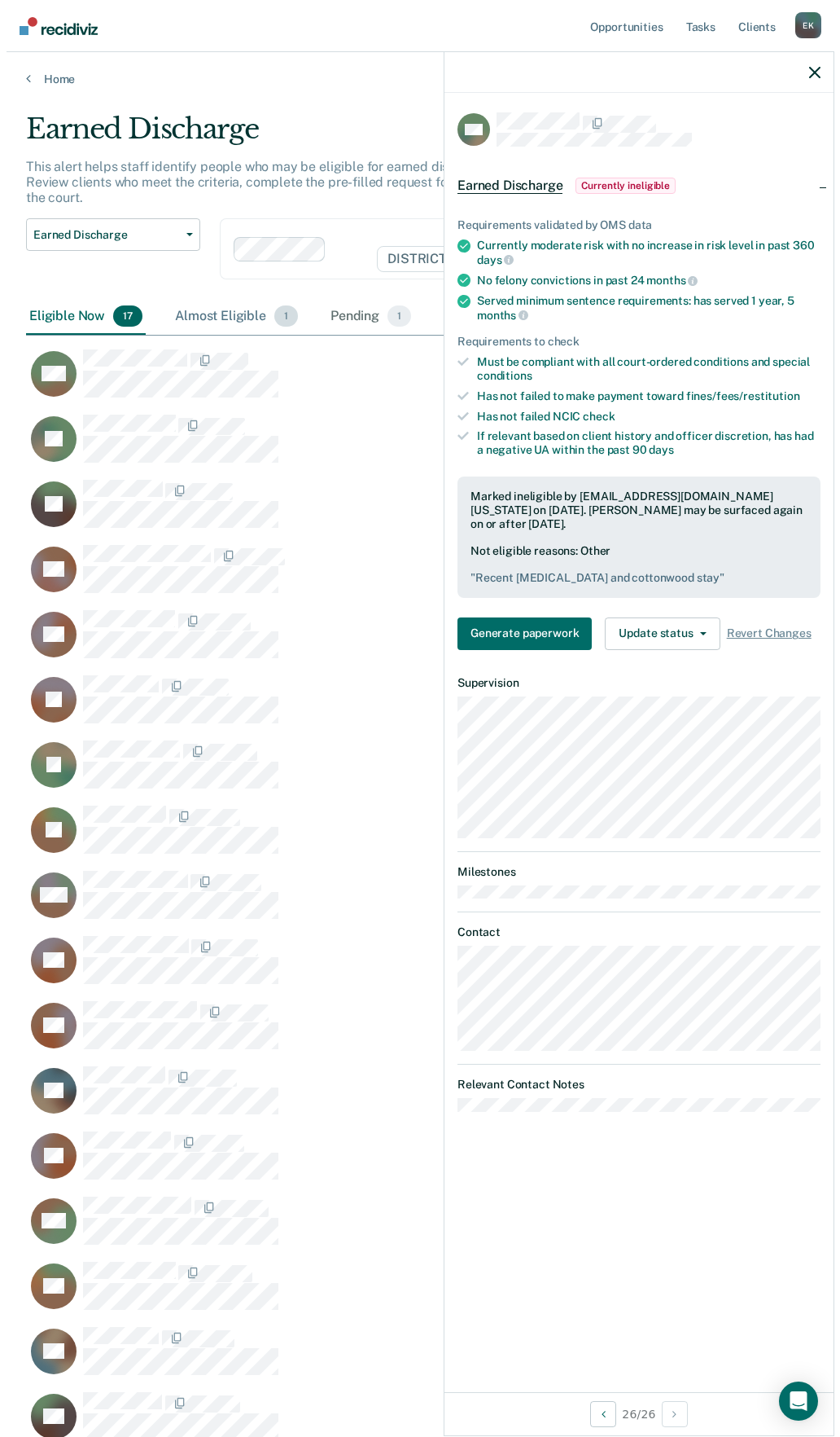
scroll to position [13, 13]
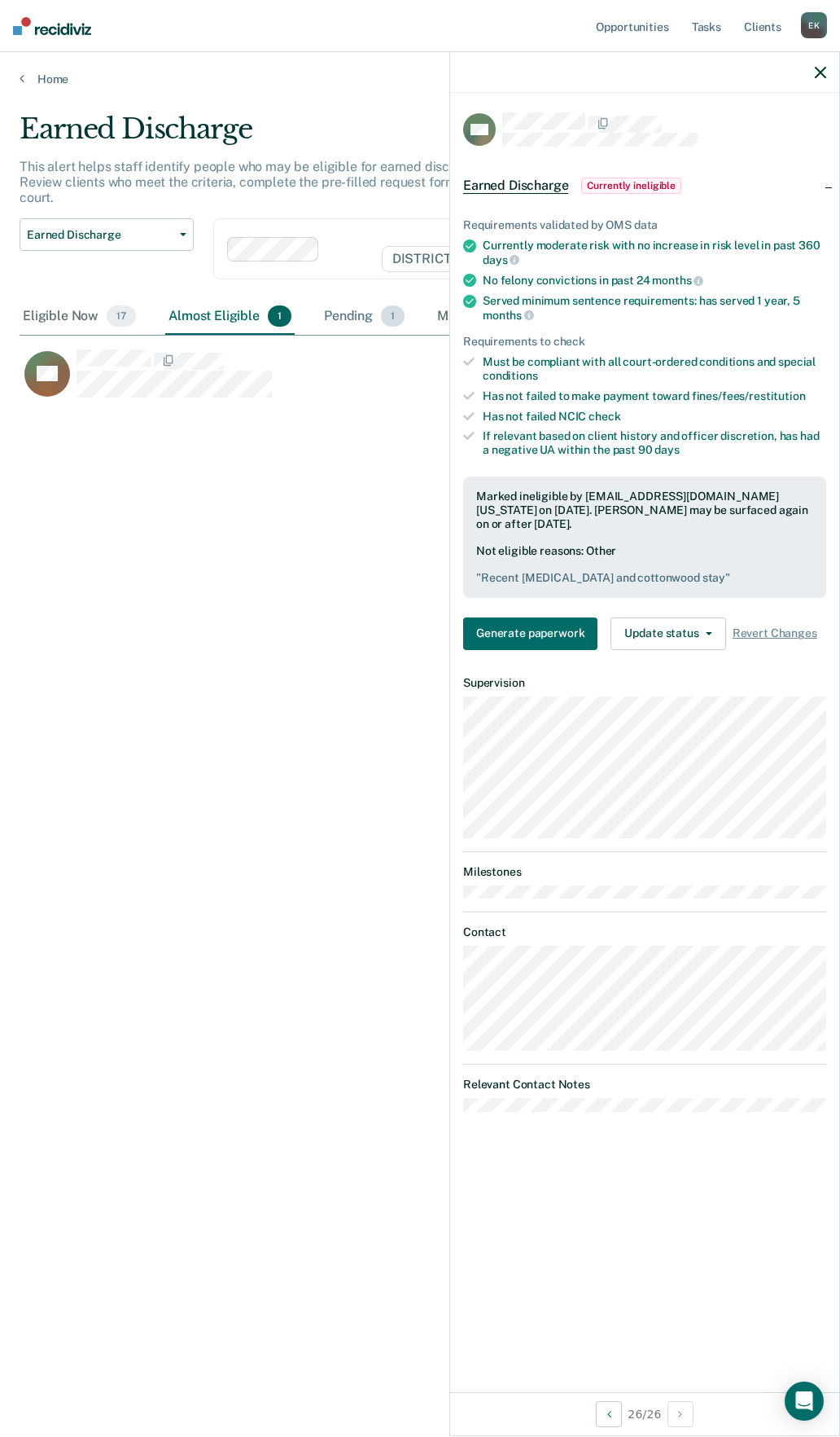
click at [348, 305] on div "Pending 1" at bounding box center [364, 317] width 87 height 36
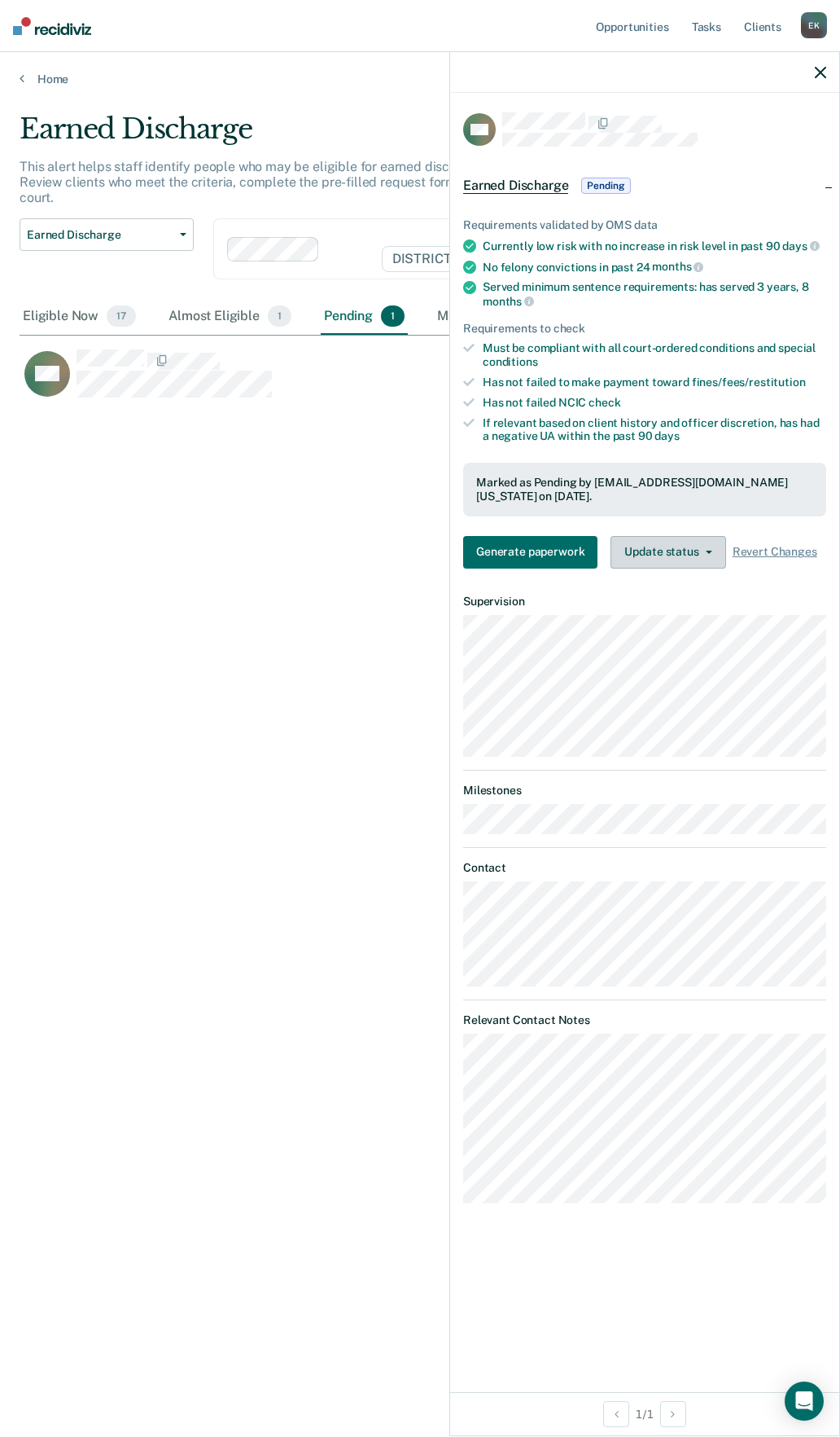
click at [684, 543] on button "Update status" at bounding box center [668, 552] width 115 height 32
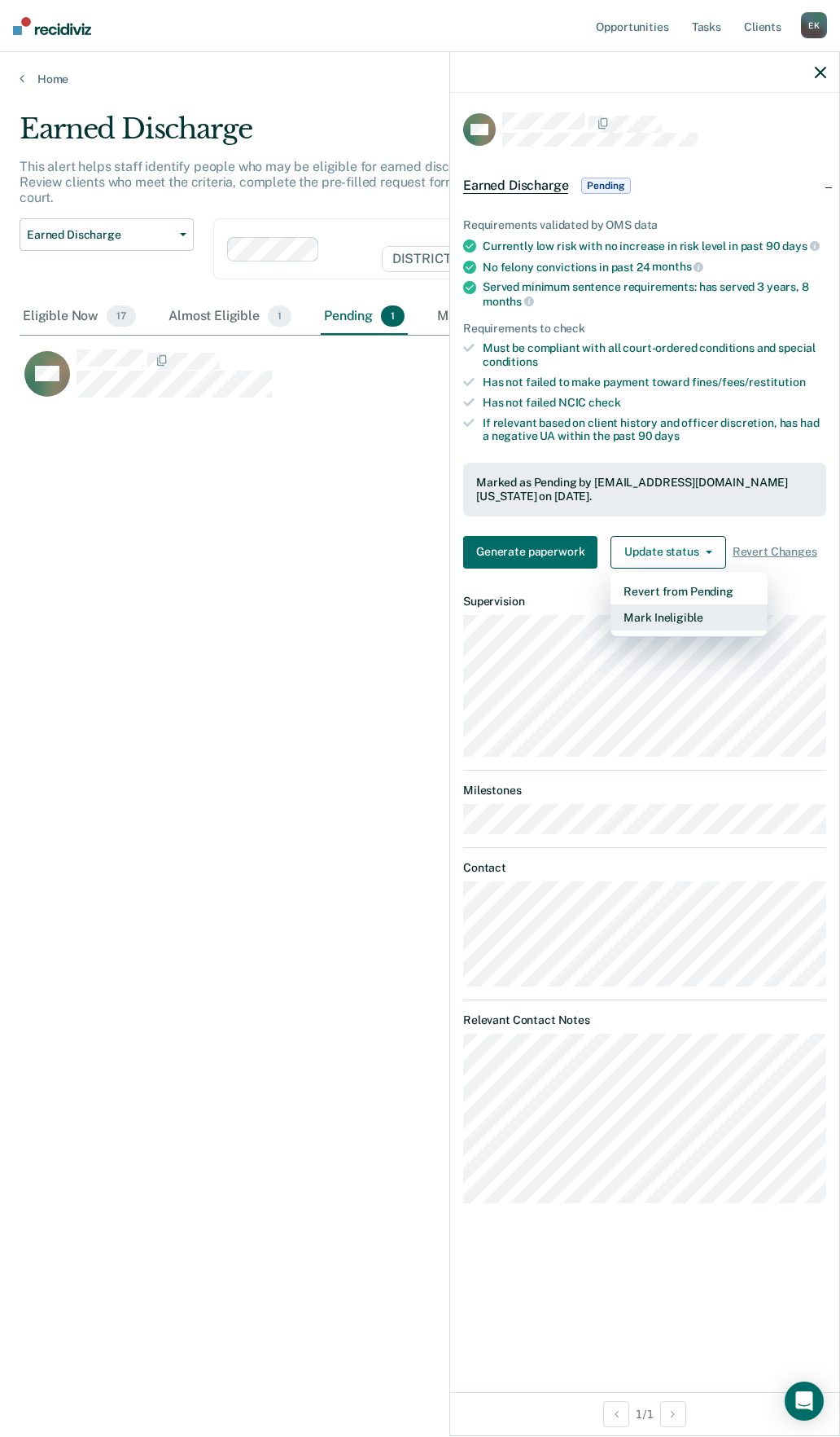
click at [704, 605] on button "Mark Ineligible" at bounding box center [689, 617] width 157 height 26
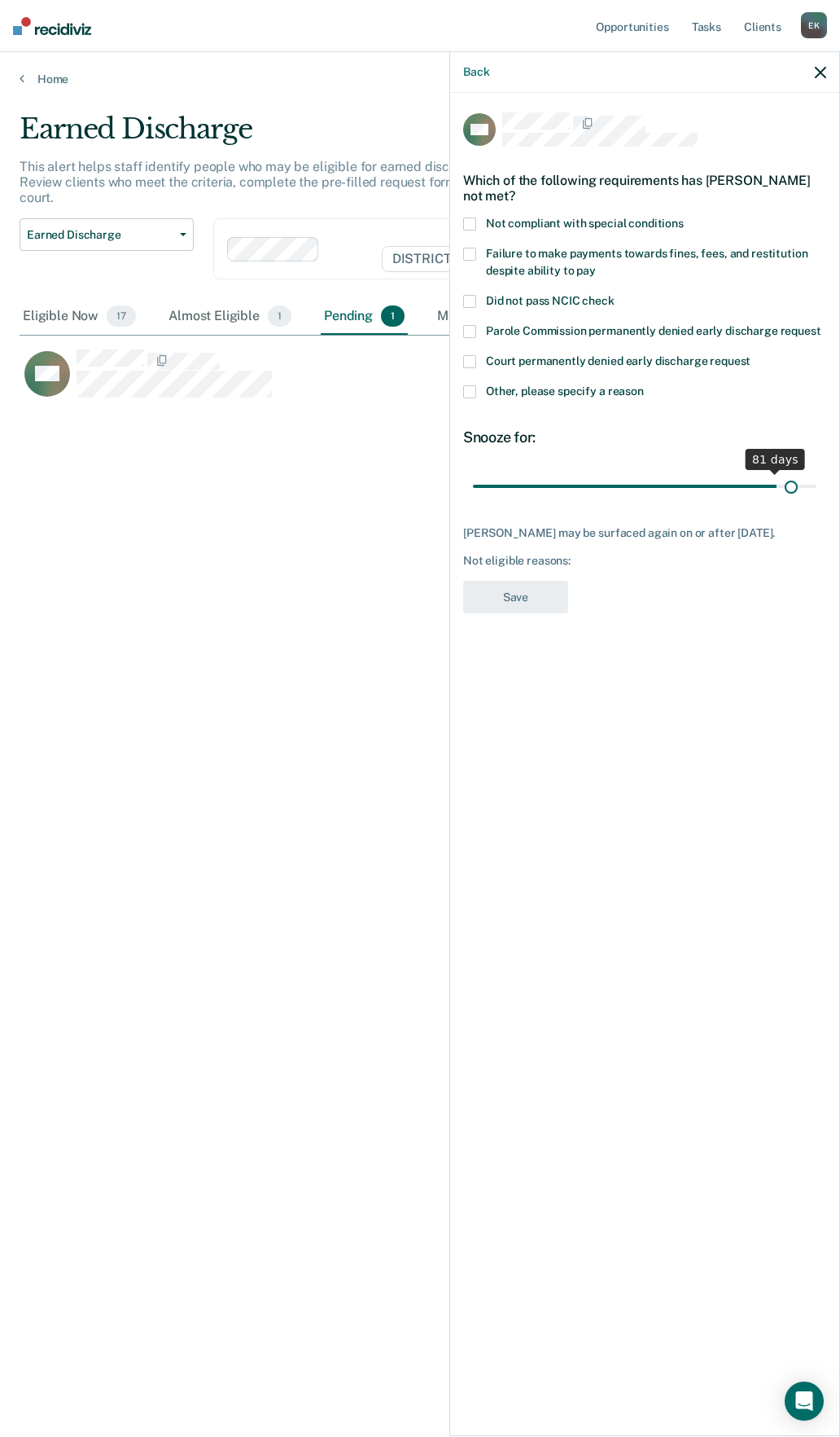
drag, startPoint x: 572, startPoint y: 475, endPoint x: 792, endPoint y: 486, distance: 220.3
click at [792, 486] on input "range" at bounding box center [645, 486] width 344 height 29
drag, startPoint x: 799, startPoint y: 474, endPoint x: 879, endPoint y: 473, distance: 80.0
type input "90"
click at [817, 473] on input "range" at bounding box center [645, 486] width 344 height 29
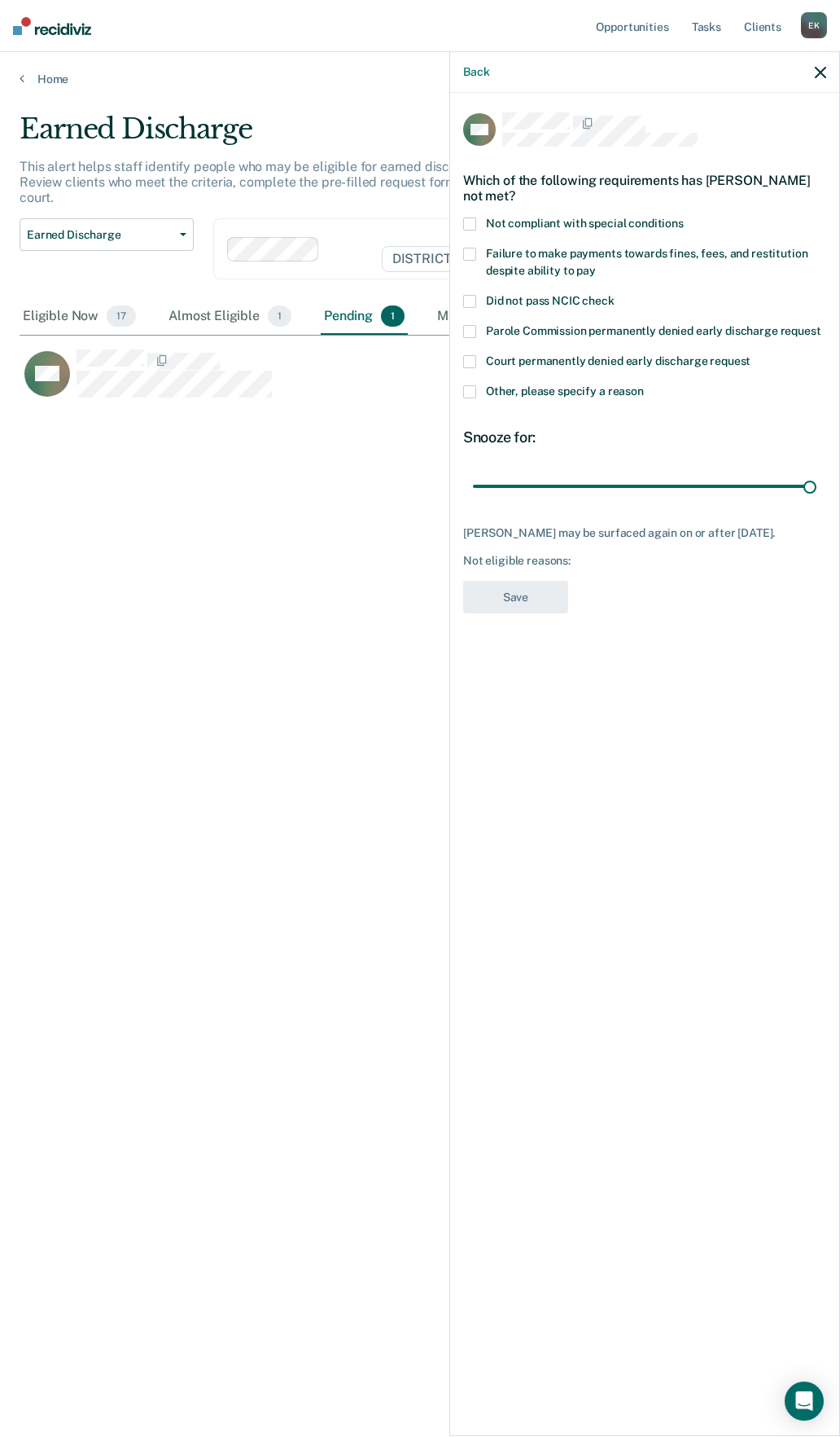
click at [474, 247] on span at bounding box center [469, 254] width 13 height 13
click at [530, 583] on button "Save" at bounding box center [515, 597] width 105 height 33
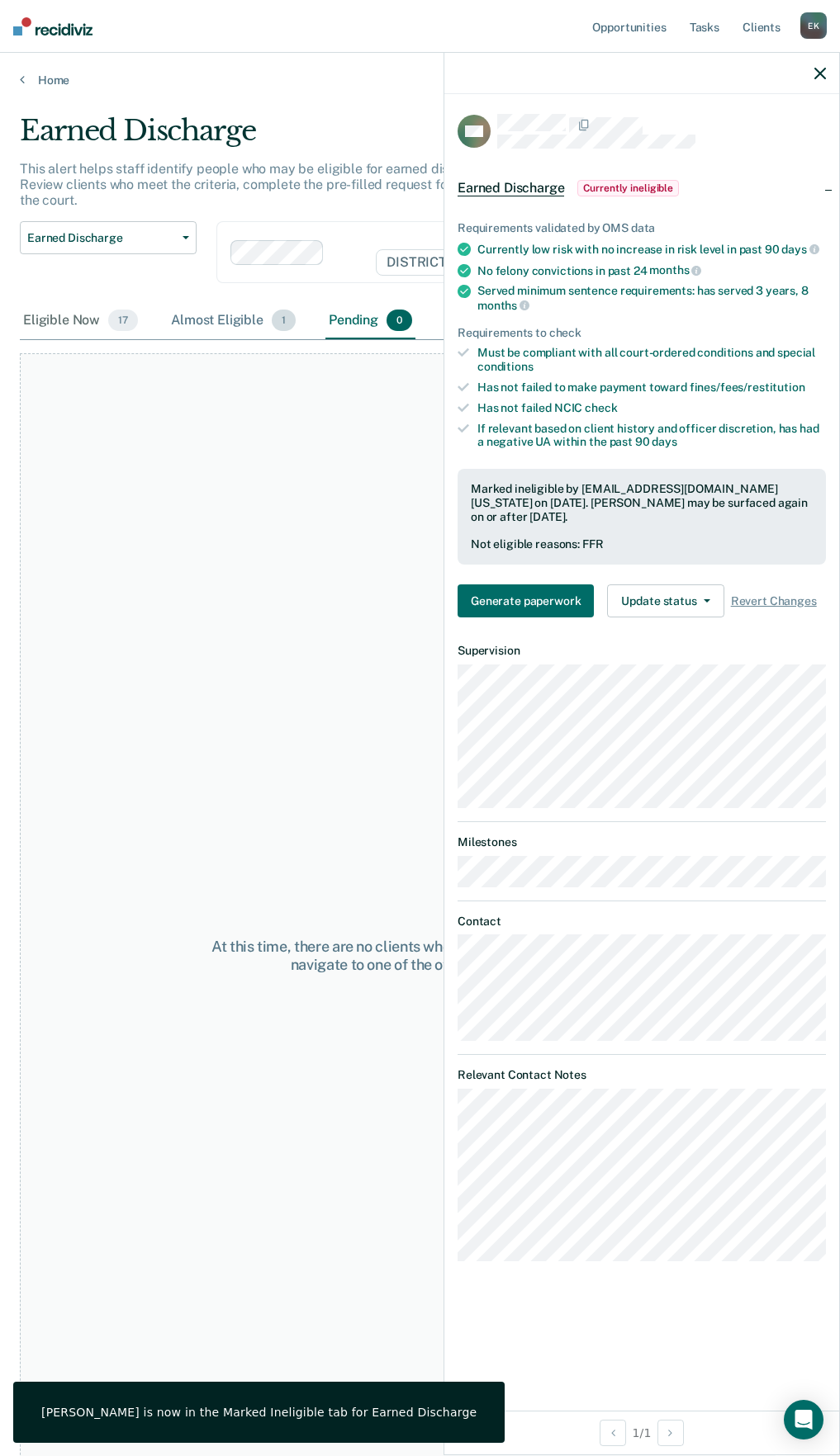
click at [246, 317] on div "Almost Eligible 1" at bounding box center [233, 321] width 132 height 36
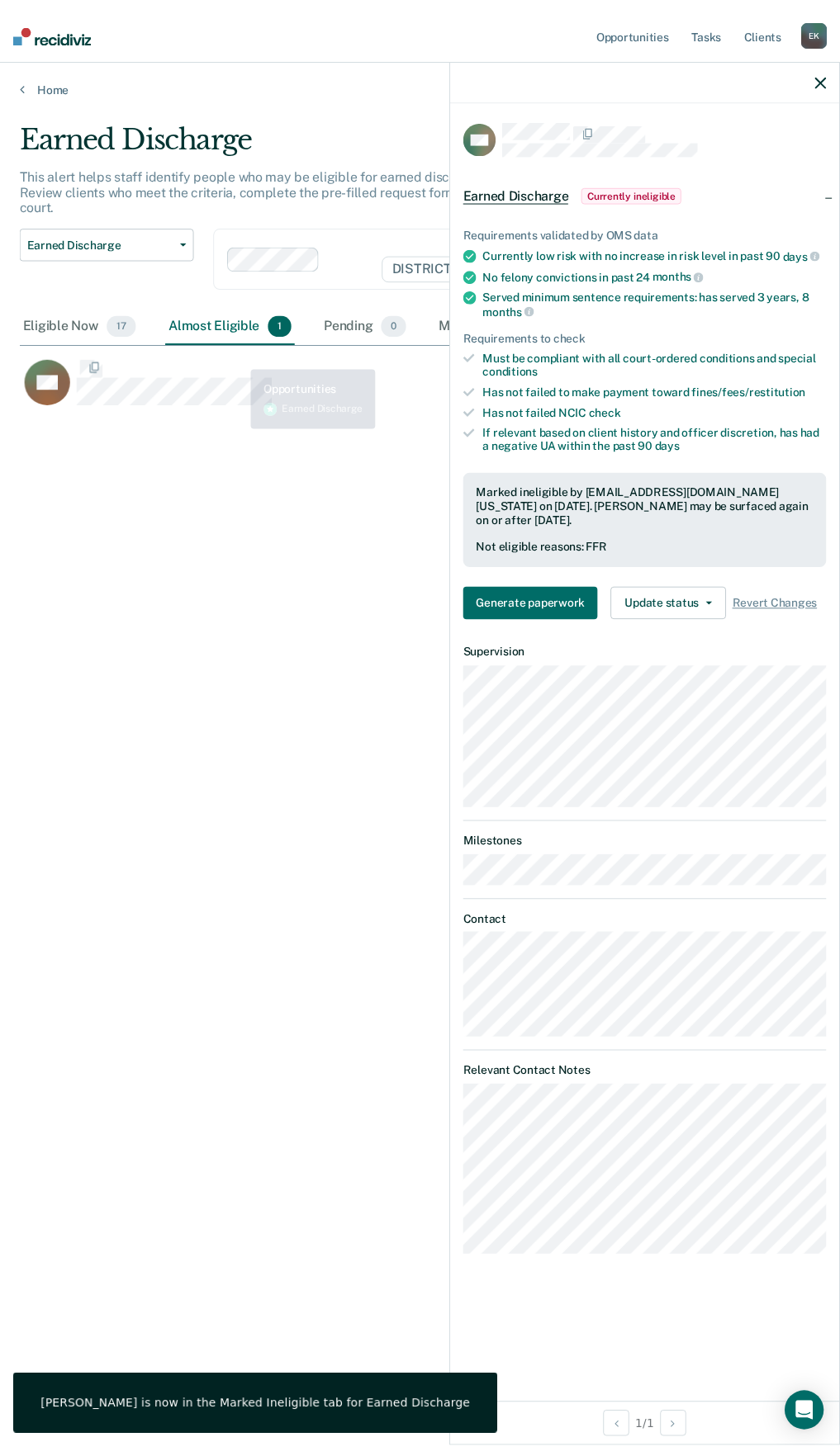
scroll to position [1205, 800]
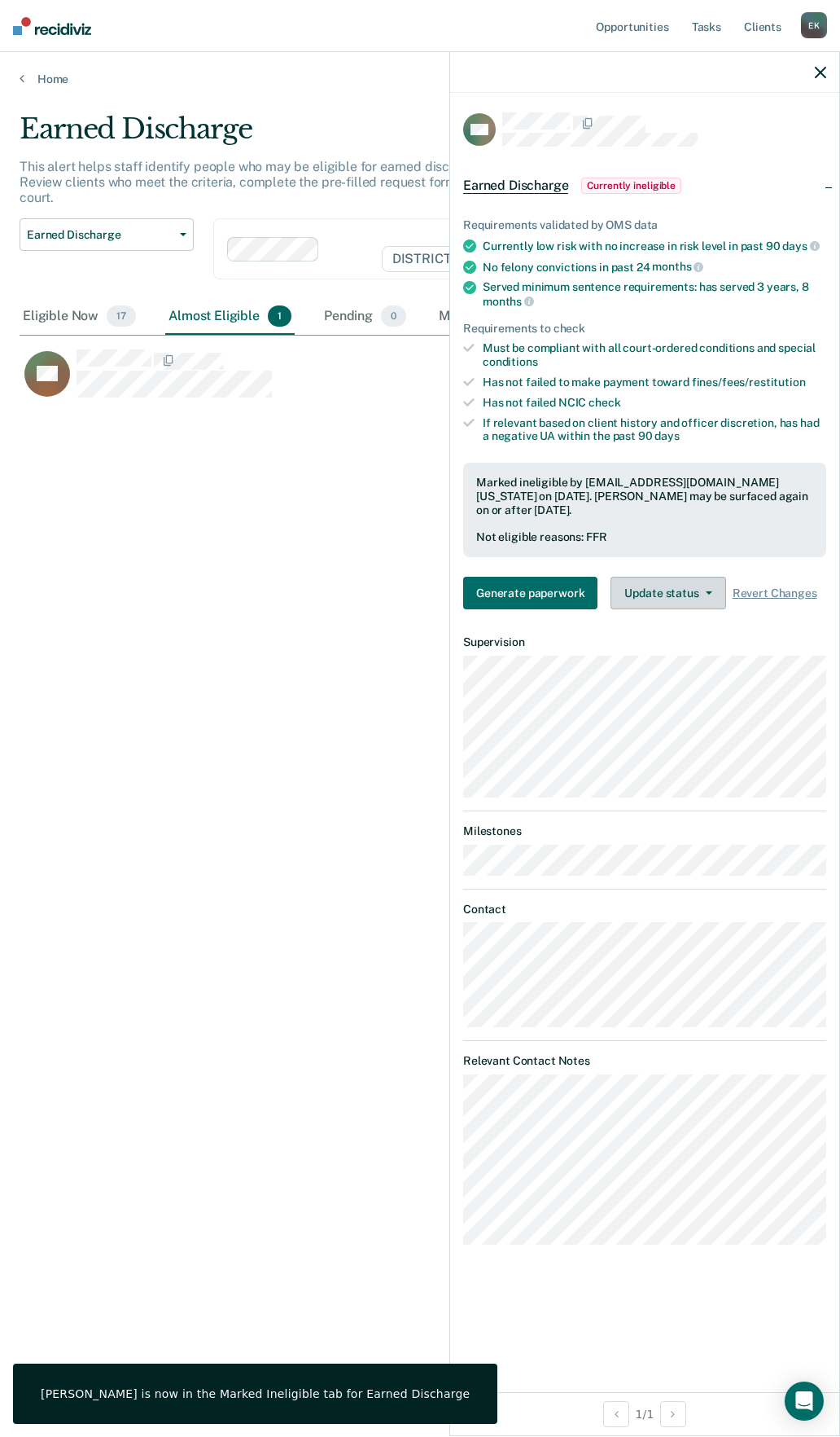
click at [689, 594] on button "Update status" at bounding box center [668, 593] width 115 height 32
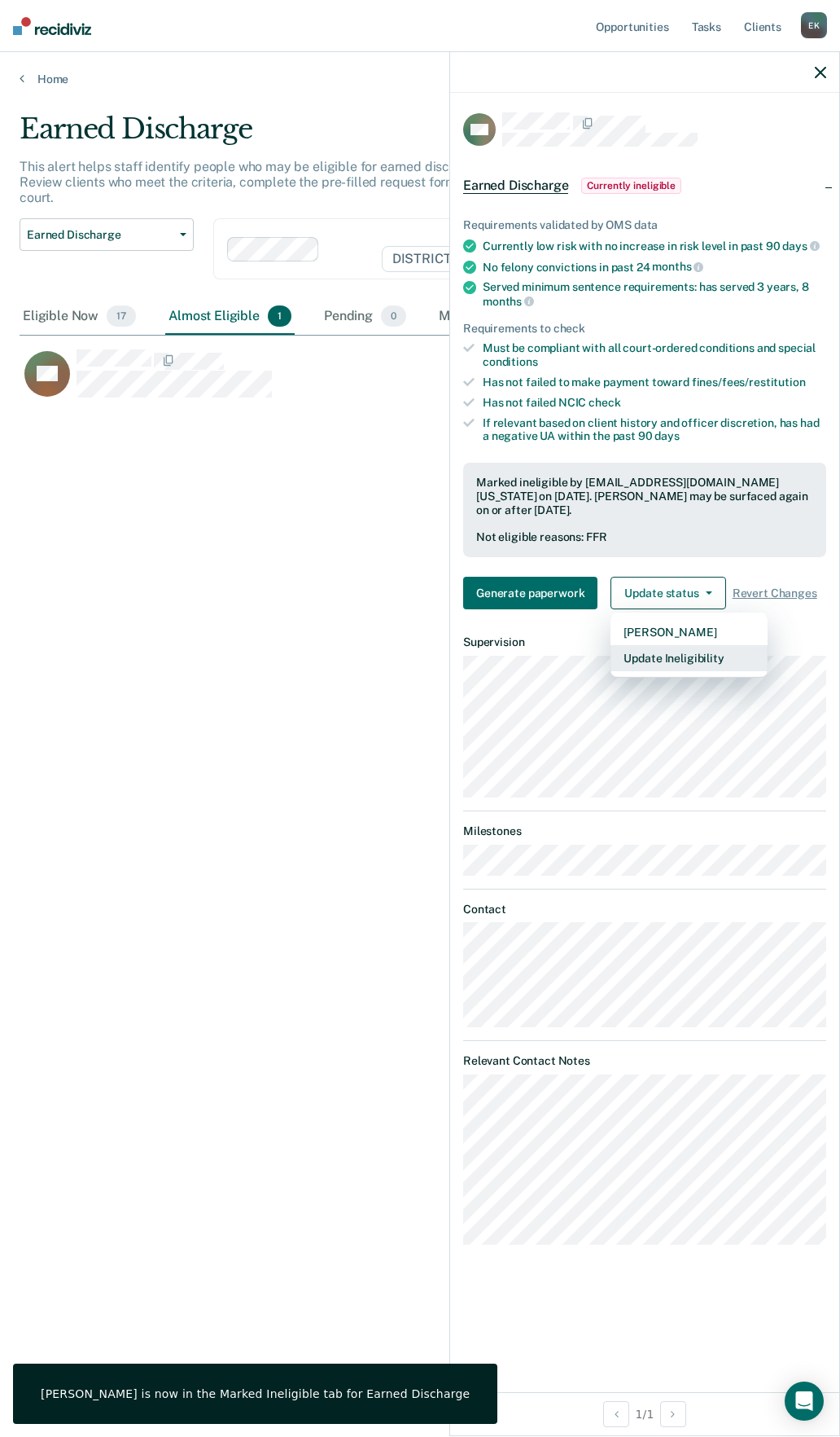
click at [671, 659] on button "Update Ineligibility" at bounding box center [689, 658] width 157 height 26
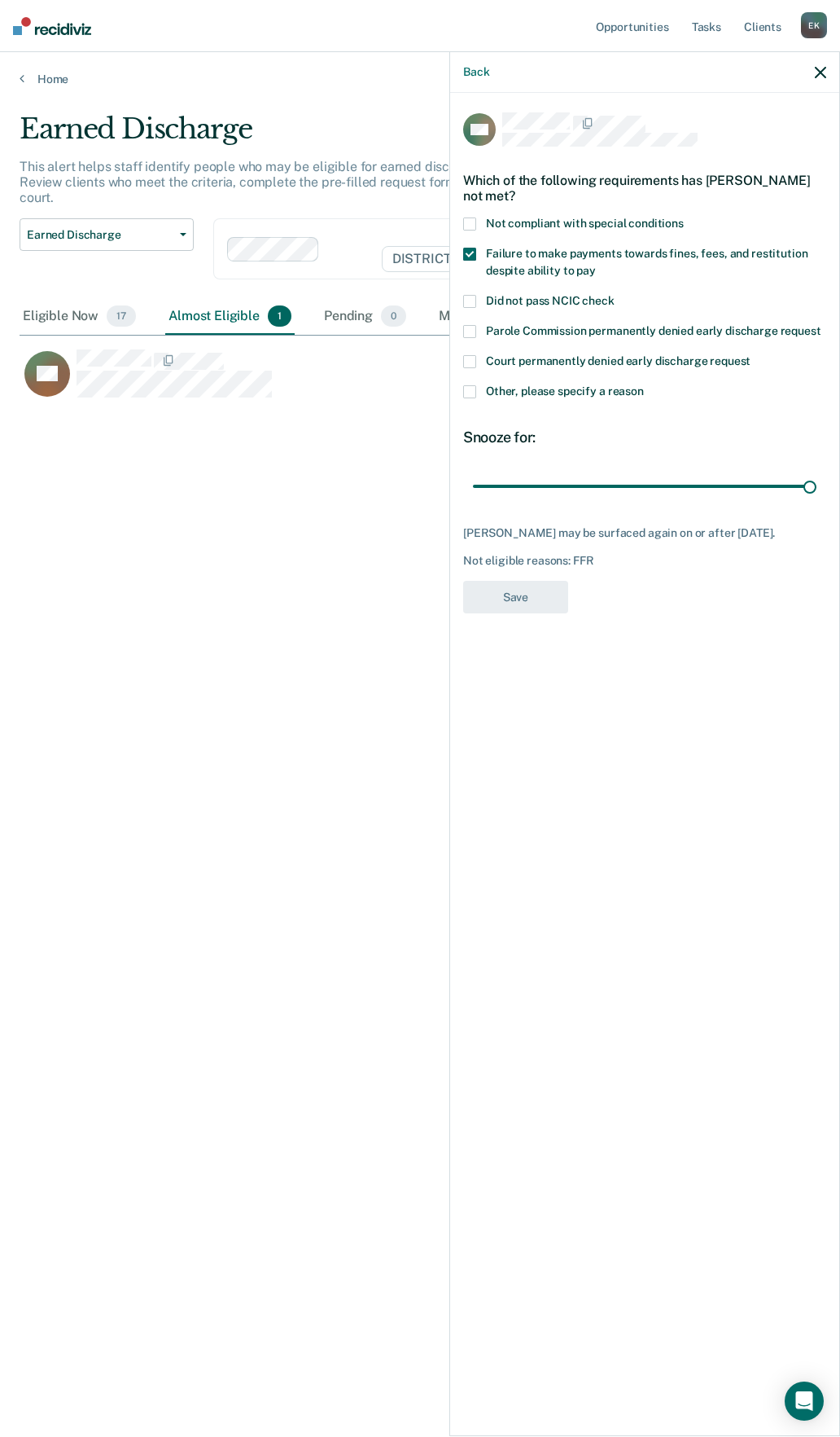
click at [471, 385] on span at bounding box center [469, 392] width 13 height 13
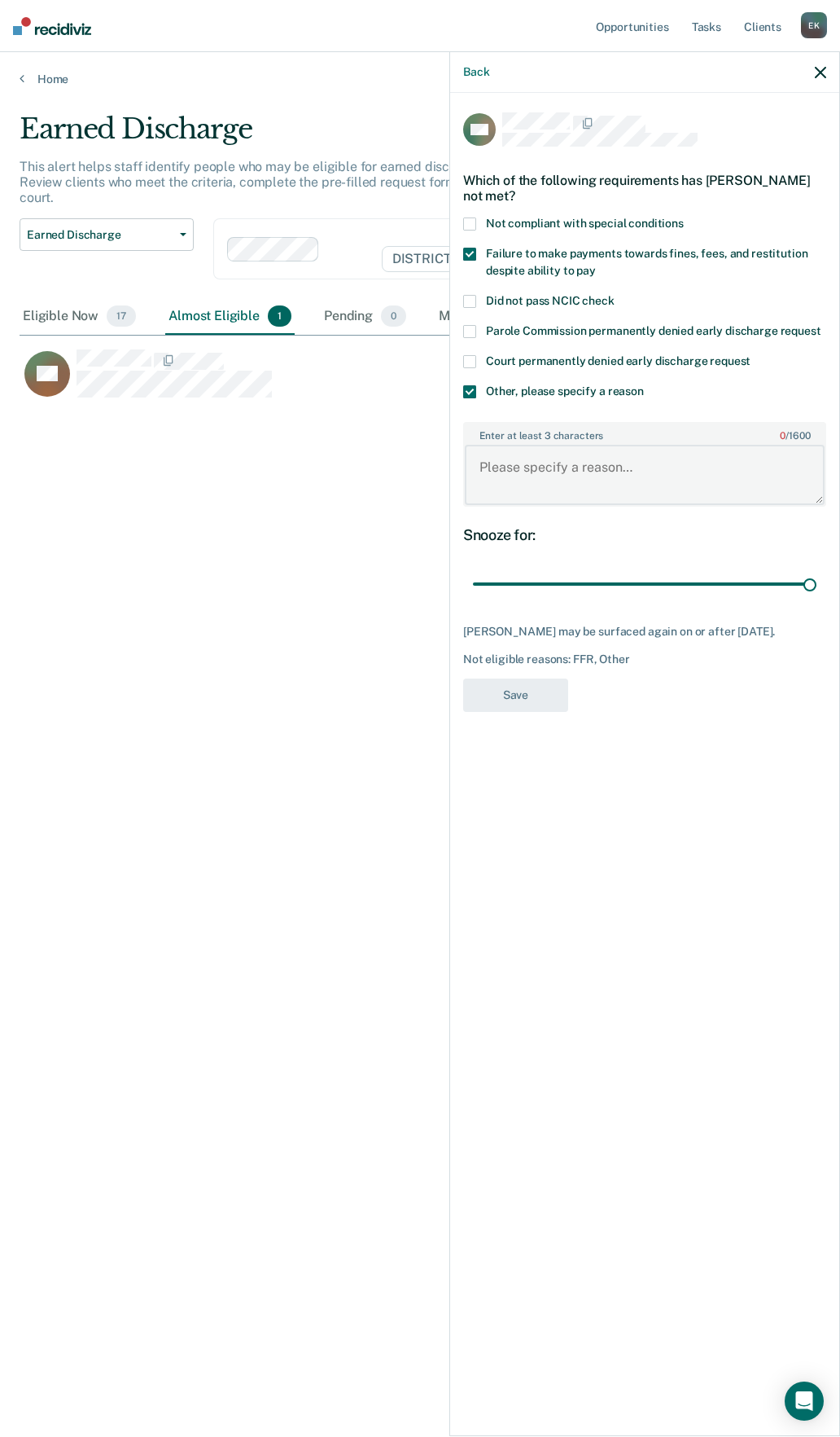
click at [520, 456] on textarea "Enter at least 3 characters 0 / 1600" at bounding box center [645, 474] width 360 height 60
type textarea "He is now an interstate transfer"
click at [518, 689] on button "Save" at bounding box center [515, 694] width 105 height 33
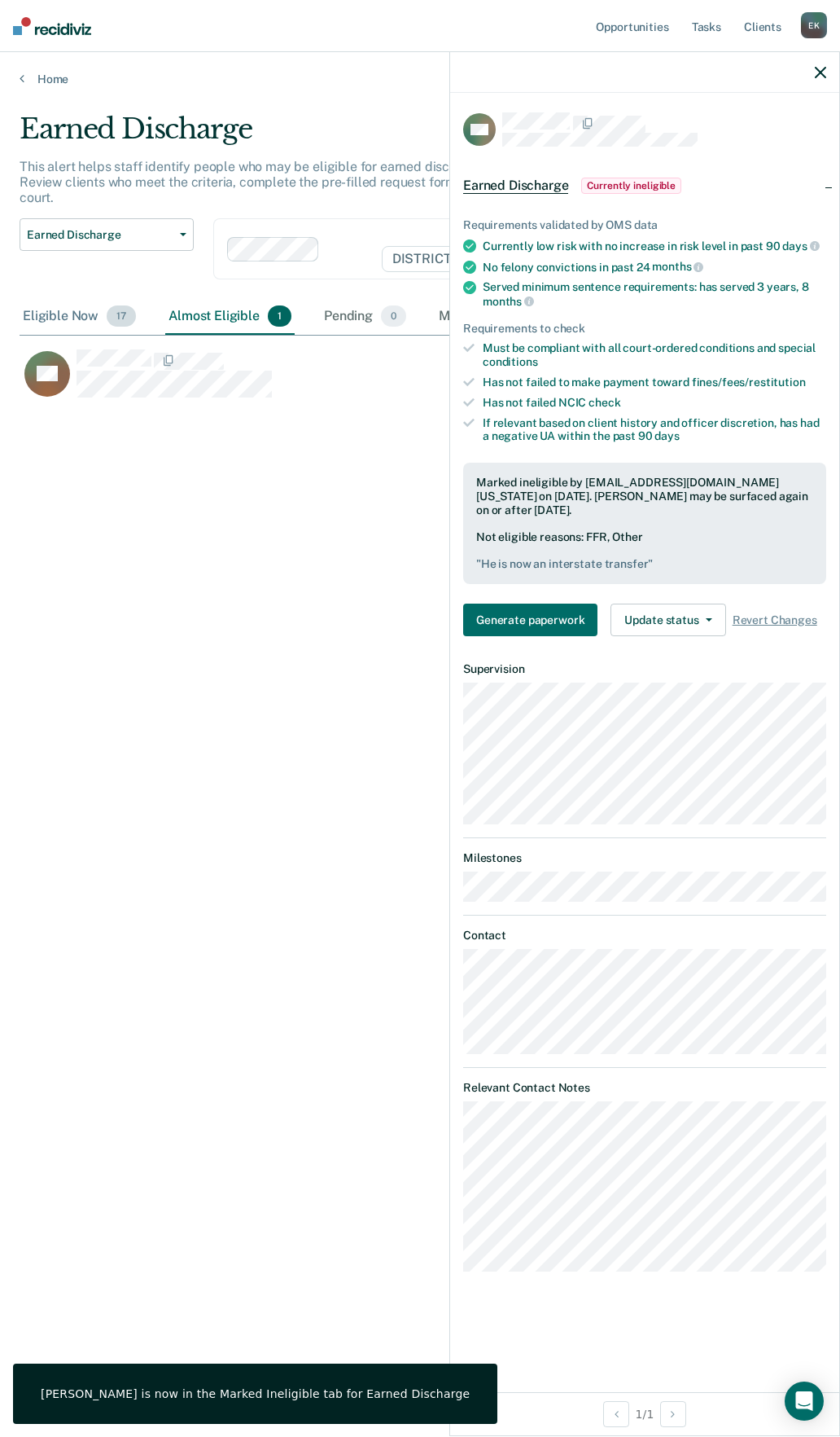
click at [69, 303] on div "Eligible Now 17" at bounding box center [80, 317] width 120 height 36
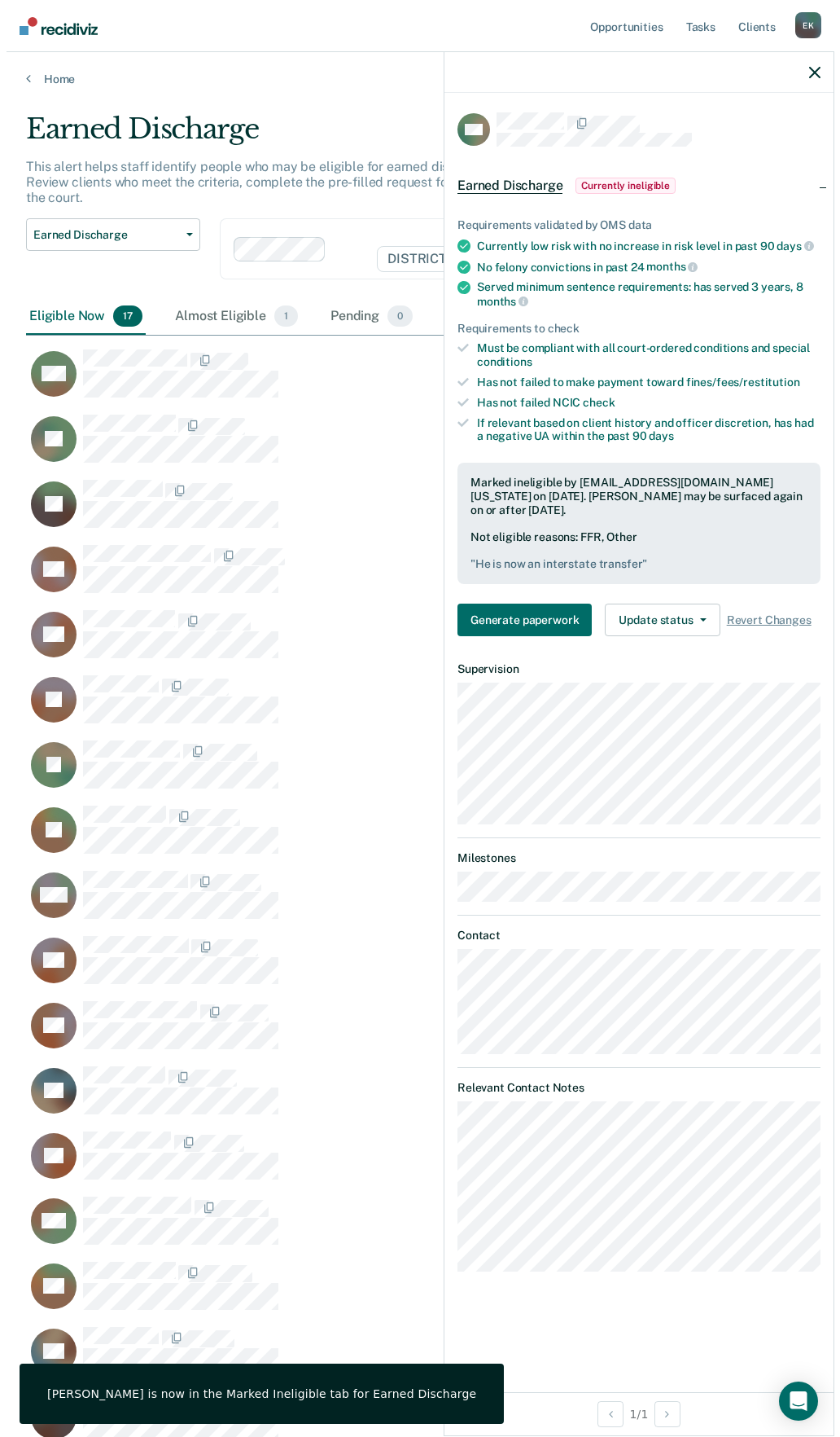
scroll to position [1312, 776]
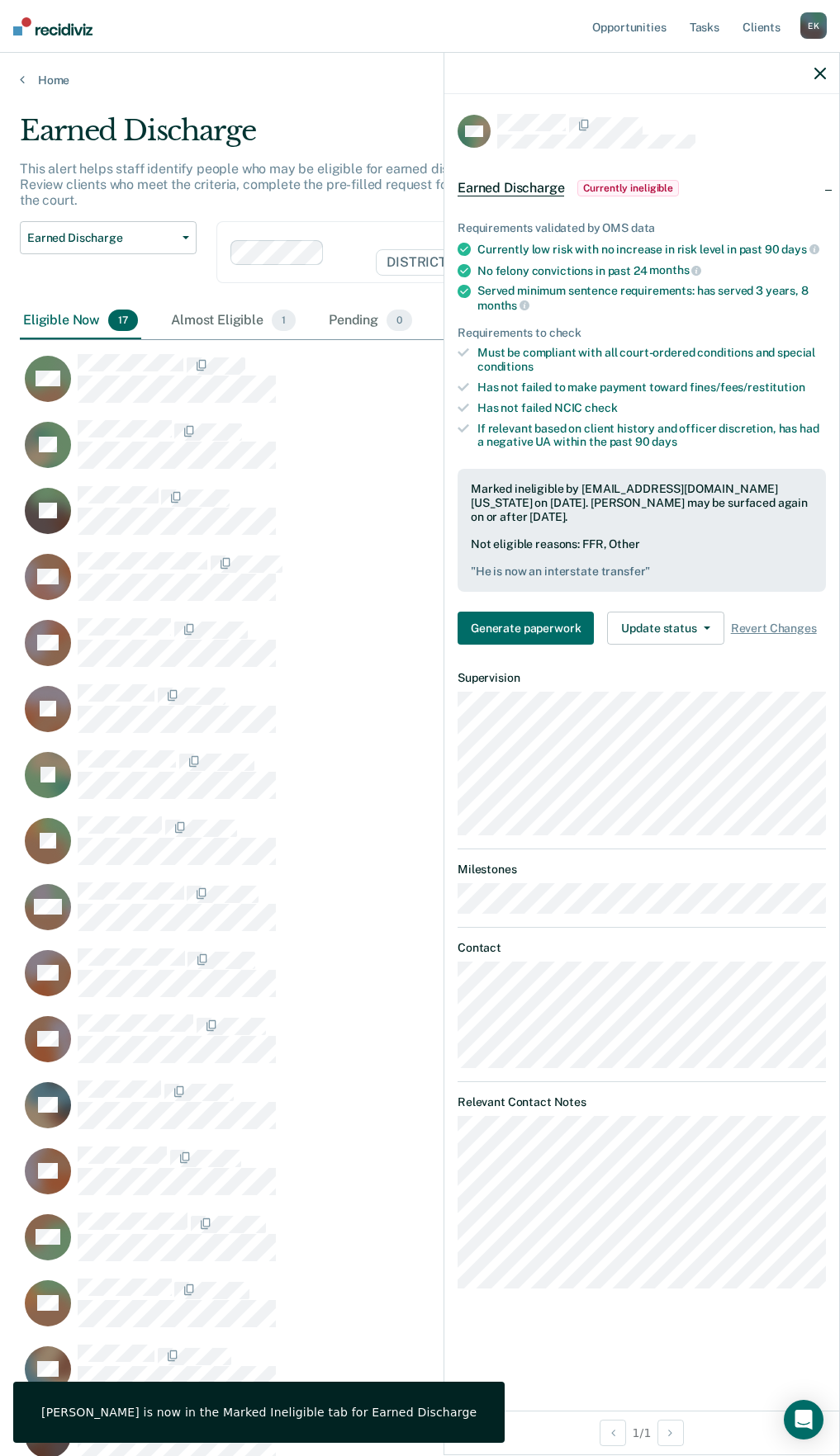
click at [35, 67] on div "Home" at bounding box center [420, 70] width 840 height 34
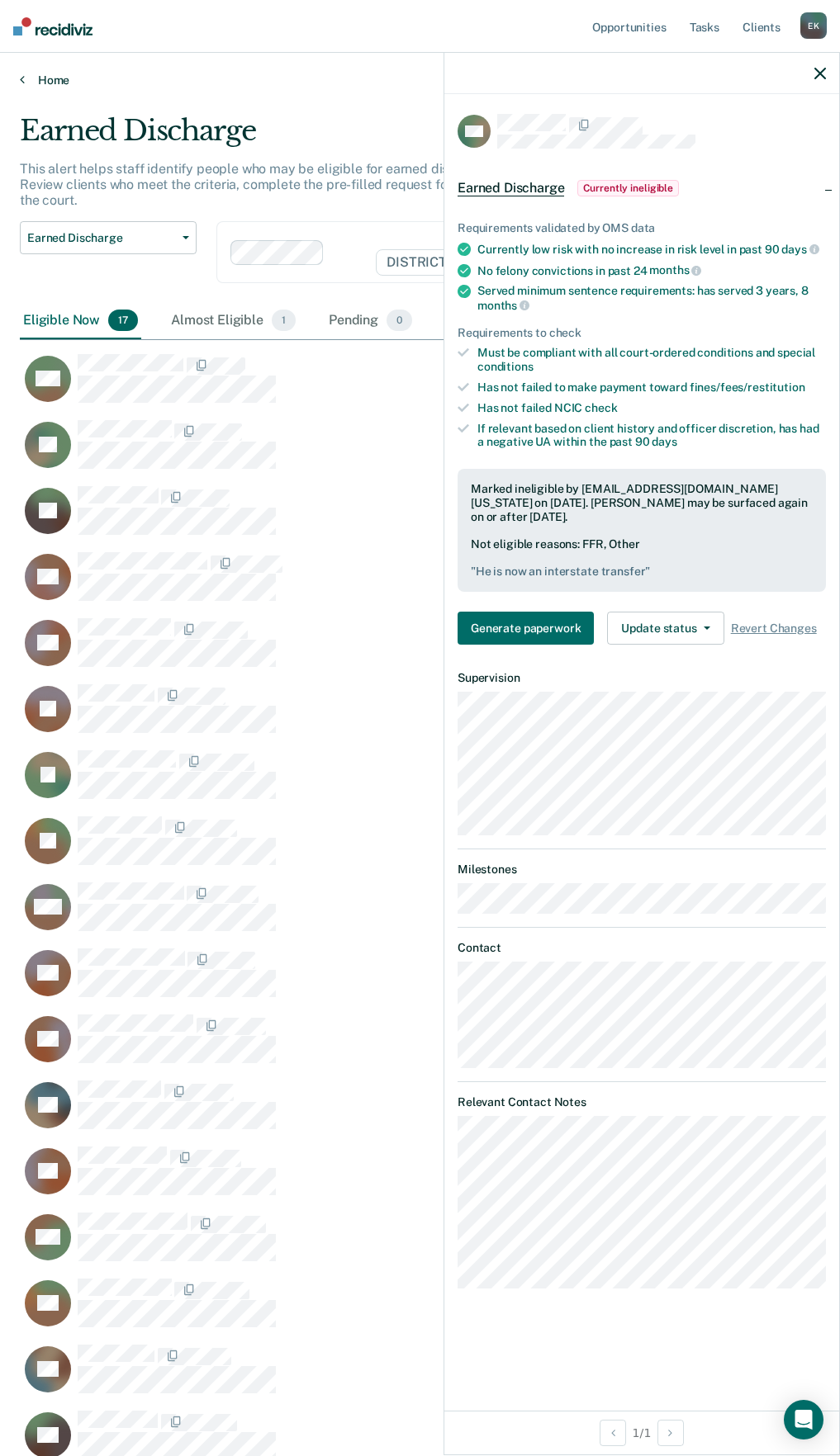
click at [35, 76] on link "Home" at bounding box center [420, 80] width 800 height 15
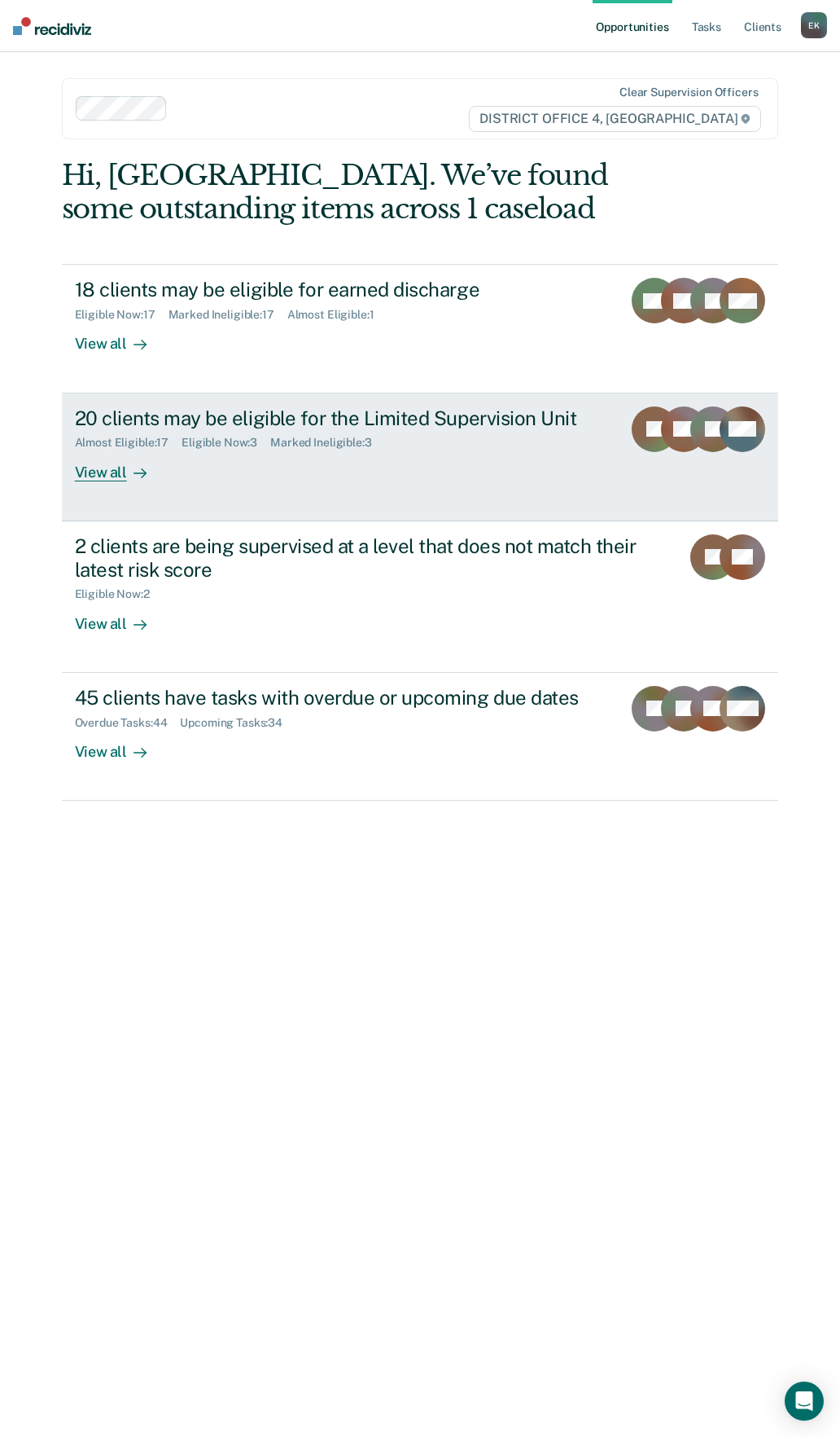
click at [264, 432] on div "Almost Eligible : 17 Eligible Now : 3 Marked Ineligible : 3" at bounding box center [342, 439] width 535 height 21
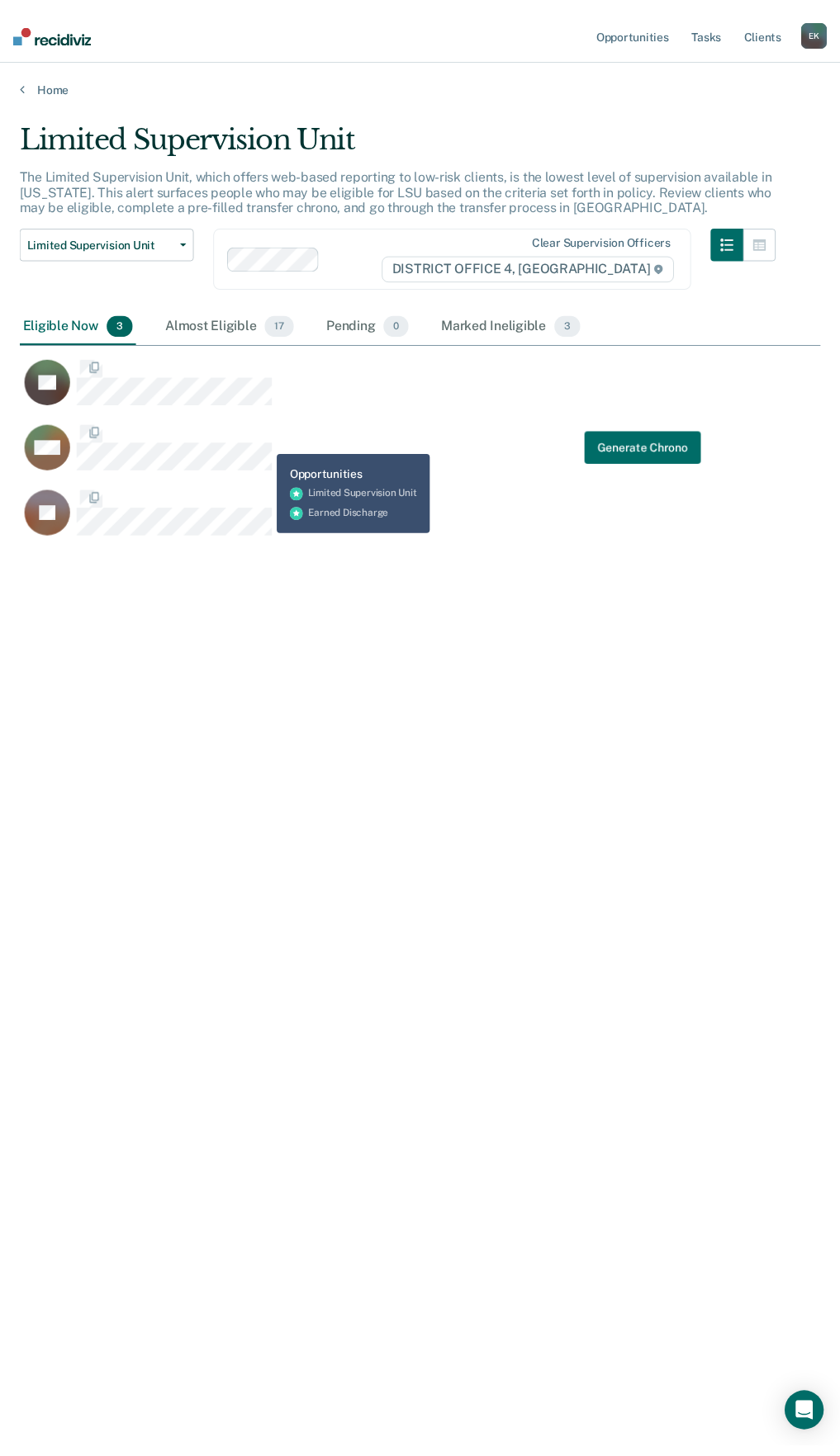
scroll to position [1205, 800]
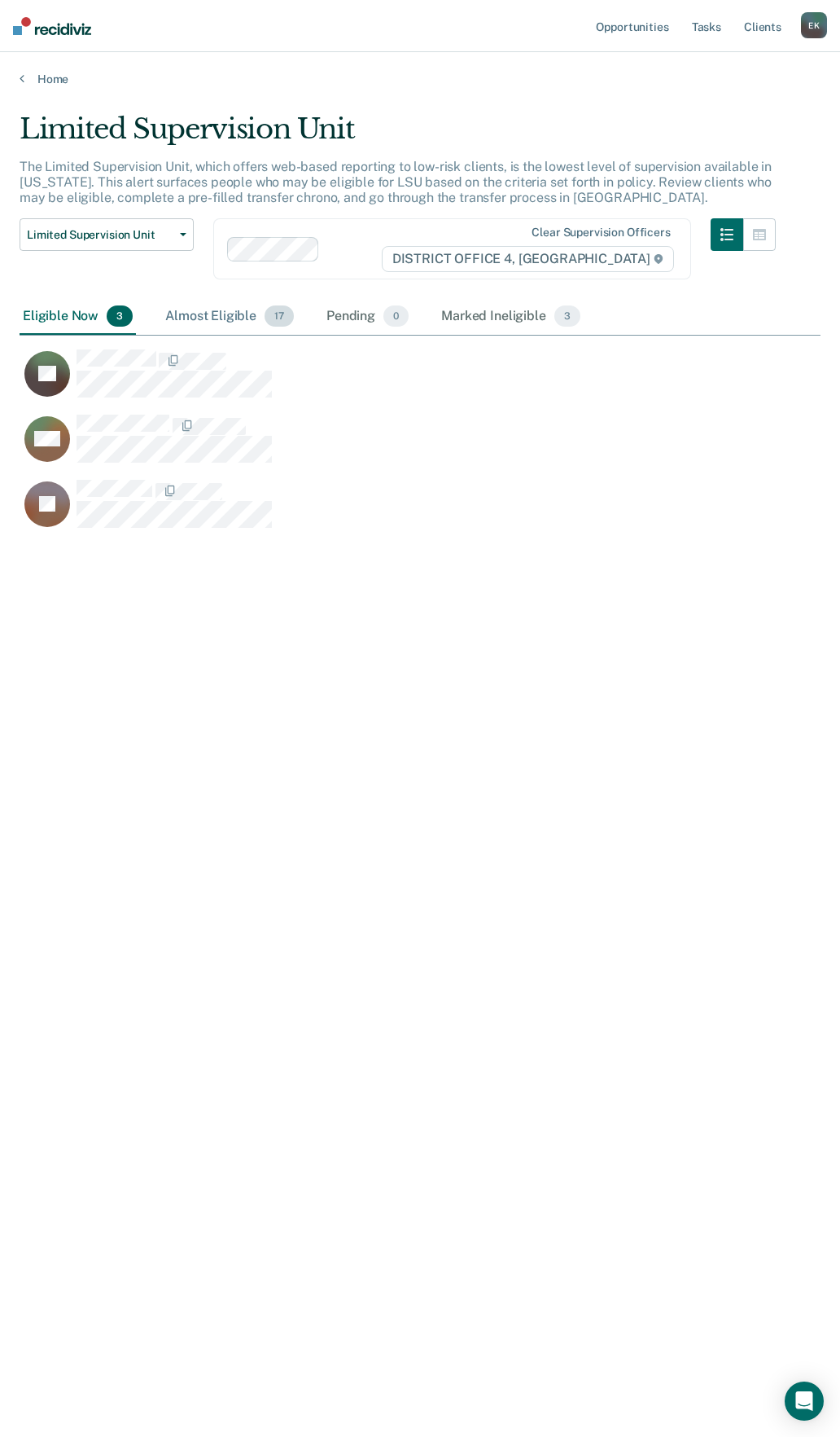
click at [237, 317] on div "Almost Eligible 17" at bounding box center [229, 317] width 135 height 36
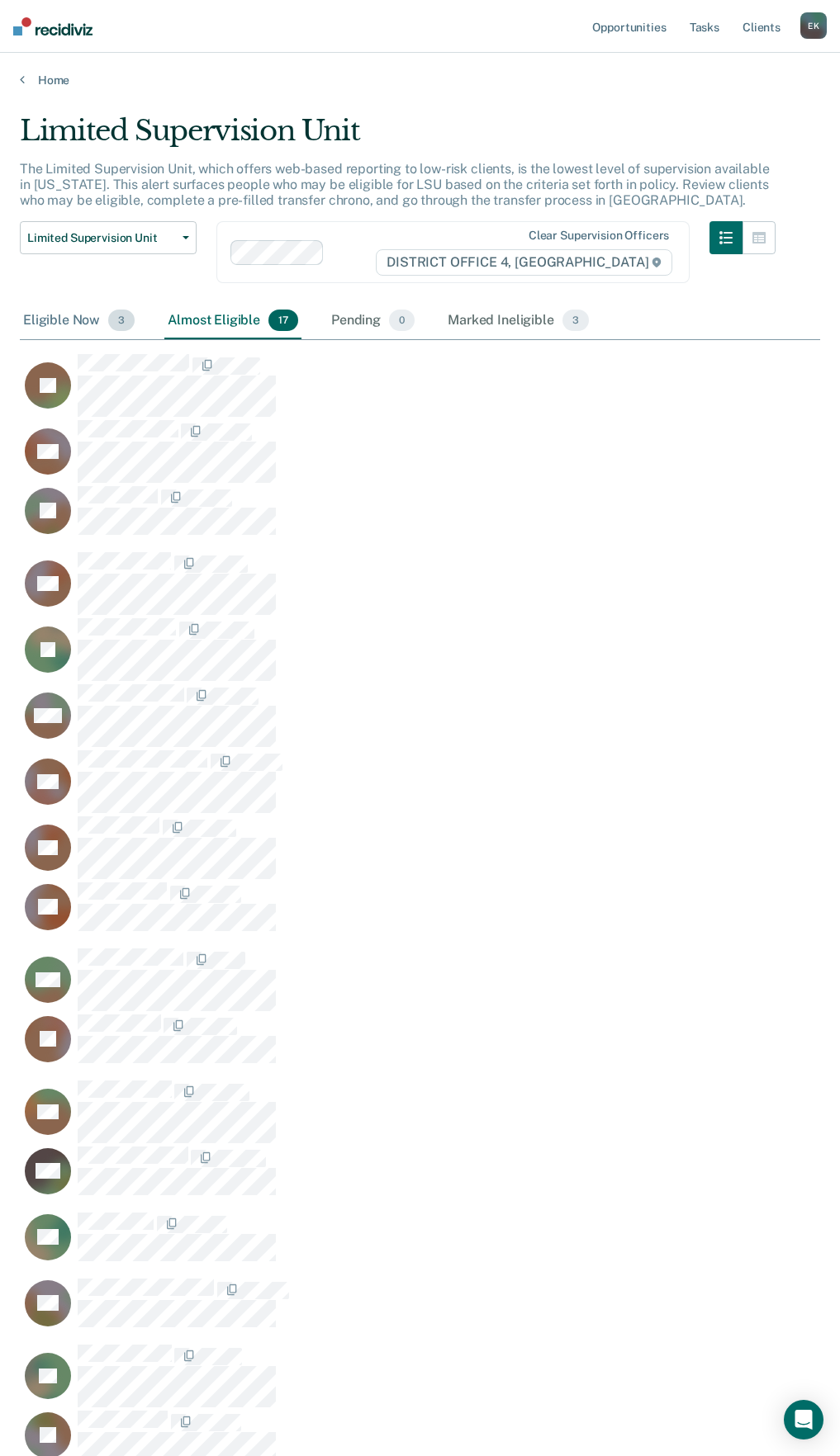
click at [96, 322] on div "Eligible Now 3" at bounding box center [79, 321] width 118 height 36
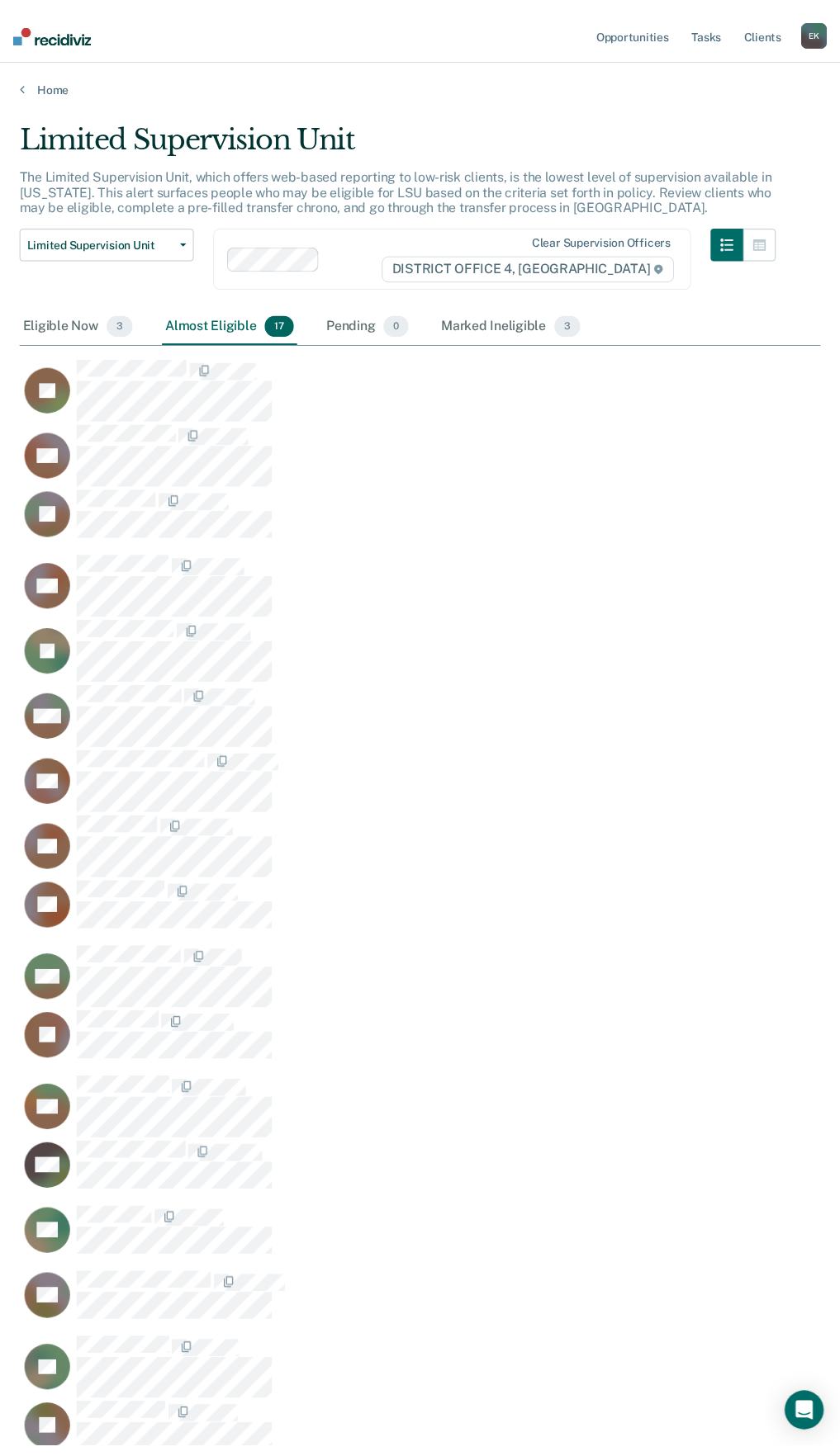
scroll to position [14, 14]
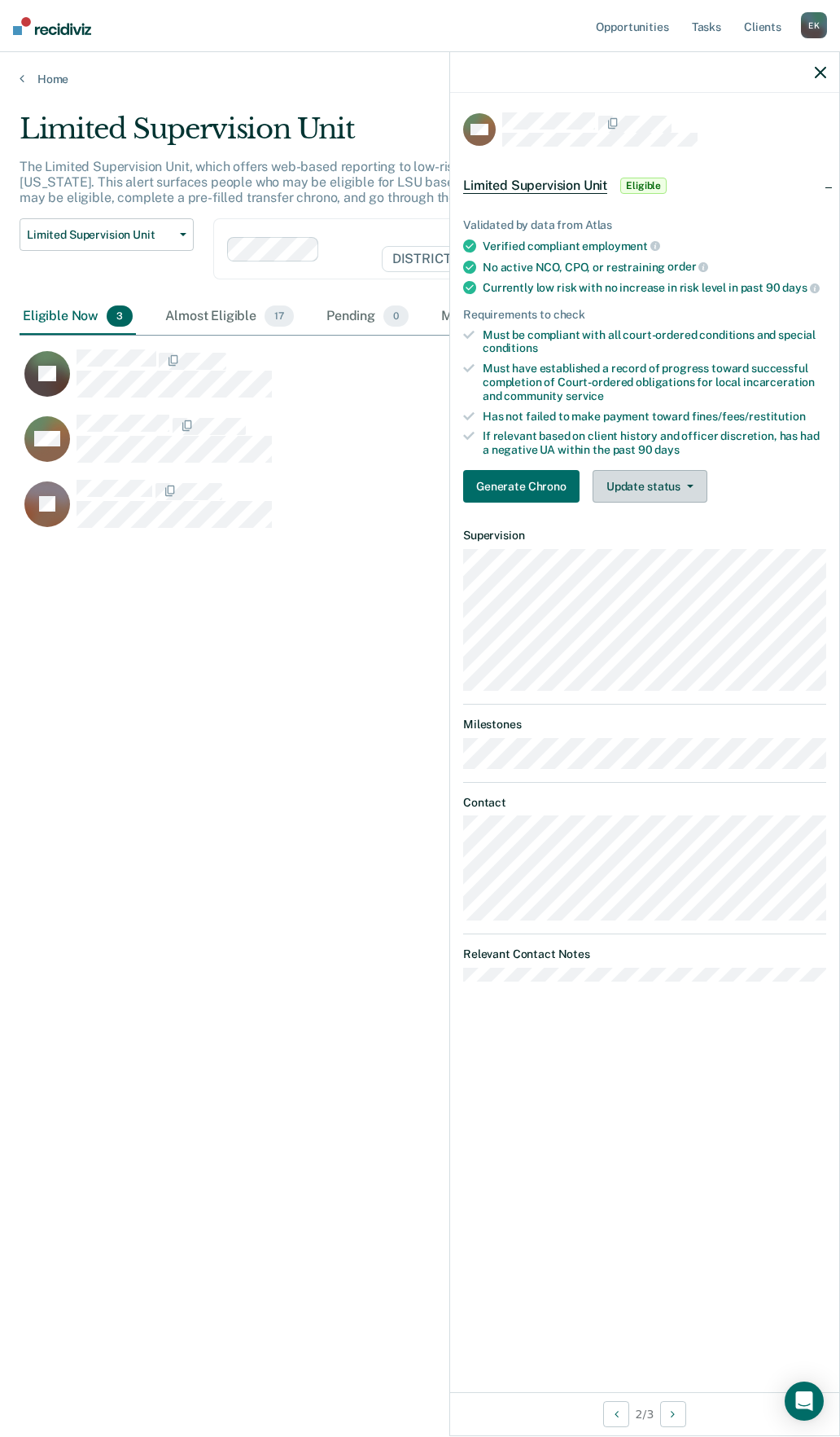
click at [664, 479] on button "Update status" at bounding box center [650, 486] width 115 height 32
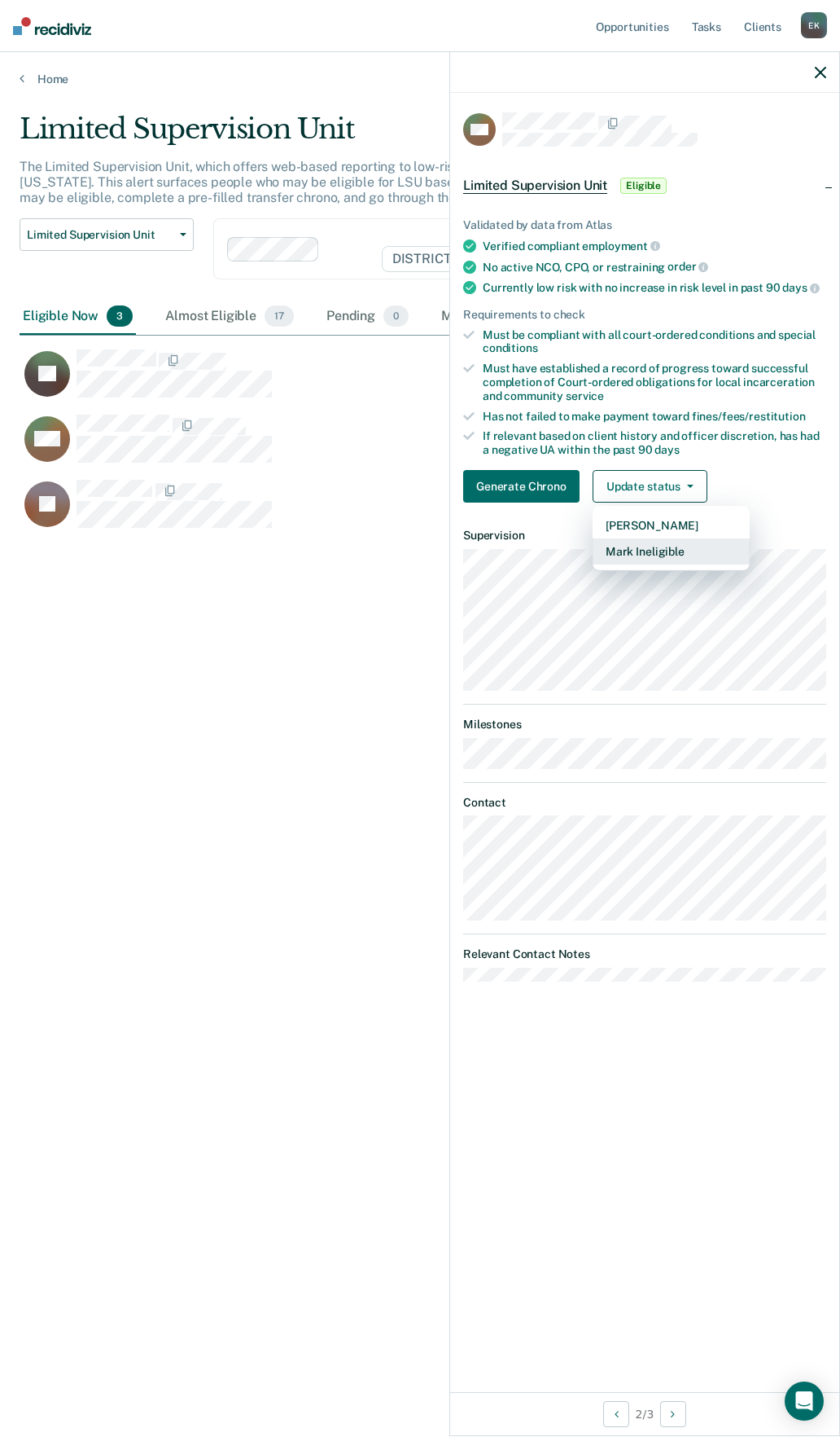
click at [650, 555] on button "Mark Ineligible" at bounding box center [671, 551] width 157 height 26
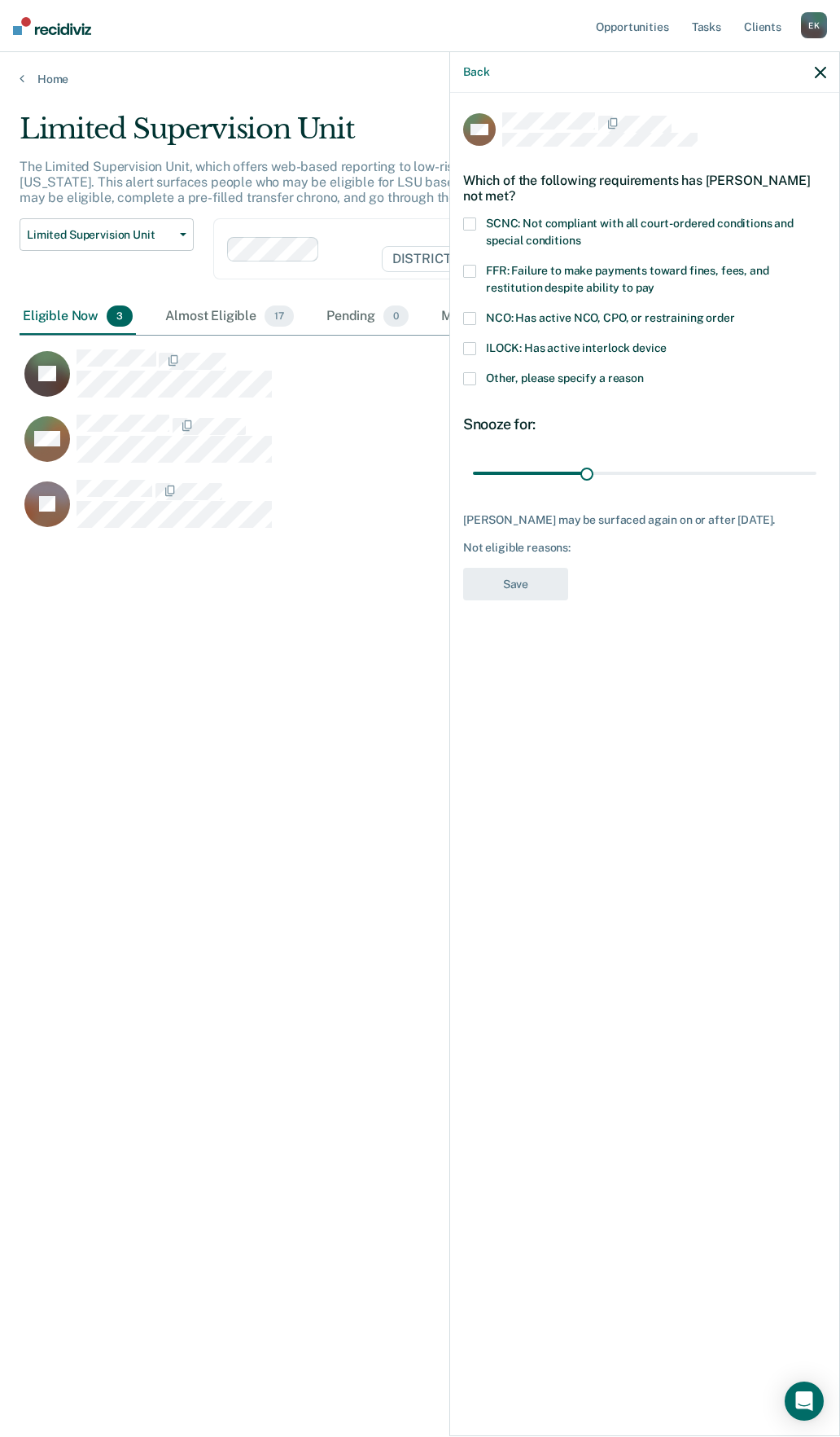
click at [470, 383] on label "Other, please specify a reason" at bounding box center [644, 380] width 363 height 17
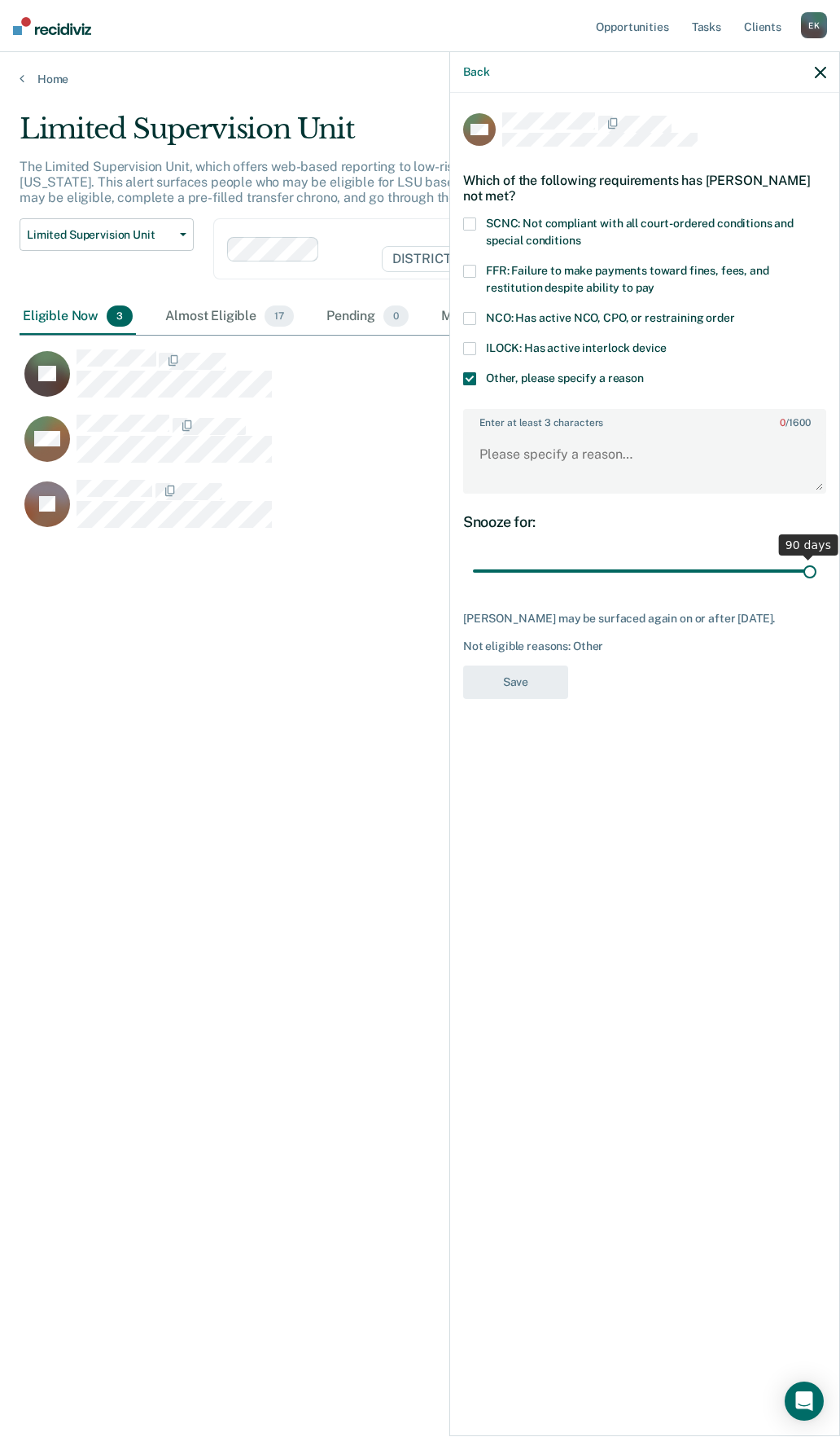
drag, startPoint x: 587, startPoint y: 576, endPoint x: 707, endPoint y: 471, distance: 159.5
type input "90"
click at [817, 562] on input "range" at bounding box center [645, 572] width 344 height 29
click at [669, 443] on textarea "Enter at least 3 characters 0 / 1600" at bounding box center [645, 461] width 360 height 60
type textarea "Recent law enforcement contact for drinking"
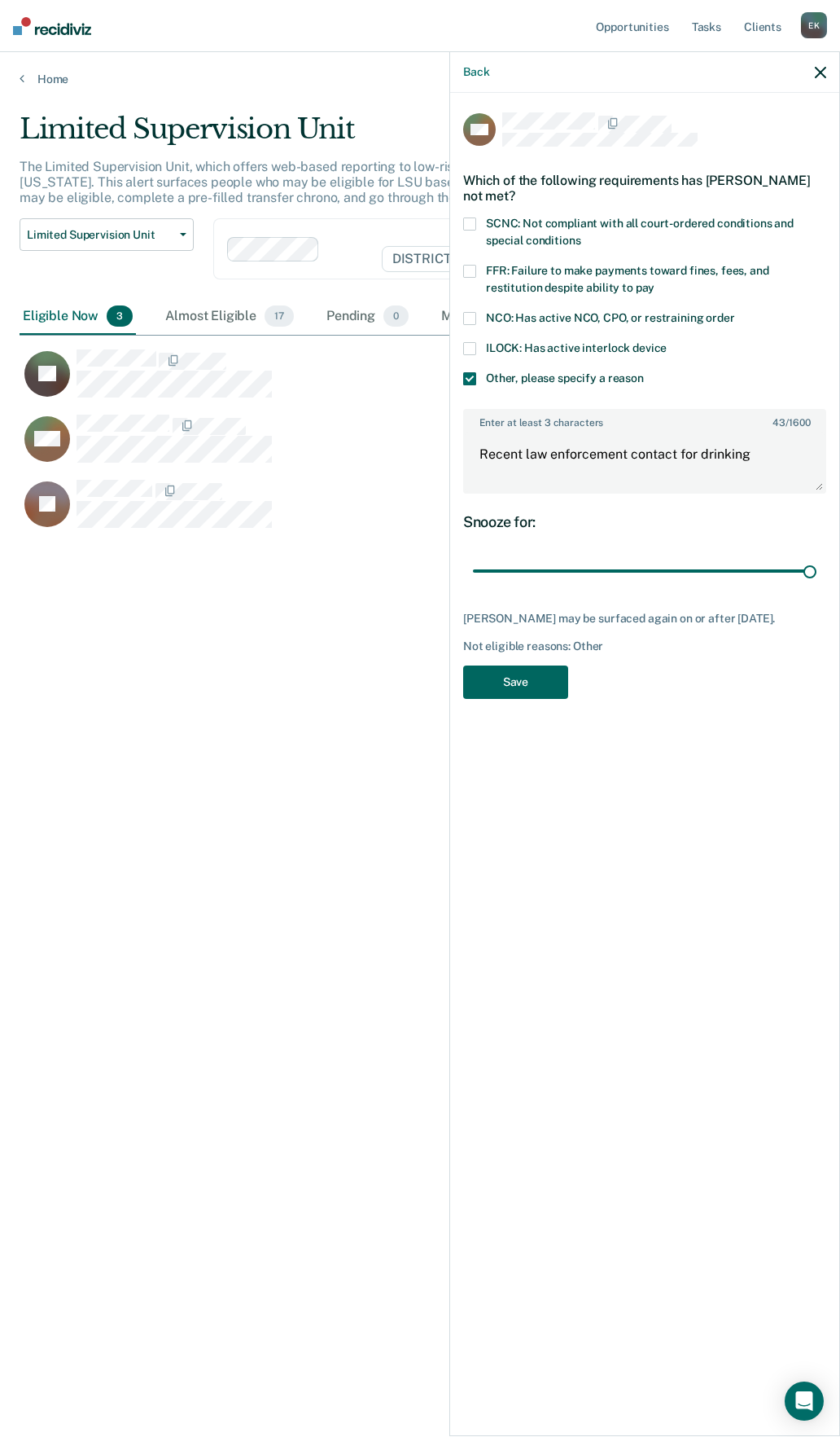
click at [513, 676] on button "Save" at bounding box center [515, 682] width 105 height 33
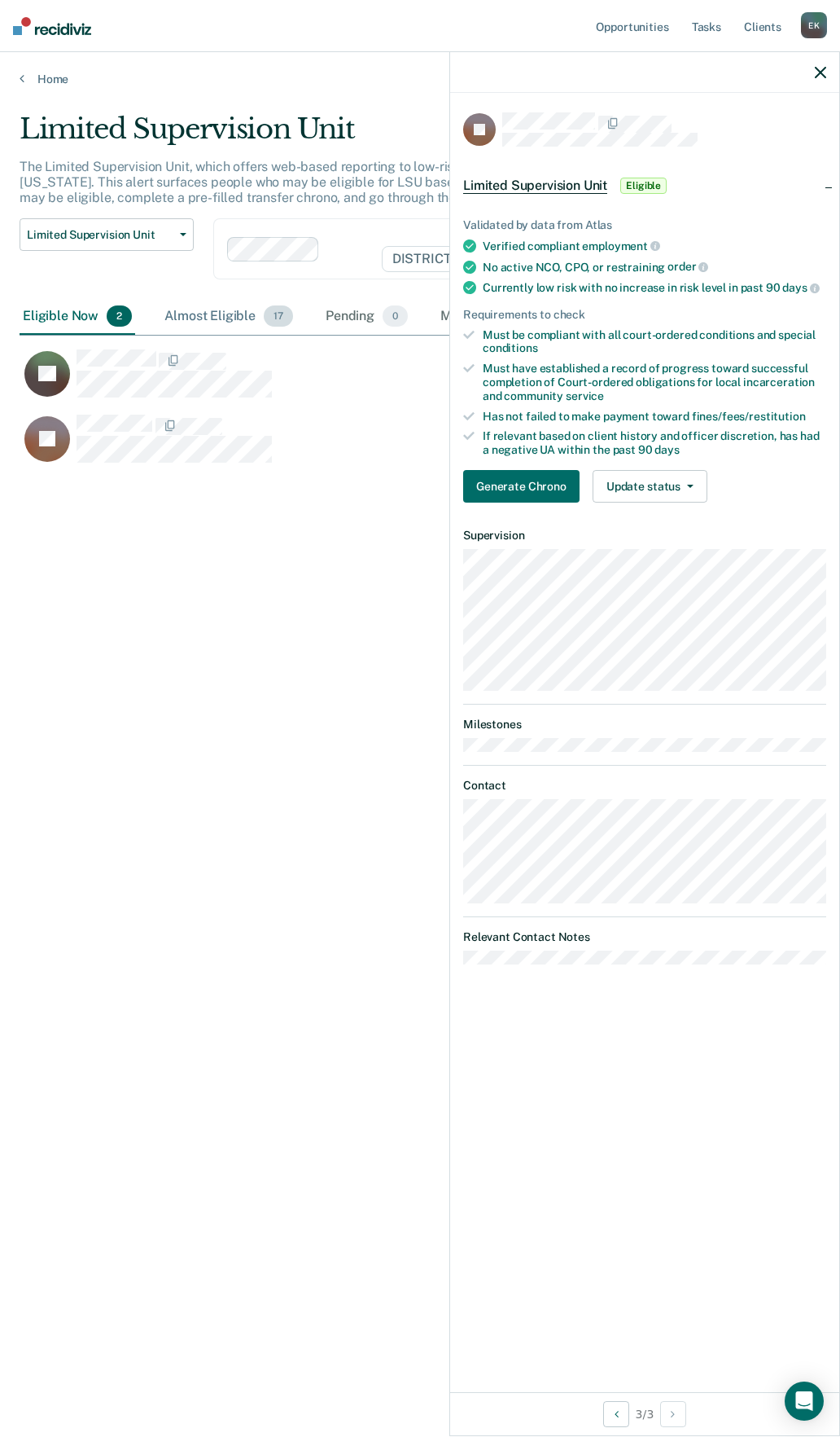
click at [213, 321] on div "Almost Eligible 17" at bounding box center [228, 317] width 135 height 36
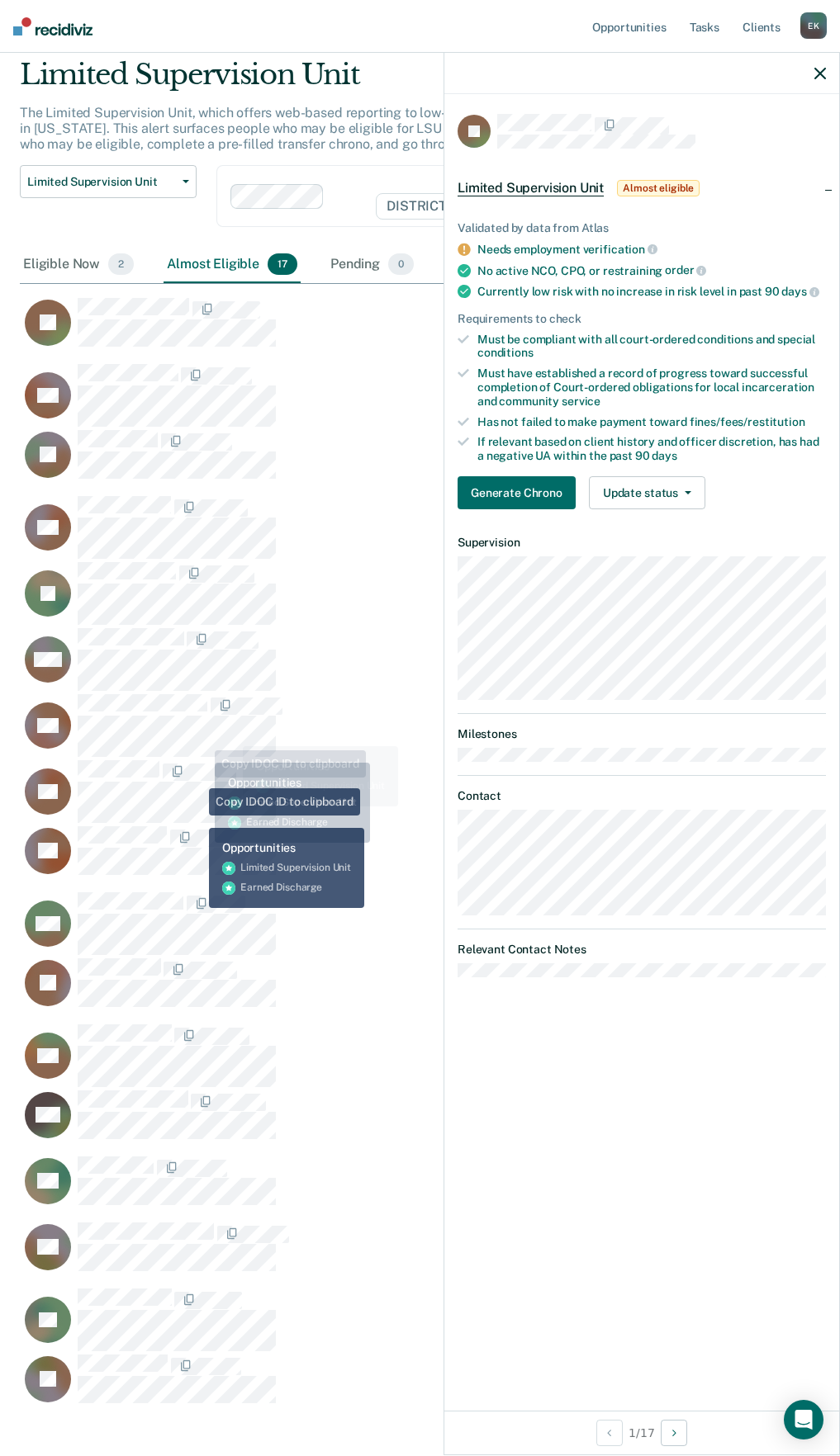
scroll to position [0, 0]
